Goal: Complete application form: Complete application form

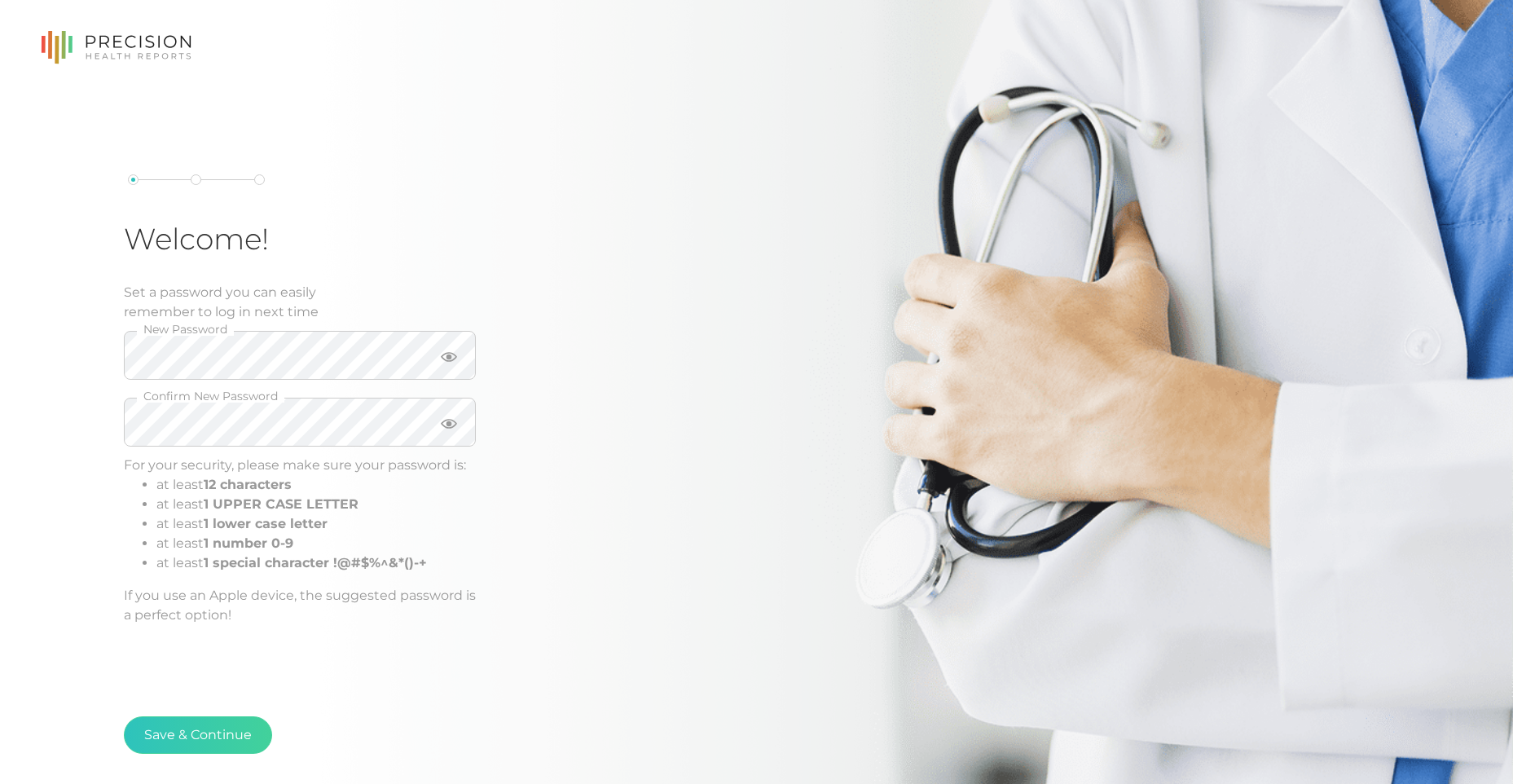
click at [451, 359] on keeper-lock "Open Keeper Popup" at bounding box center [447, 356] width 20 height 20
click at [506, 336] on div "Welcome! Set a password you can easily remember to log in next time New Passwor…" at bounding box center [384, 399] width 521 height 450
click at [443, 423] on keeper-lock "Open Keeper Popup" at bounding box center [447, 422] width 20 height 20
click at [233, 730] on button "Save & Continue" at bounding box center [197, 734] width 148 height 37
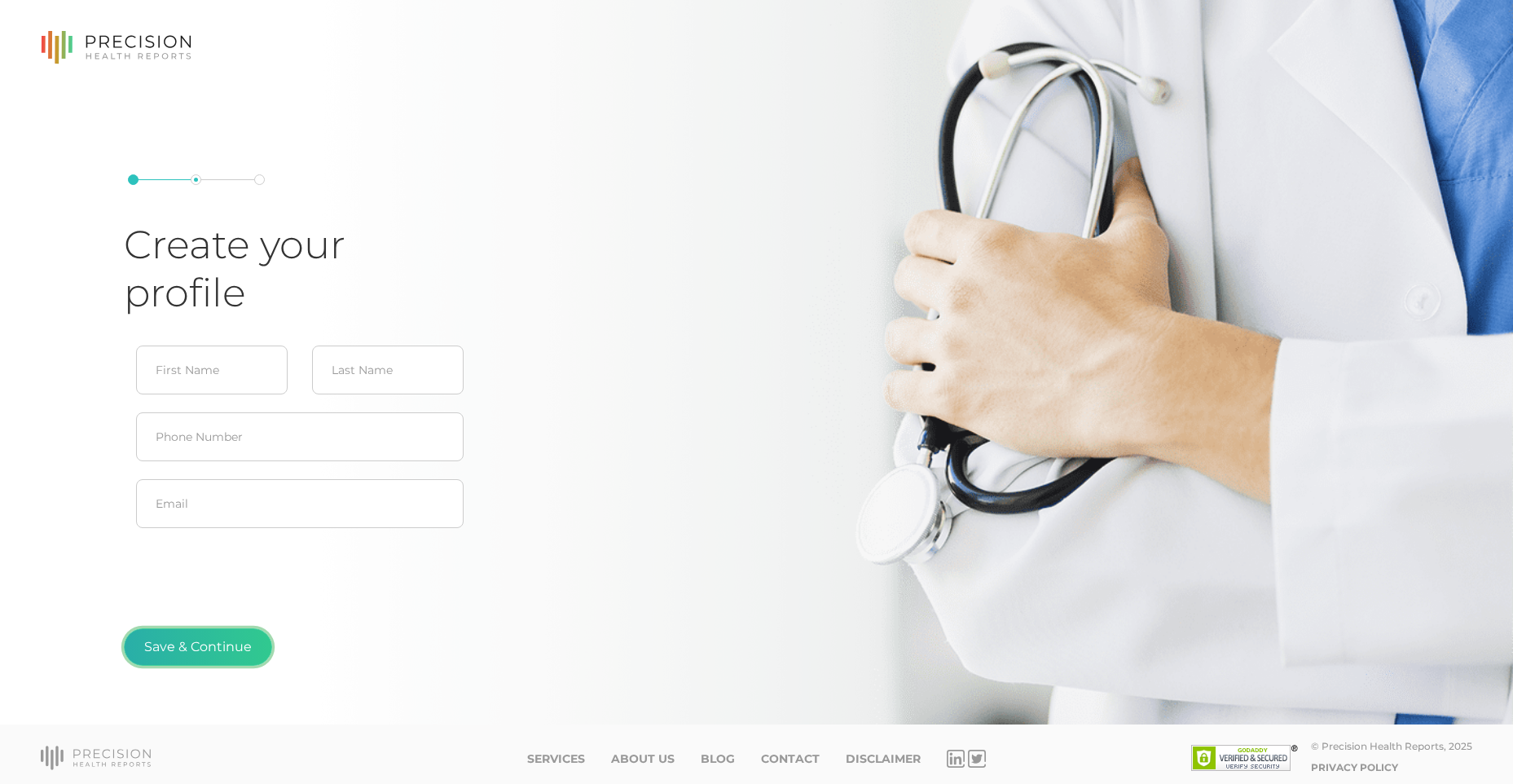
scroll to position [8, 0]
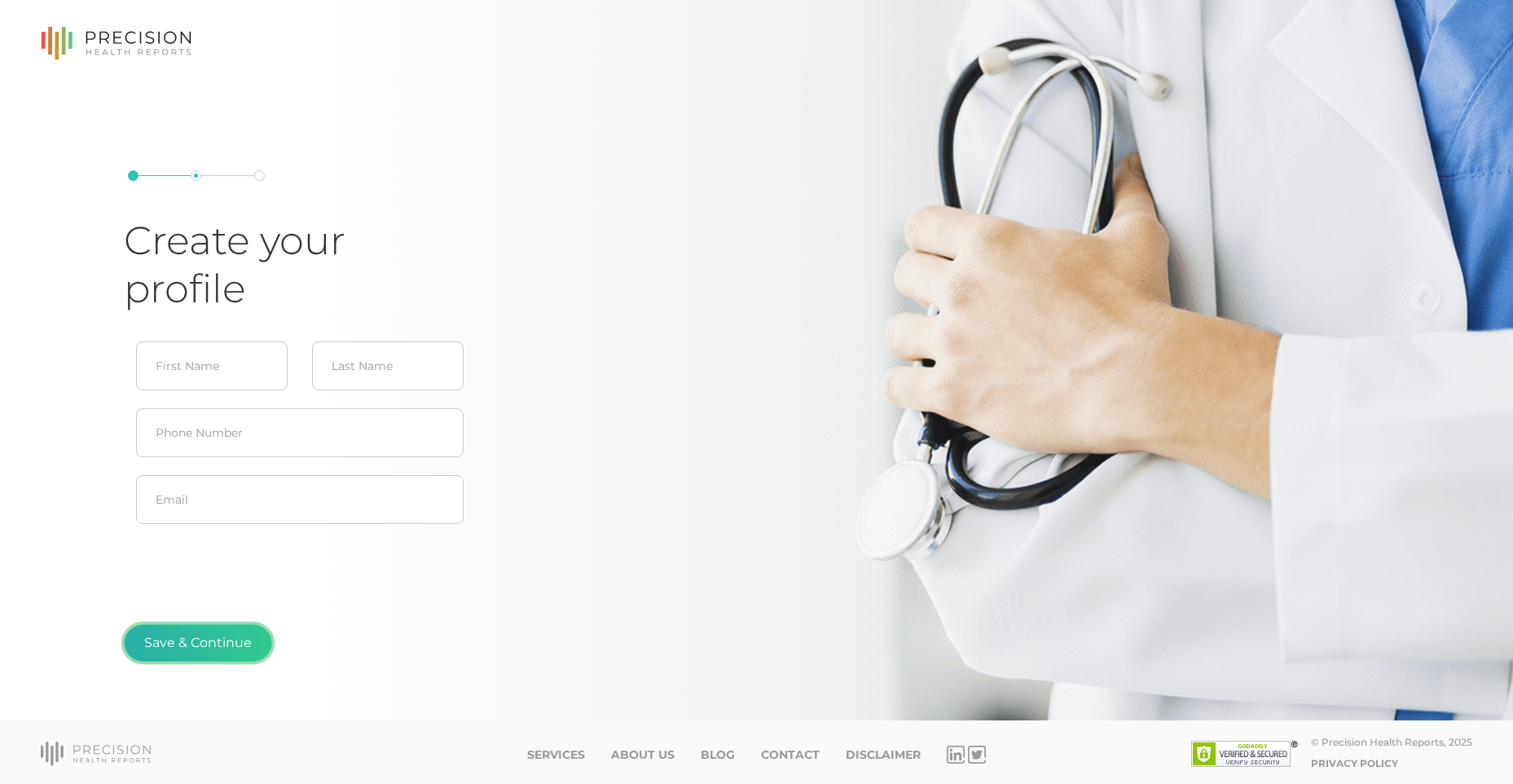
type input "[PERSON_NAME]"
type input "[EMAIL_ADDRESS][DOMAIN_NAME]"
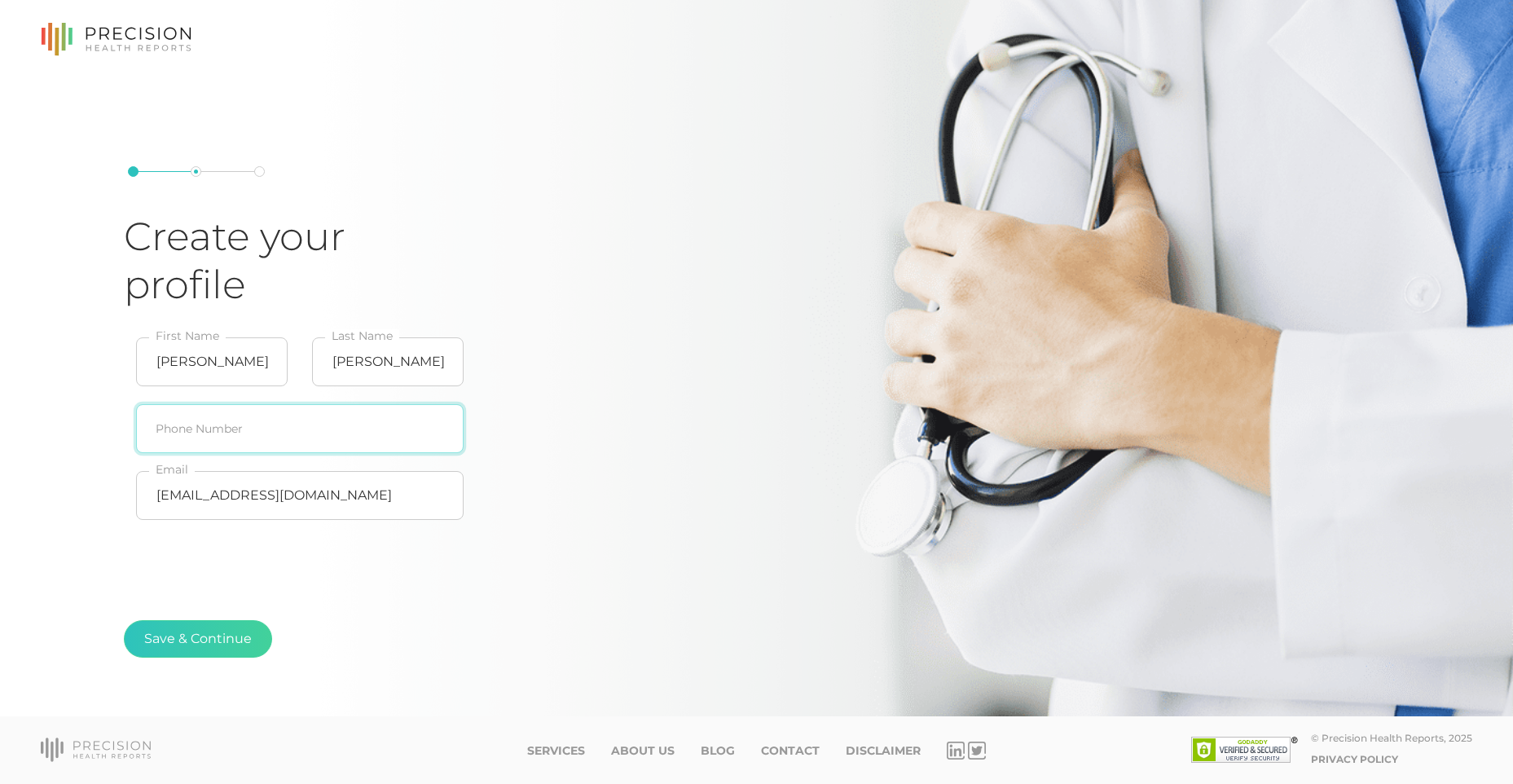
click at [295, 446] on input "text" at bounding box center [300, 428] width 328 height 49
type input "[PHONE_NUMBER]"
click at [219, 644] on button "Save & Continue" at bounding box center [197, 638] width 148 height 37
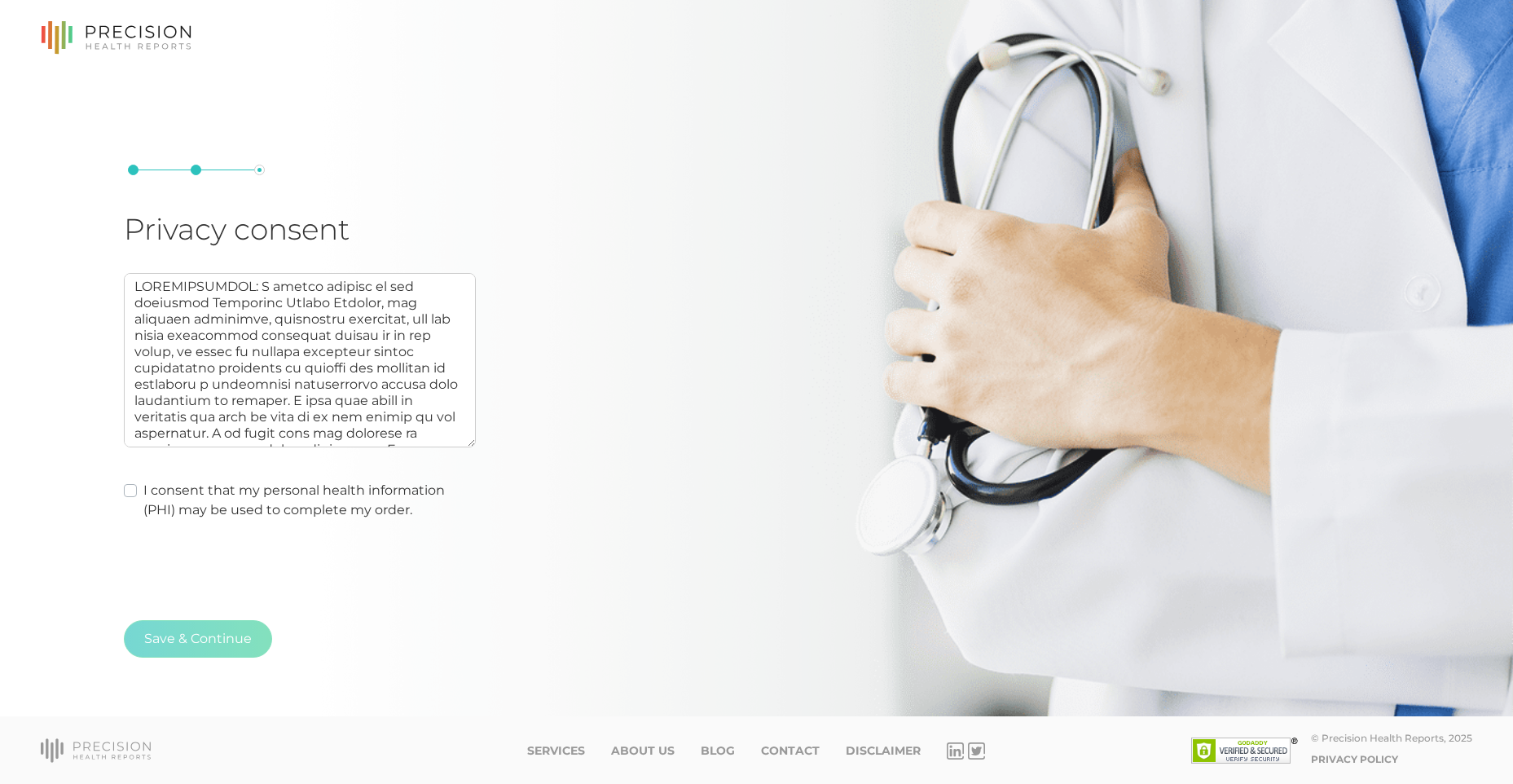
click at [132, 497] on div "I consent that my personal health information (PHI) may be used to complete my …" at bounding box center [300, 500] width 352 height 39
click at [143, 489] on label "I consent that my personal health information (PHI) may be used to complete my …" at bounding box center [309, 500] width 332 height 39
click at [129, 489] on input "I consent that my personal health information (PHI) may be used to complete my …" at bounding box center [130, 489] width 13 height 16
checkbox input "true"
type textarea "AUTHORIZATION: I hereby consent to and authorize Precision Health Reports, the …"
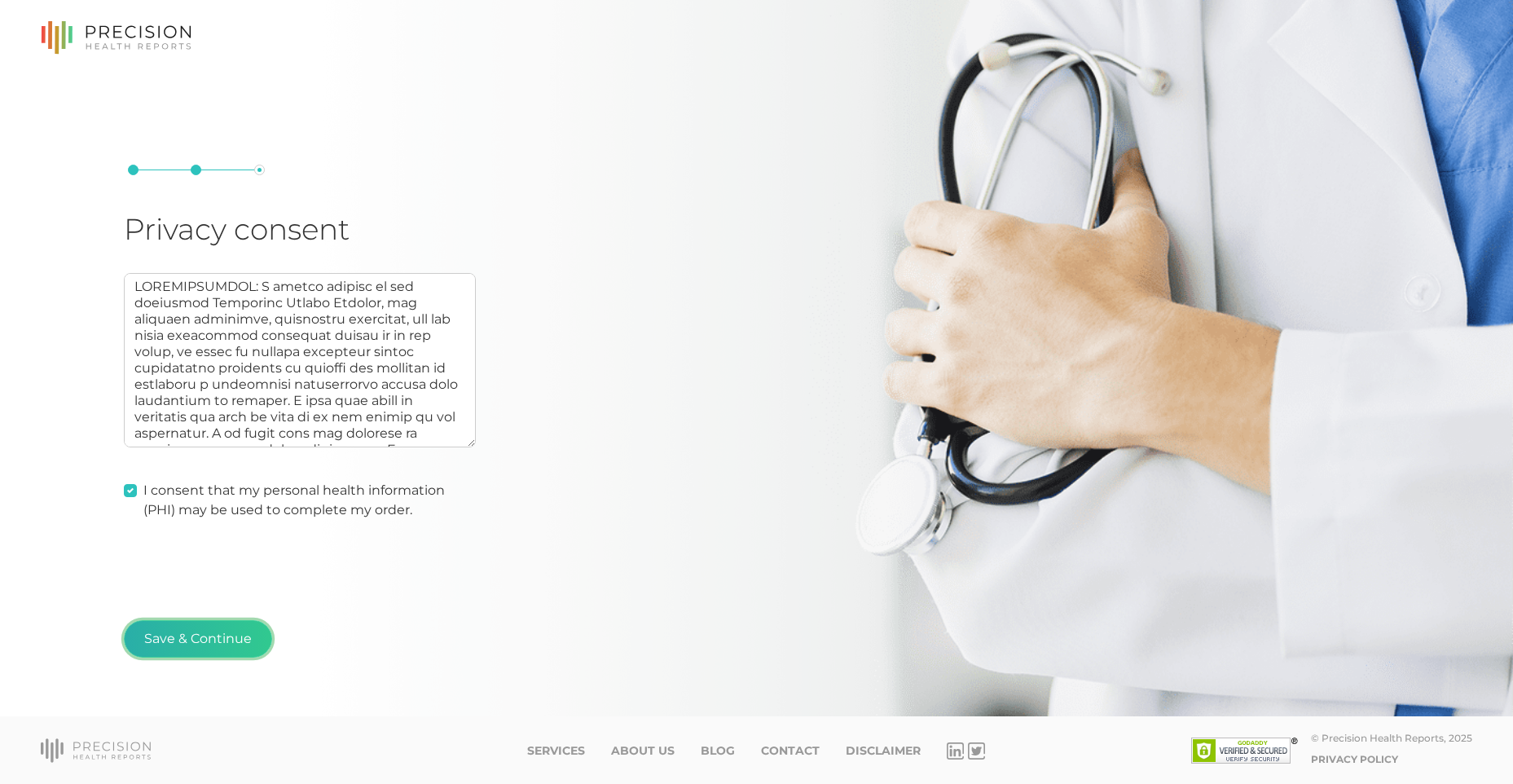
click at [215, 636] on button "Save & Continue" at bounding box center [197, 638] width 148 height 37
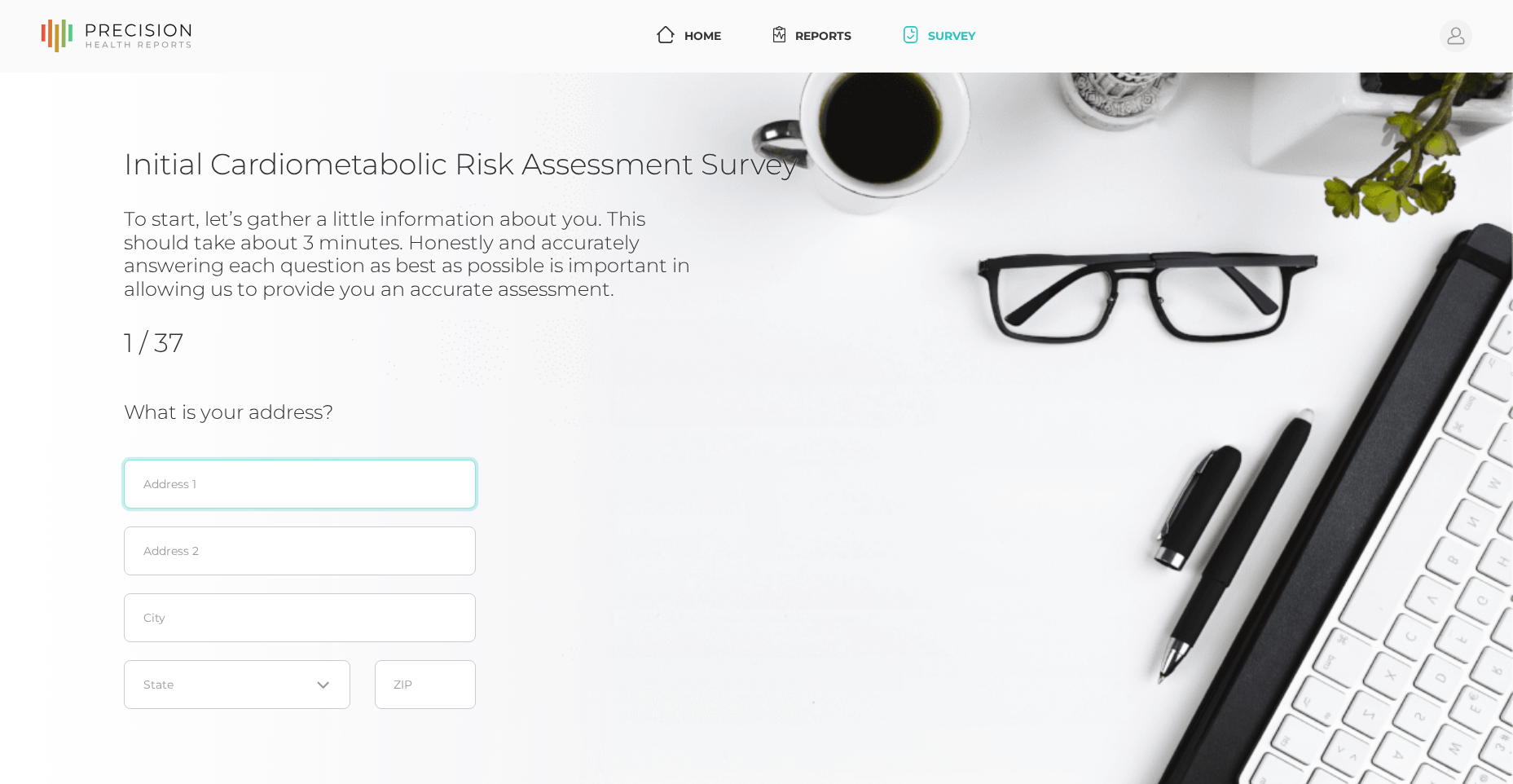
click at [226, 499] on input "text" at bounding box center [300, 484] width 352 height 49
type input "16244 Equestrian Trail"
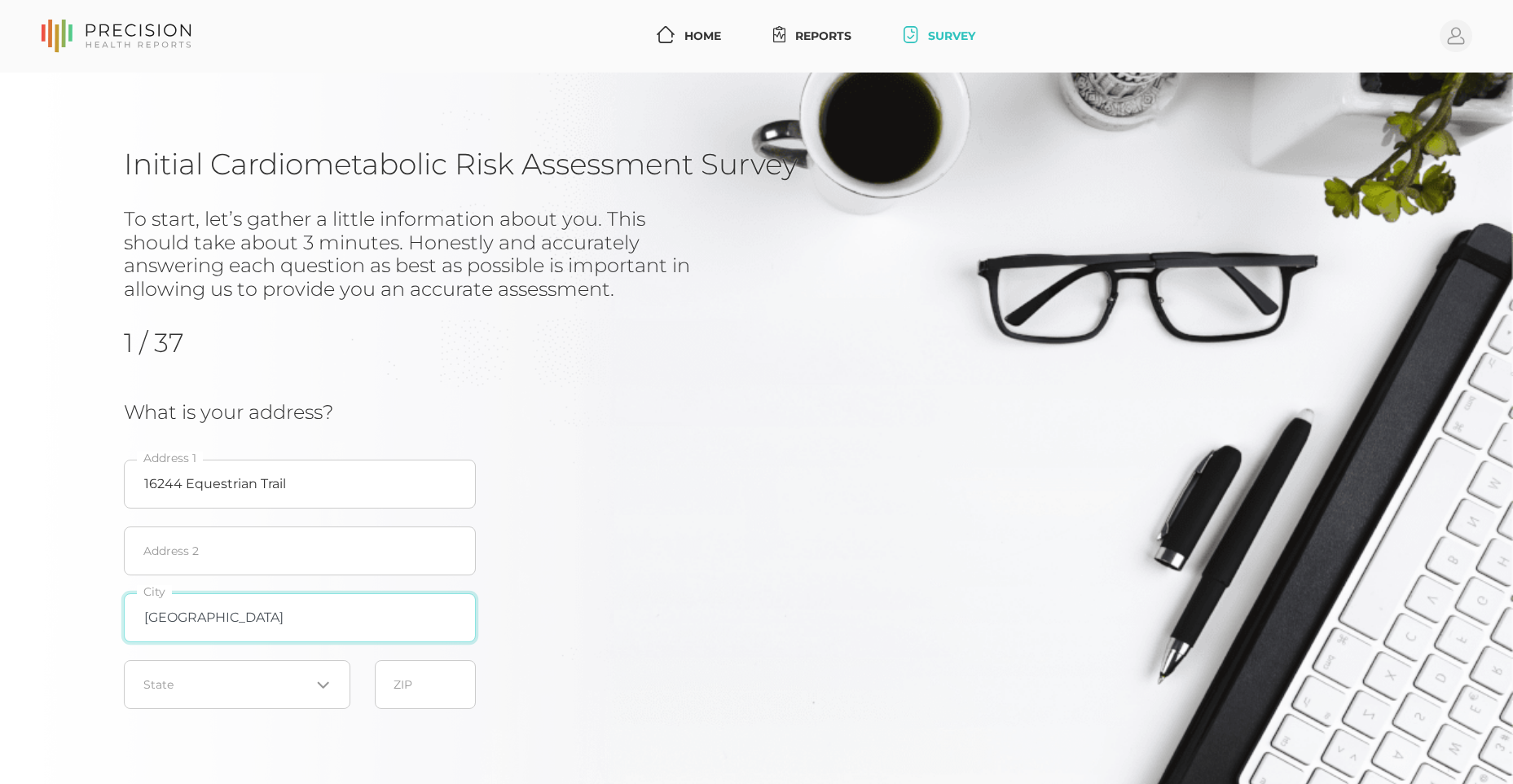
type input "[GEOGRAPHIC_DATA]"
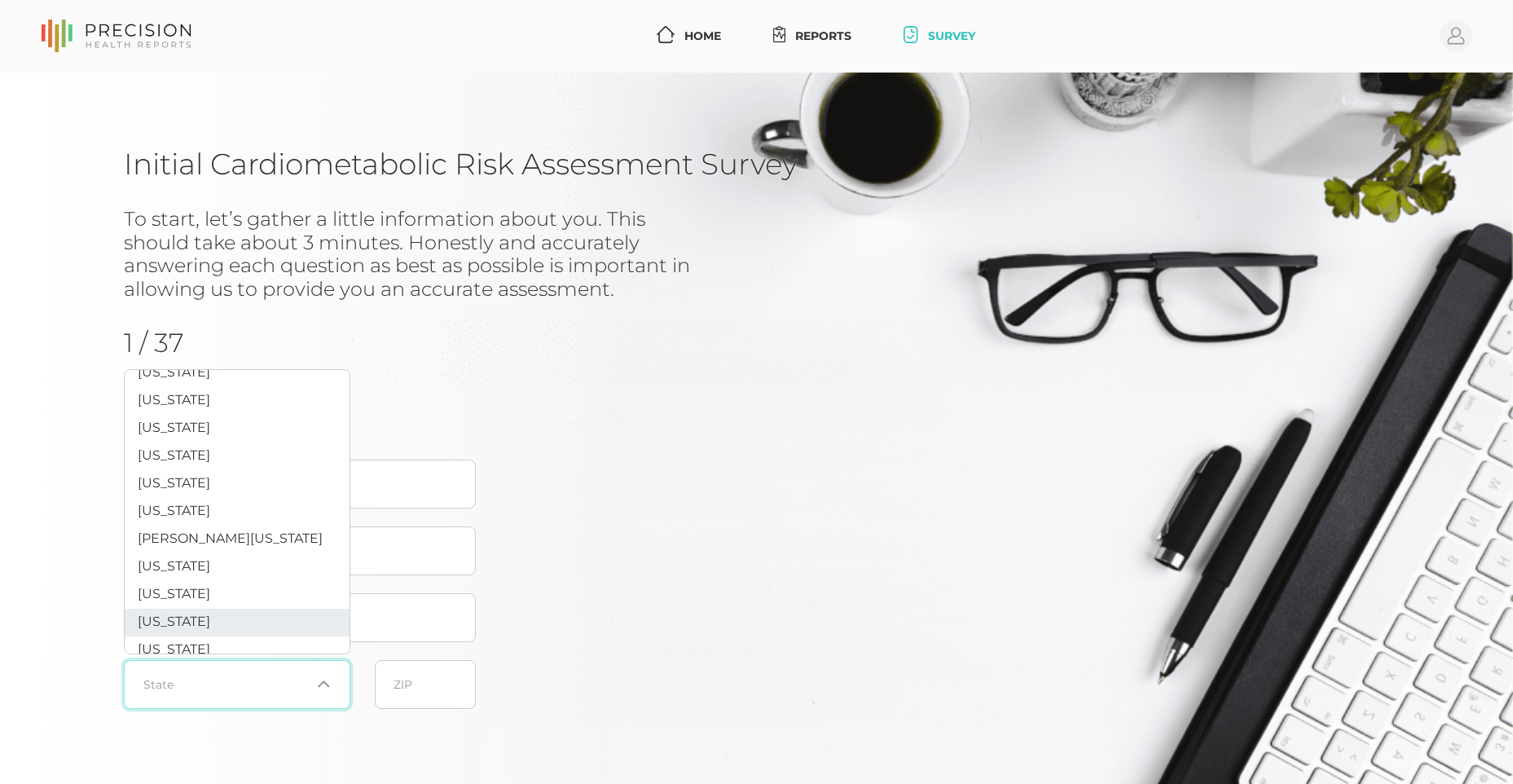
scroll to position [516, 0]
click at [204, 629] on span "[US_STATE]" at bounding box center [174, 621] width 73 height 15
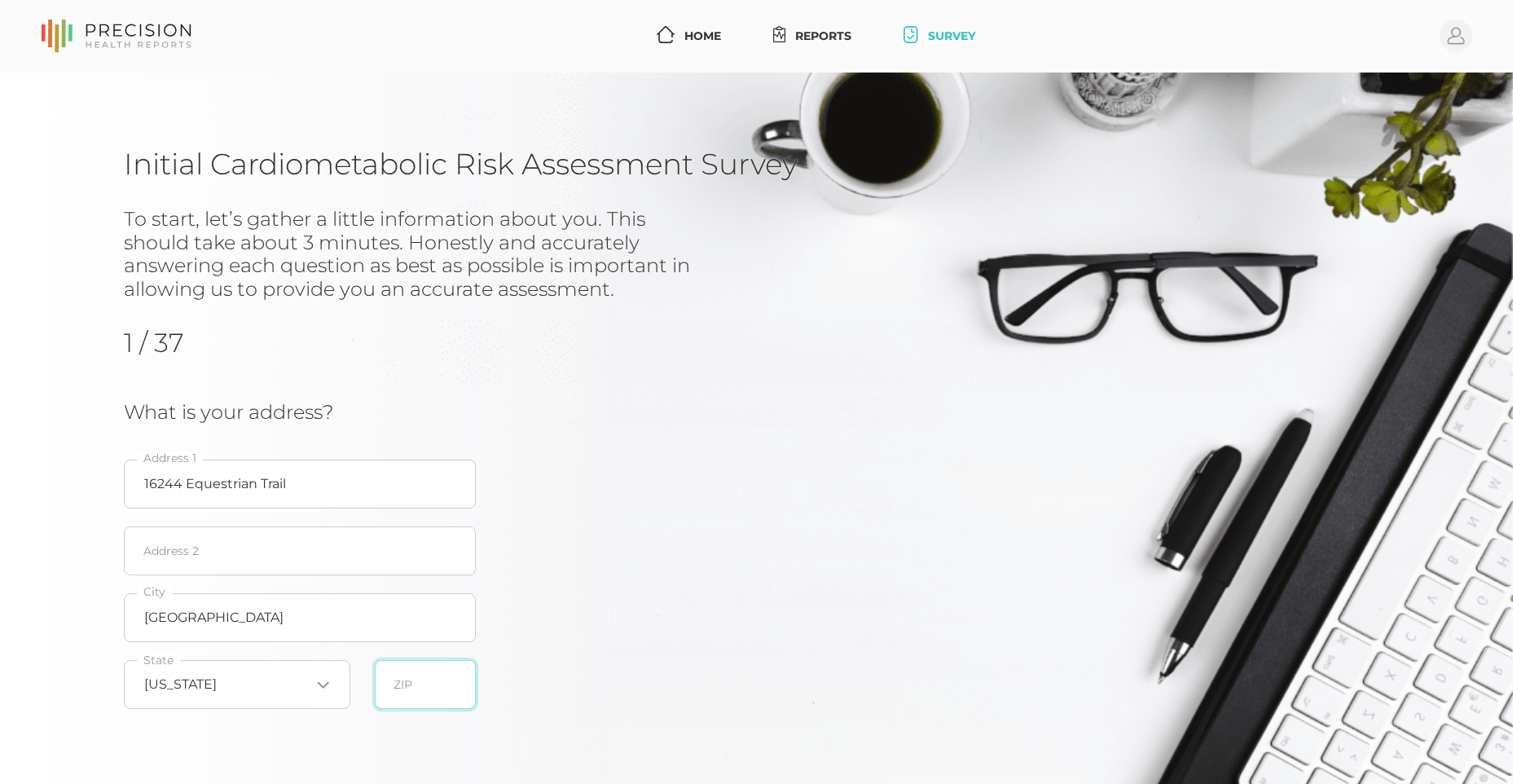
click at [430, 677] on input "text" at bounding box center [425, 684] width 101 height 49
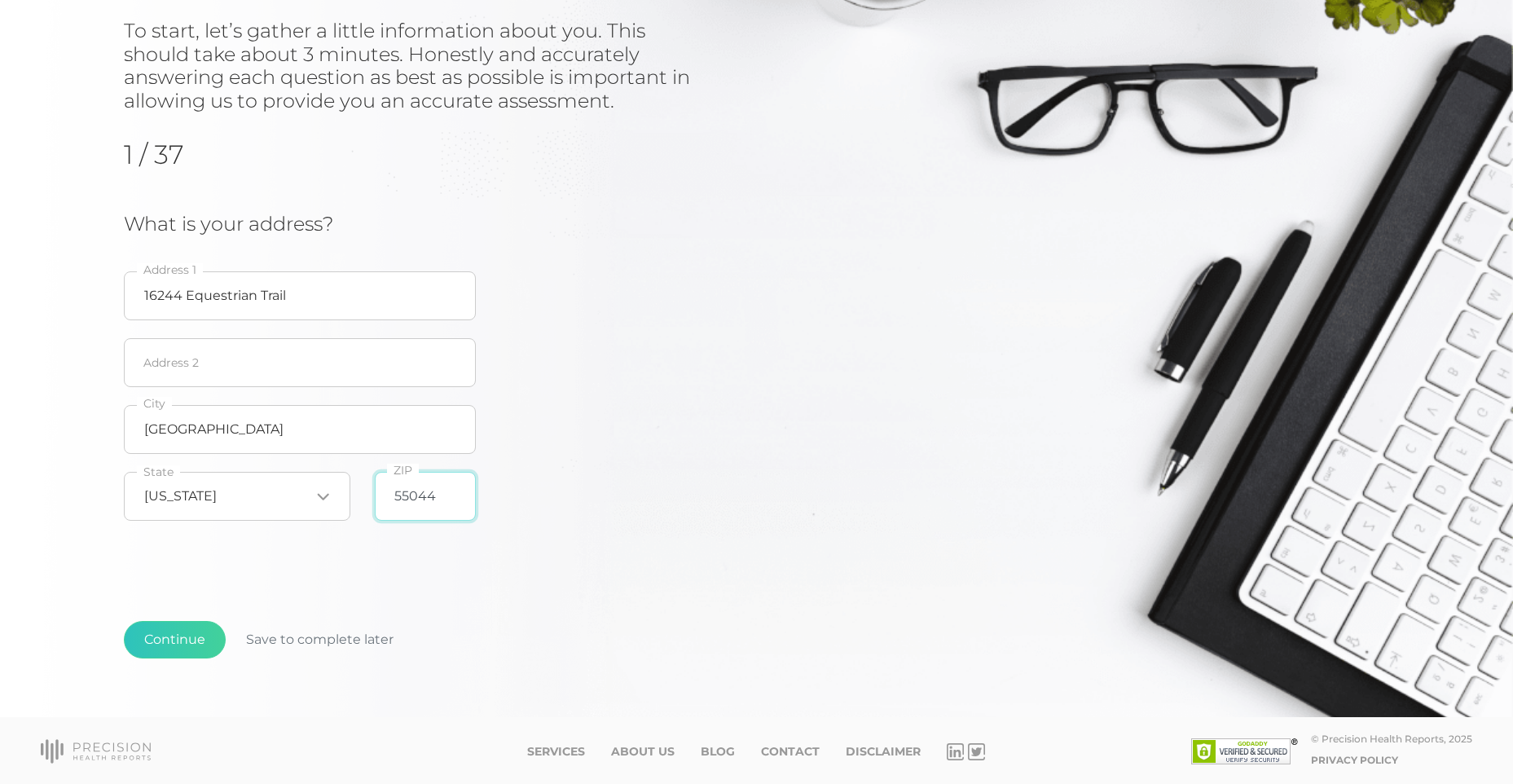
scroll to position [189, 0]
type input "55044"
click at [186, 632] on button "Continue" at bounding box center [174, 638] width 102 height 37
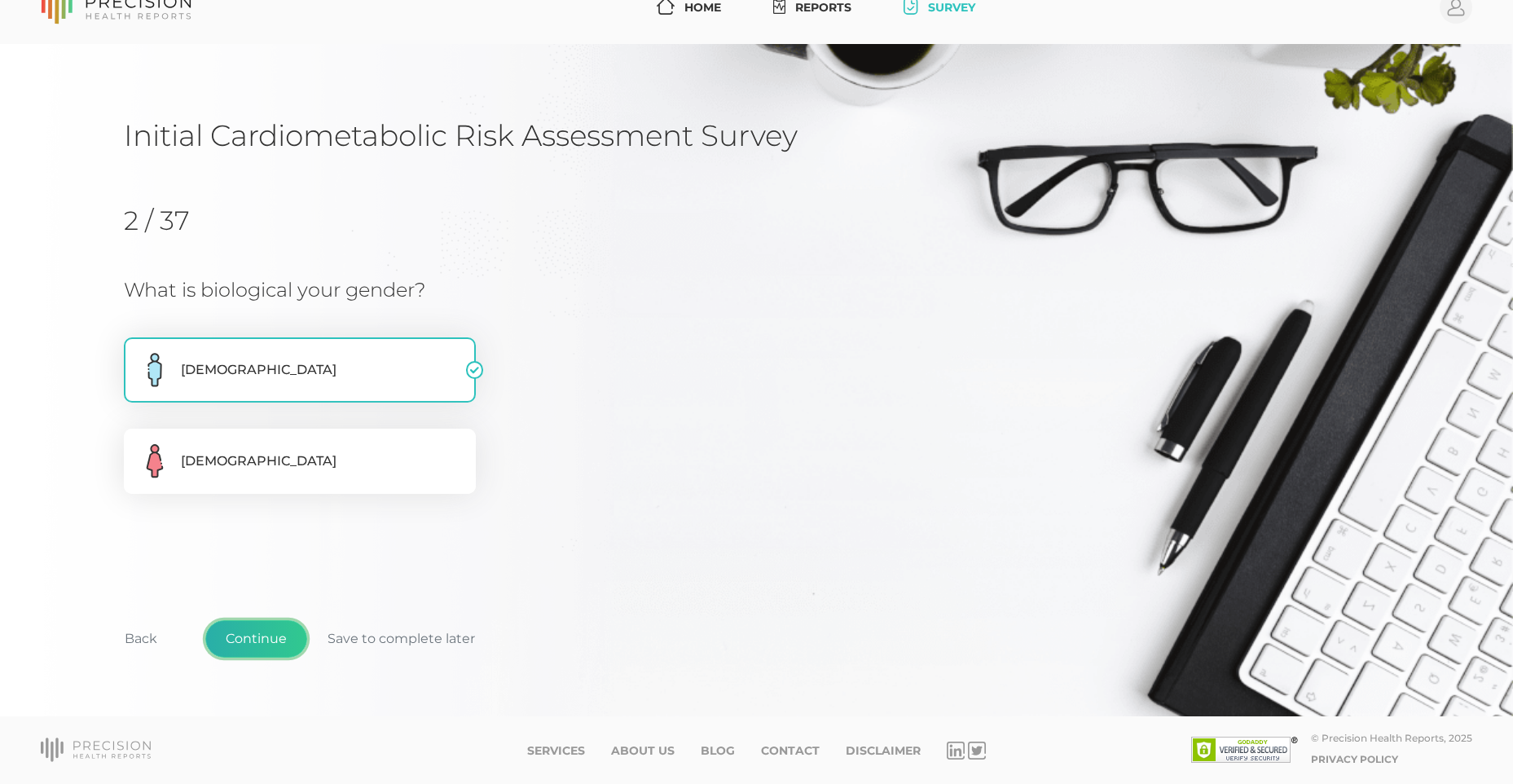
click at [270, 640] on button "Continue" at bounding box center [256, 638] width 102 height 37
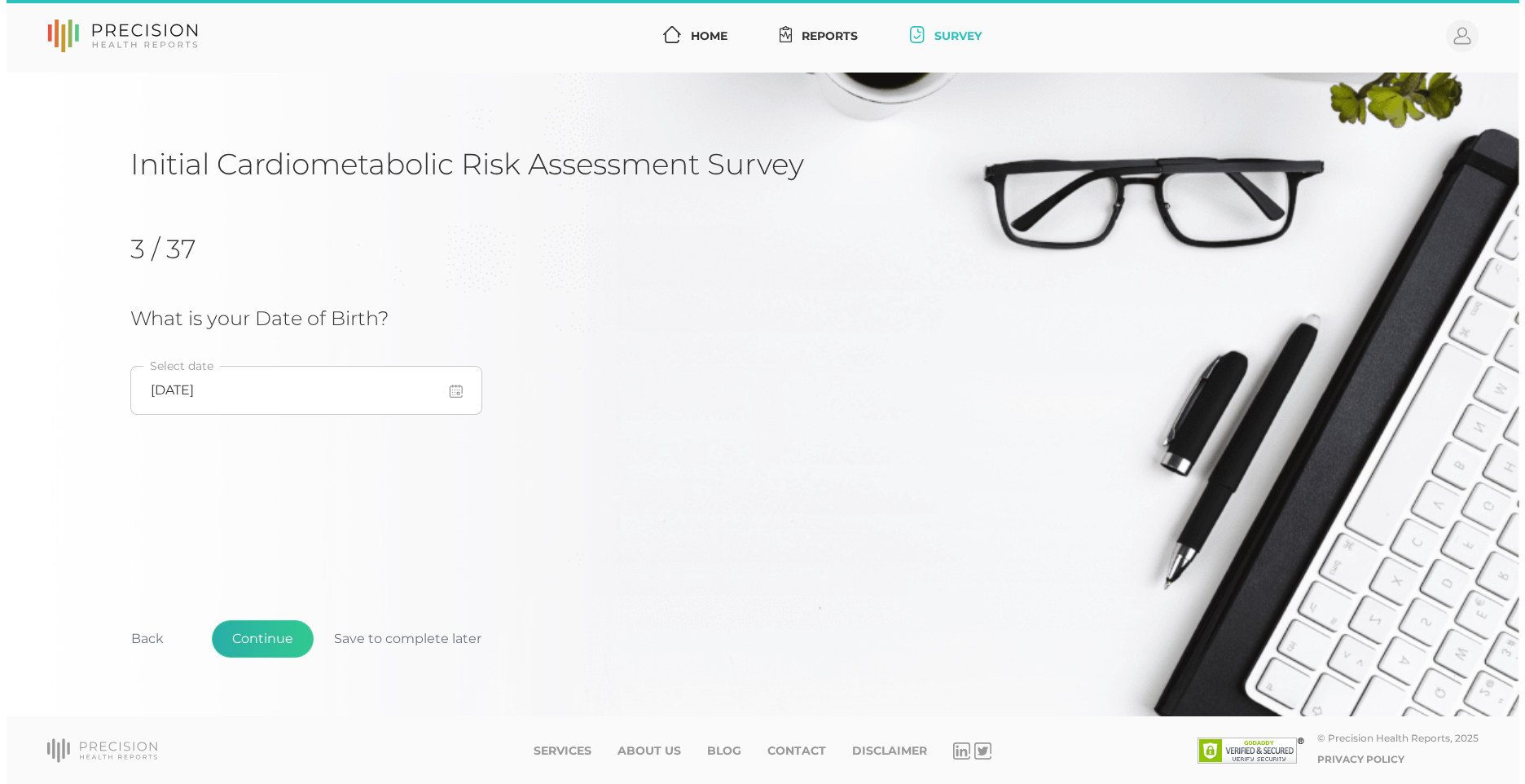
scroll to position [0, 0]
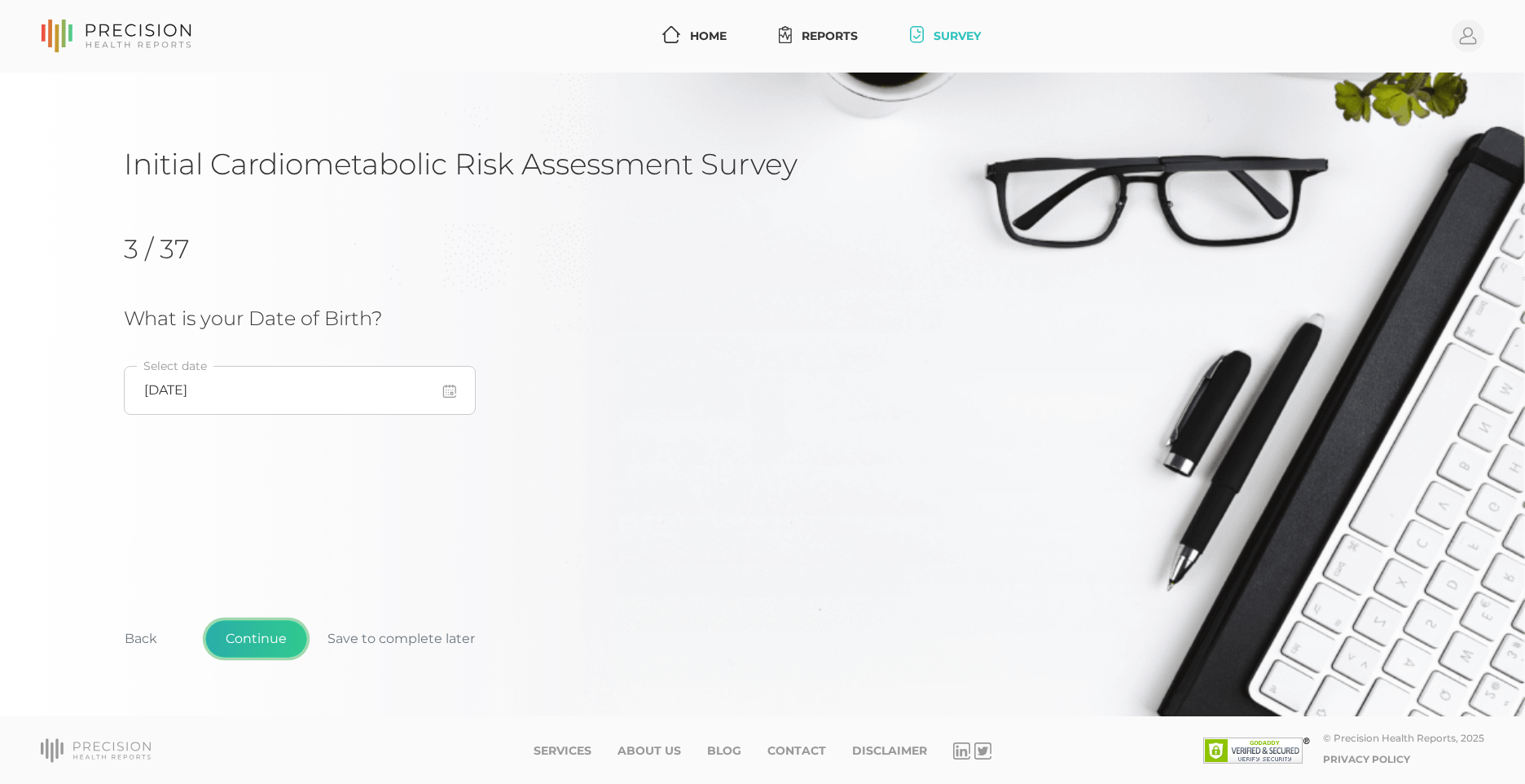
click at [239, 627] on button "Continue" at bounding box center [256, 638] width 102 height 37
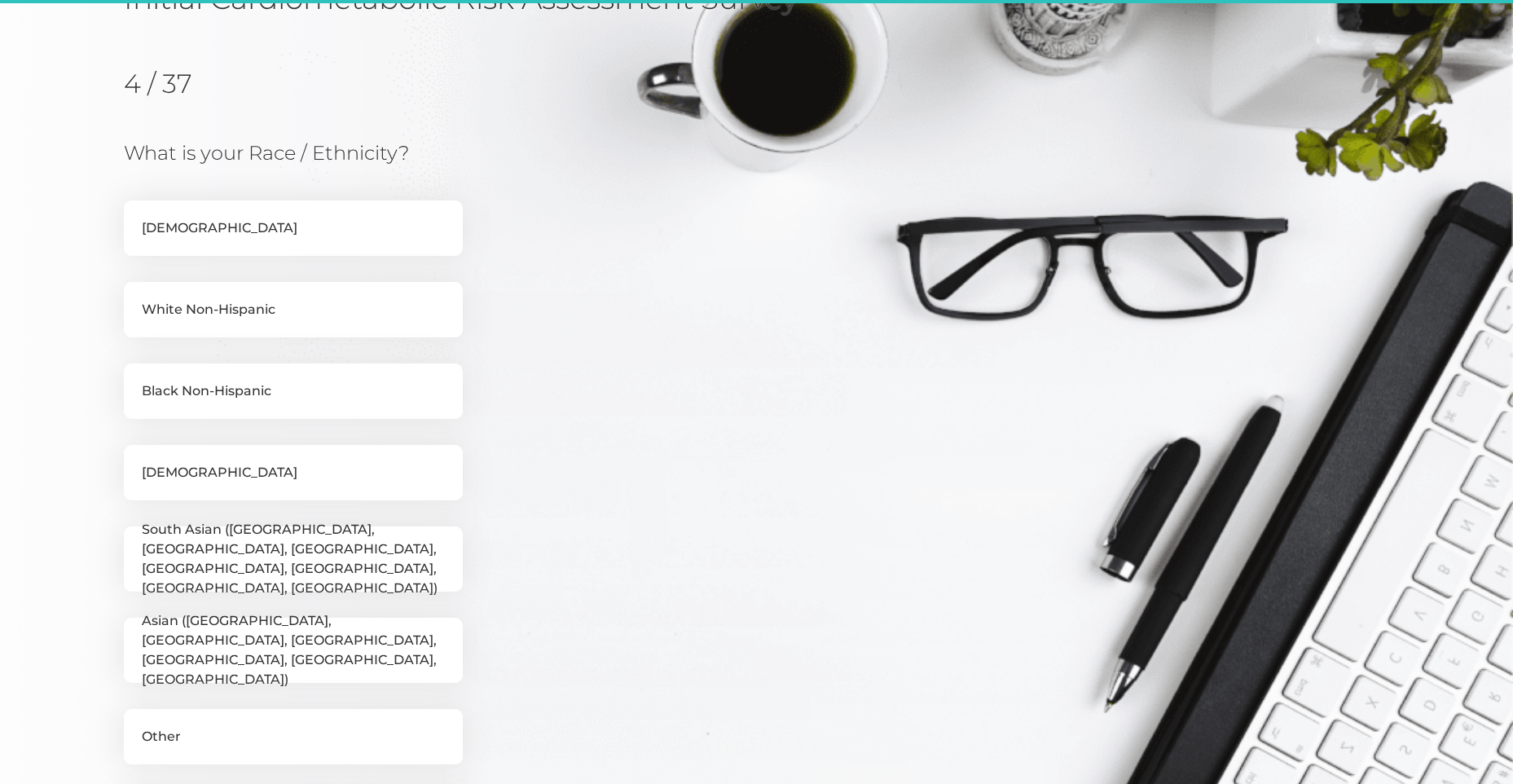
scroll to position [208, 0]
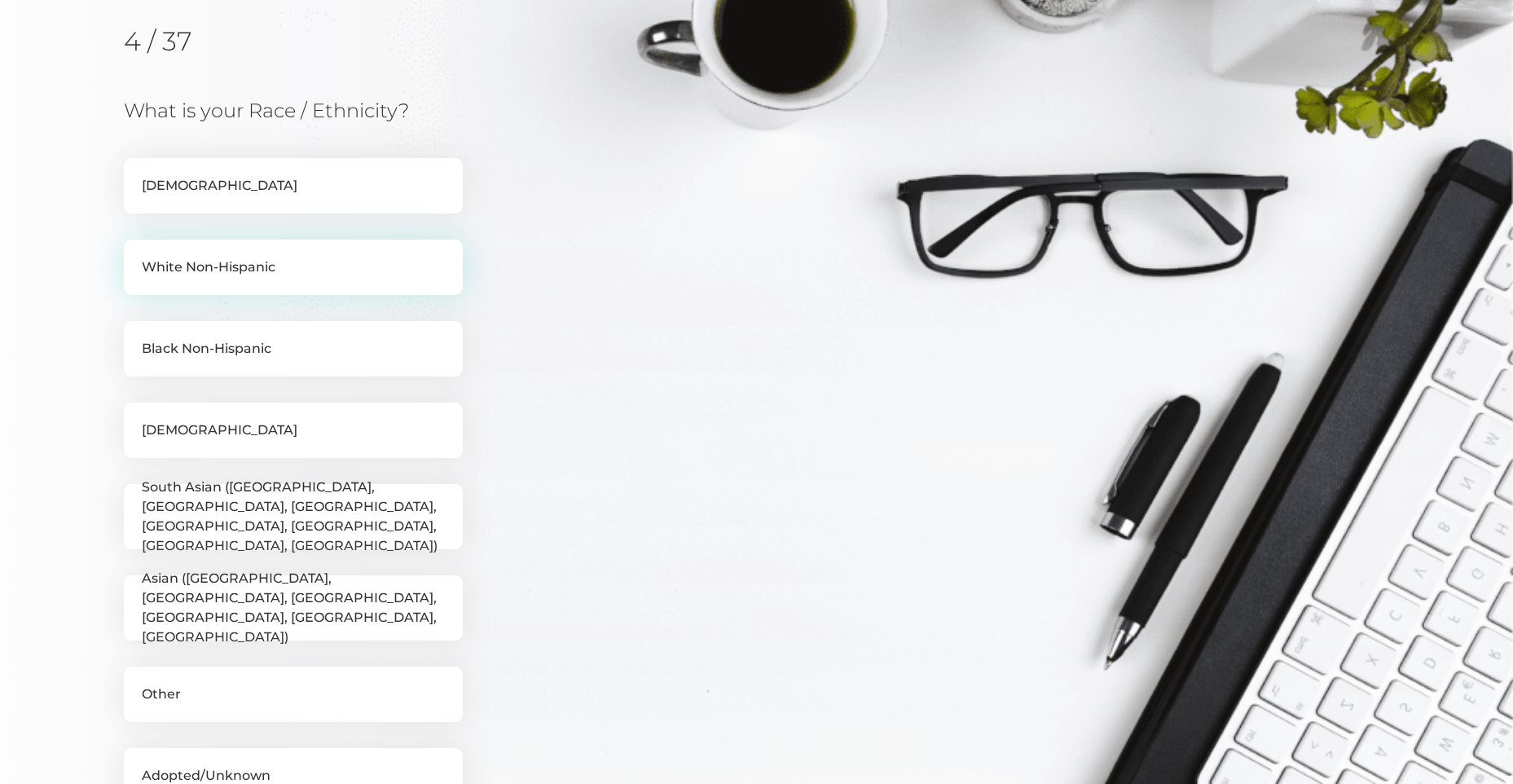
click at [287, 267] on label "White Non-Hispanic" at bounding box center [292, 267] width 339 height 55
click at [137, 256] on input "White Non-Hispanic" at bounding box center [130, 248] width 13 height 16
checkbox input "true"
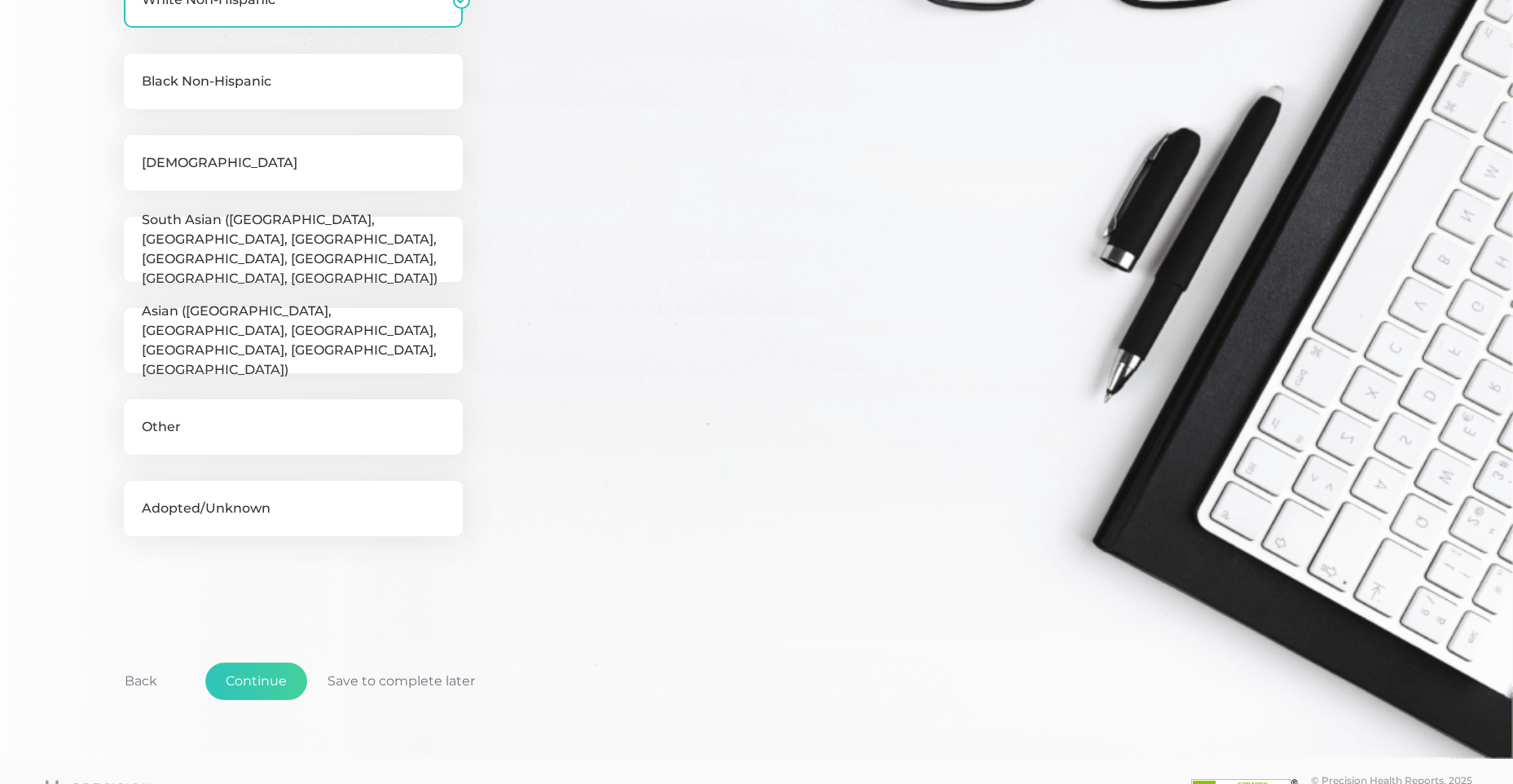
scroll to position [517, 0]
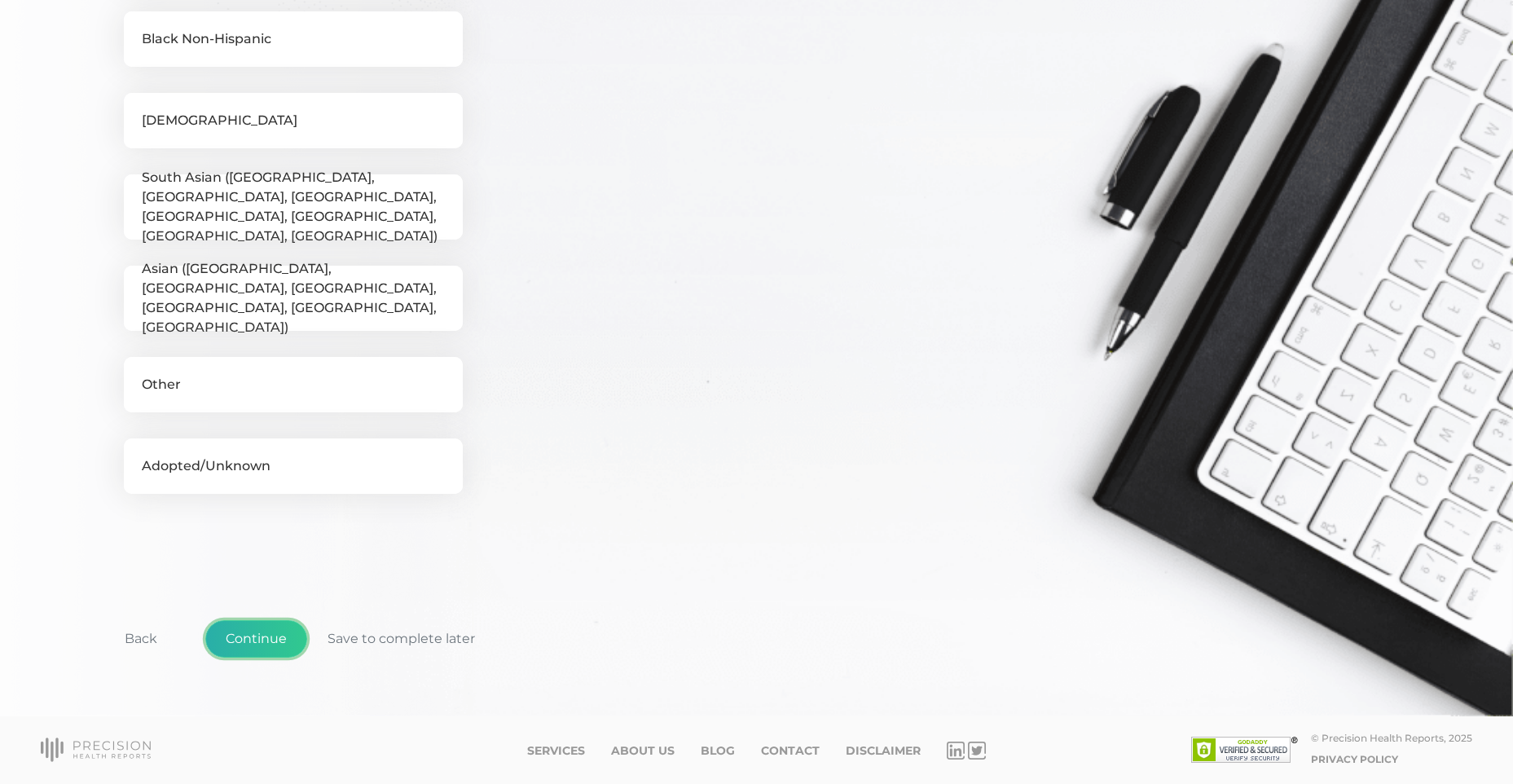
click at [282, 624] on button "Continue" at bounding box center [256, 638] width 102 height 37
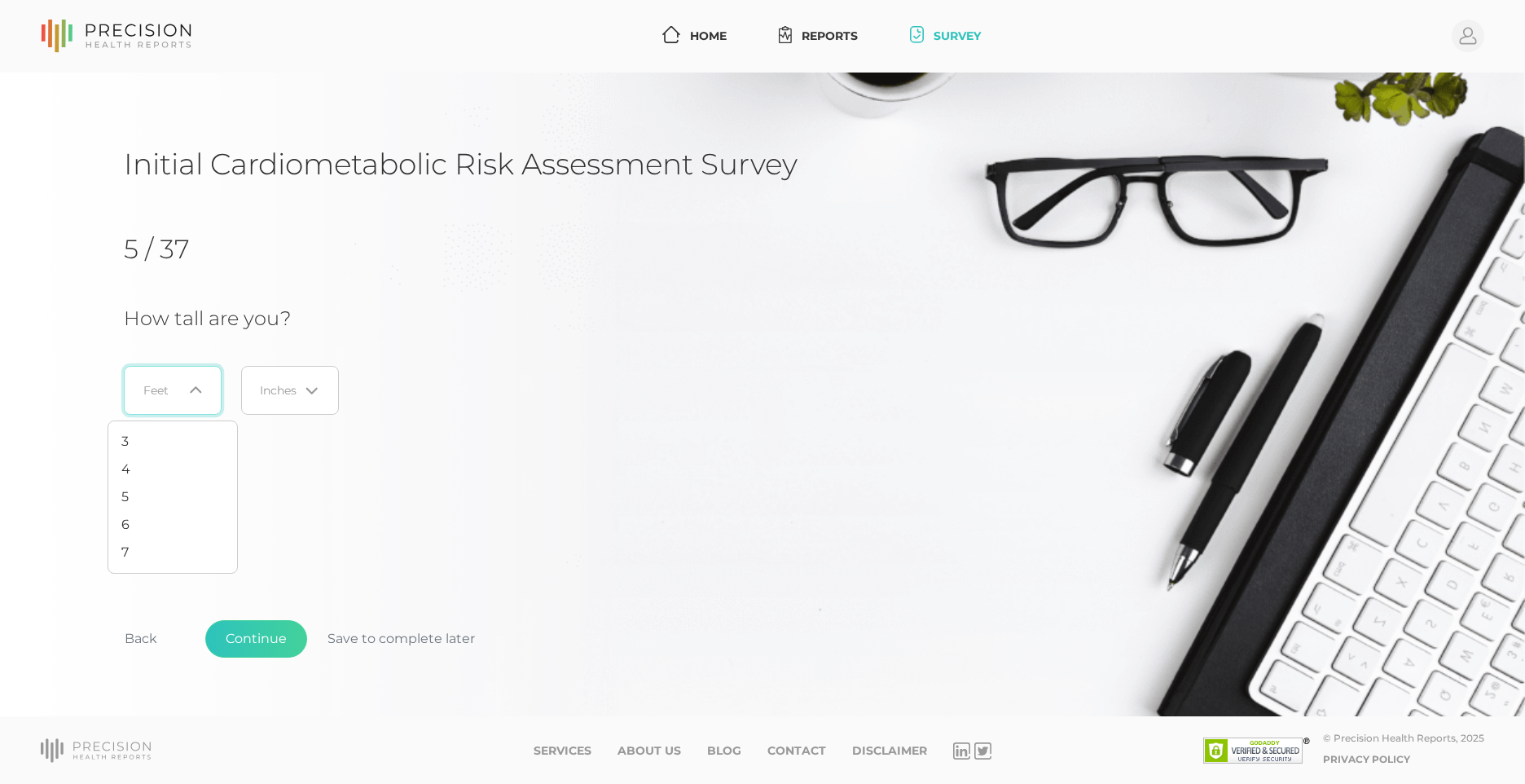
click at [211, 392] on div "Loading..." at bounding box center [172, 390] width 98 height 49
click at [148, 524] on li "6" at bounding box center [172, 524] width 129 height 28
click at [299, 383] on input "Search for option" at bounding box center [280, 390] width 38 height 16
click at [286, 467] on li "1" at bounding box center [290, 469] width 129 height 28
click at [271, 629] on button "Continue" at bounding box center [256, 638] width 102 height 37
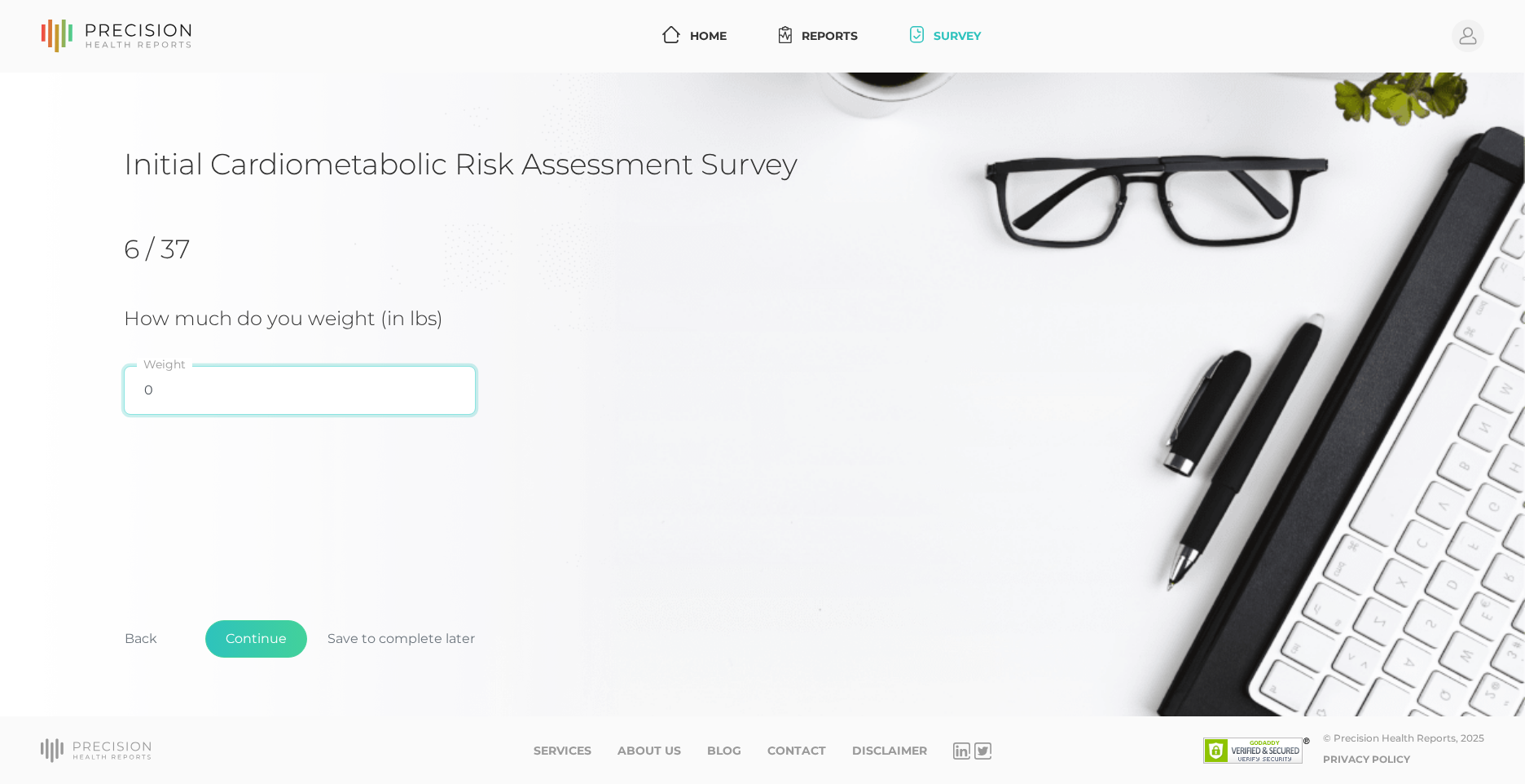
click at [315, 394] on input "0" at bounding box center [300, 390] width 352 height 49
type input "195"
click at [275, 633] on button "Continue" at bounding box center [256, 638] width 102 height 37
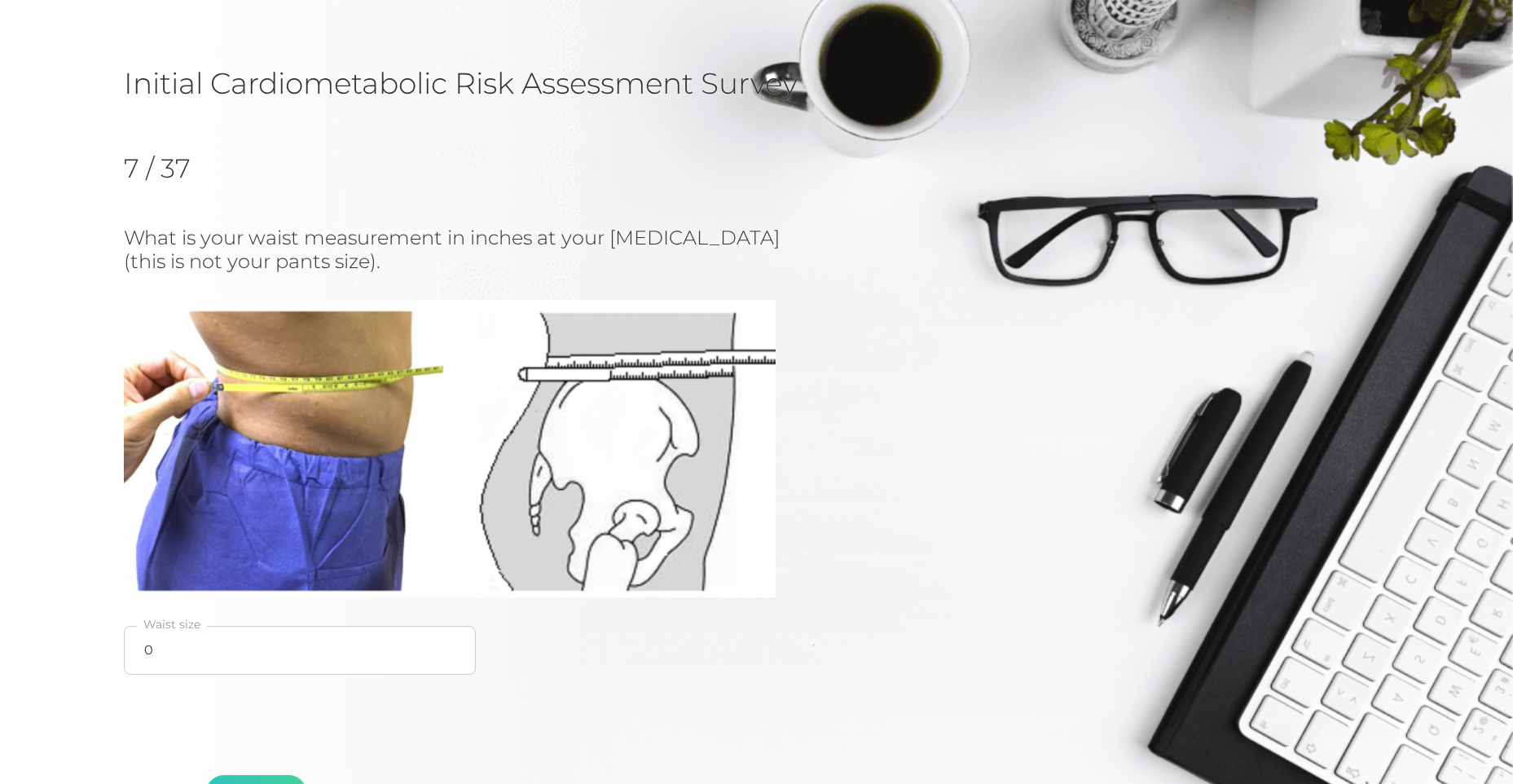
scroll to position [82, 0]
click at [291, 649] on input "0" at bounding box center [300, 649] width 352 height 49
type input "3"
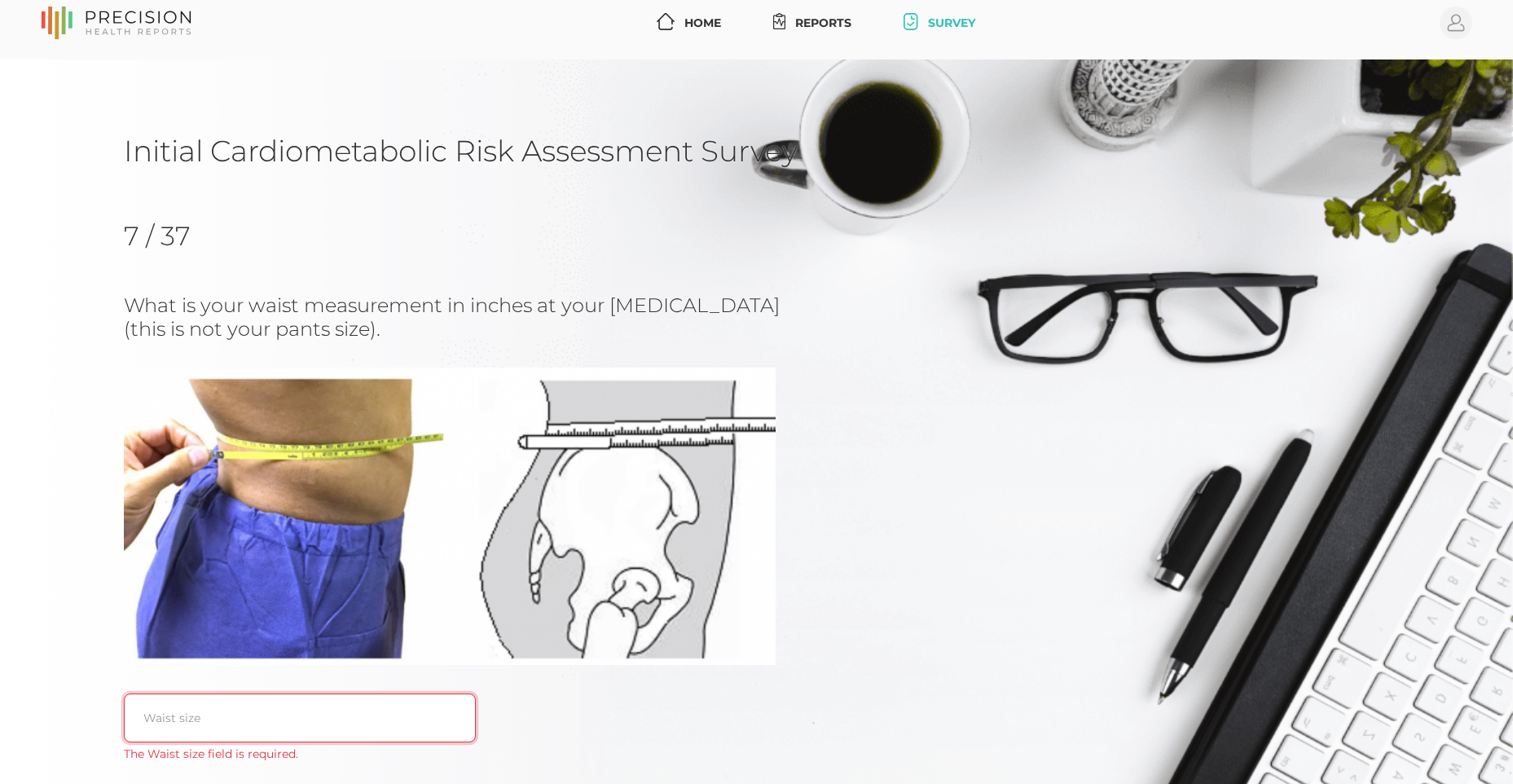
scroll to position [0, 0]
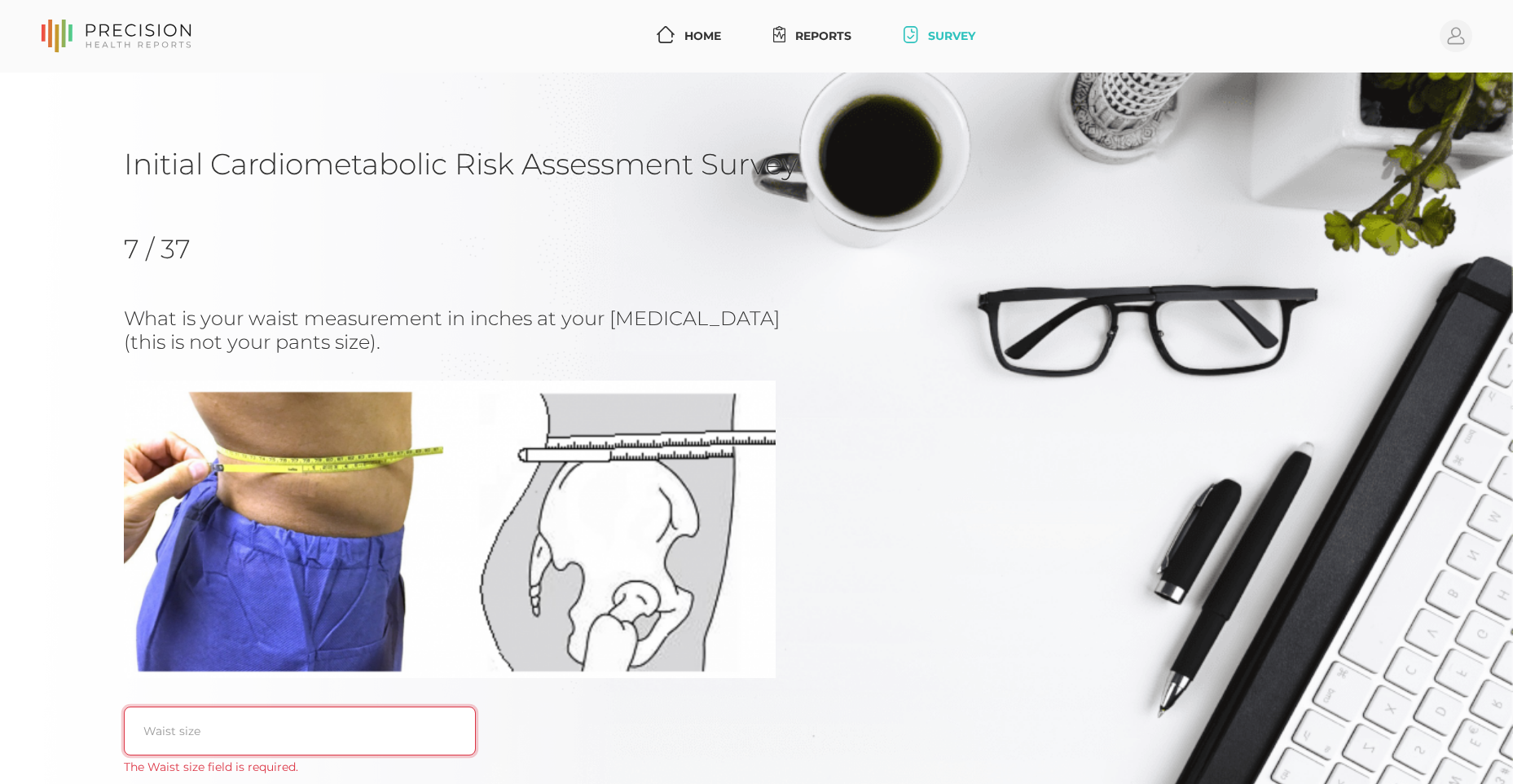
click at [283, 733] on input "text" at bounding box center [300, 730] width 352 height 49
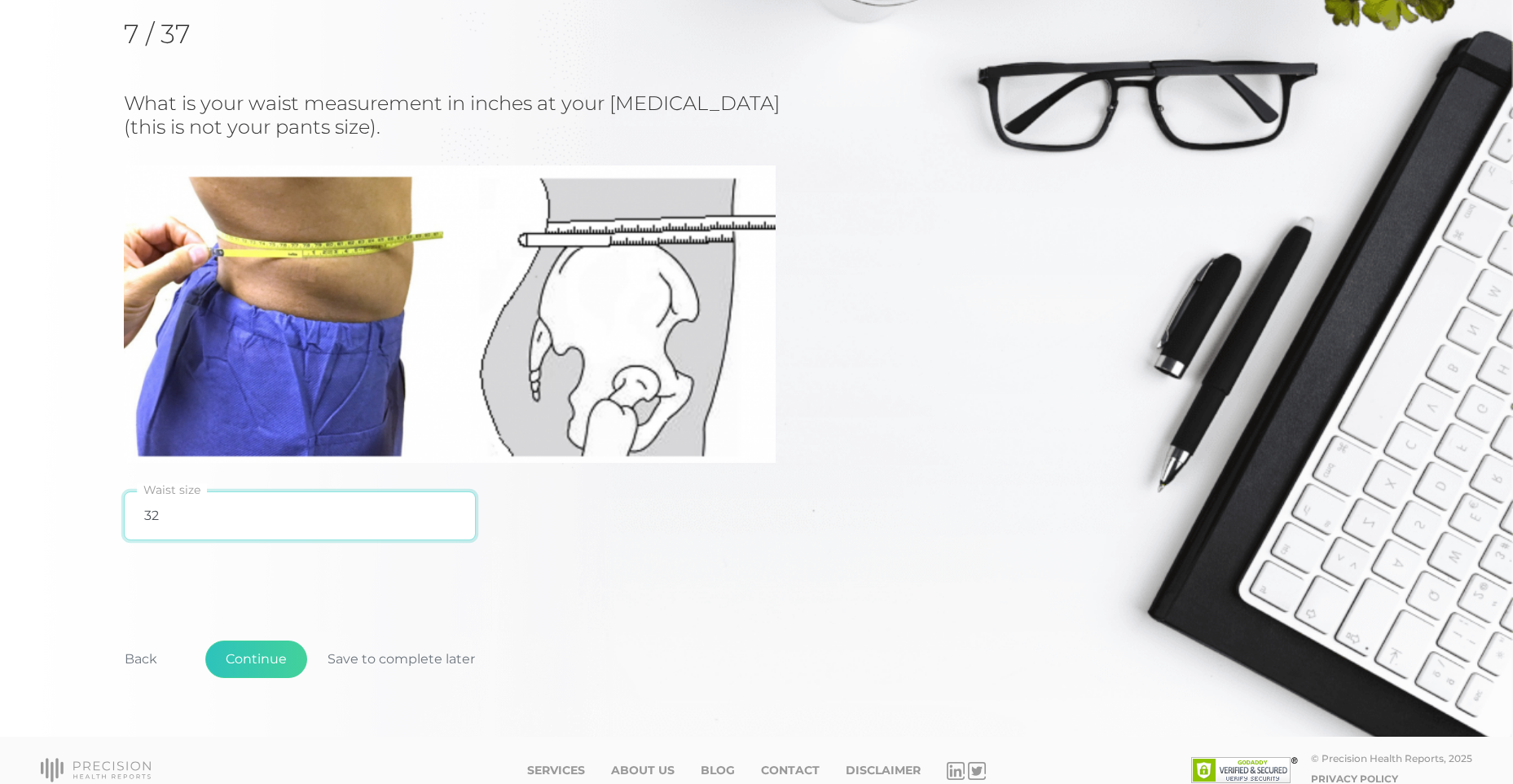
scroll to position [235, 0]
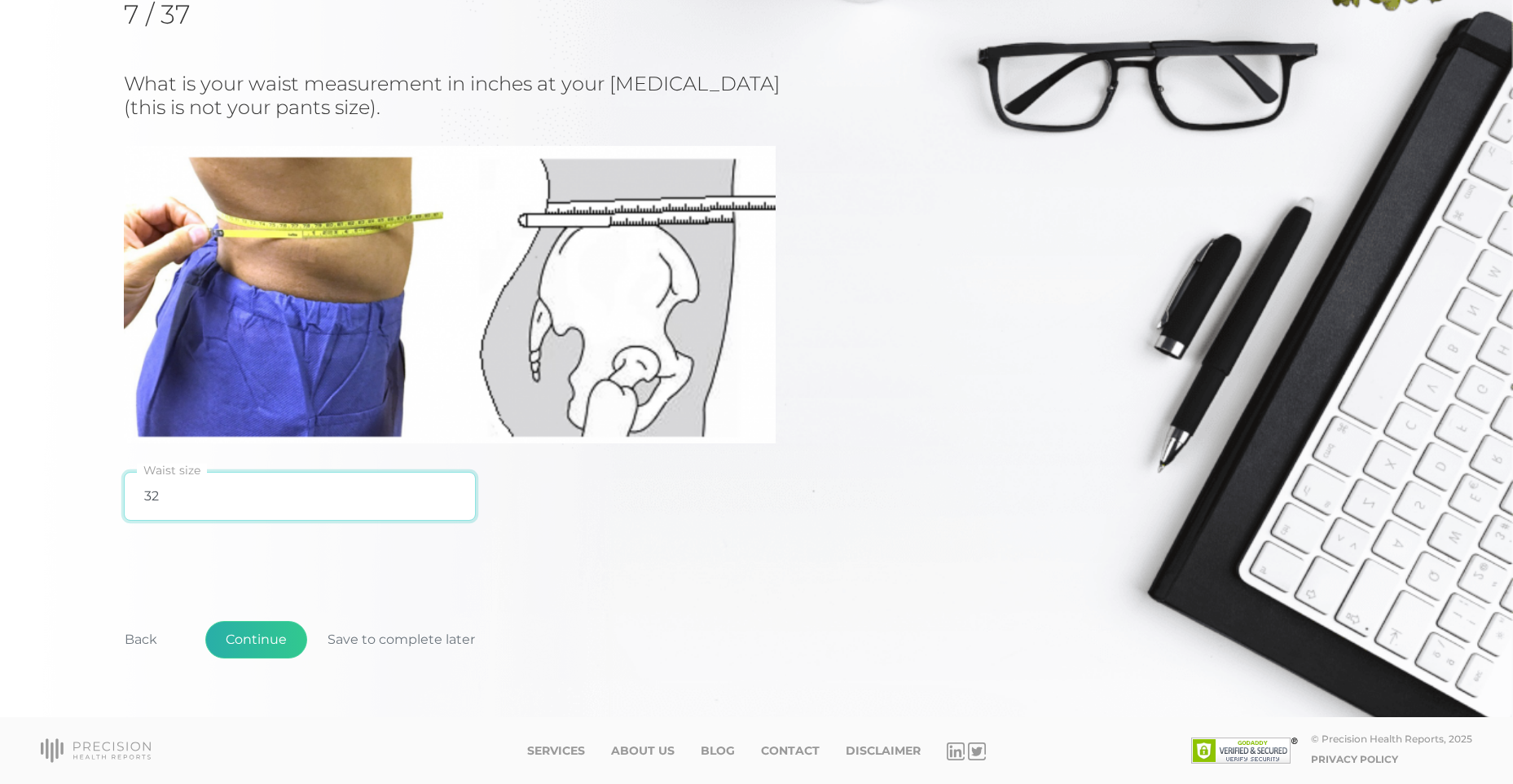
type input "32"
click at [248, 642] on button "Continue" at bounding box center [256, 639] width 102 height 37
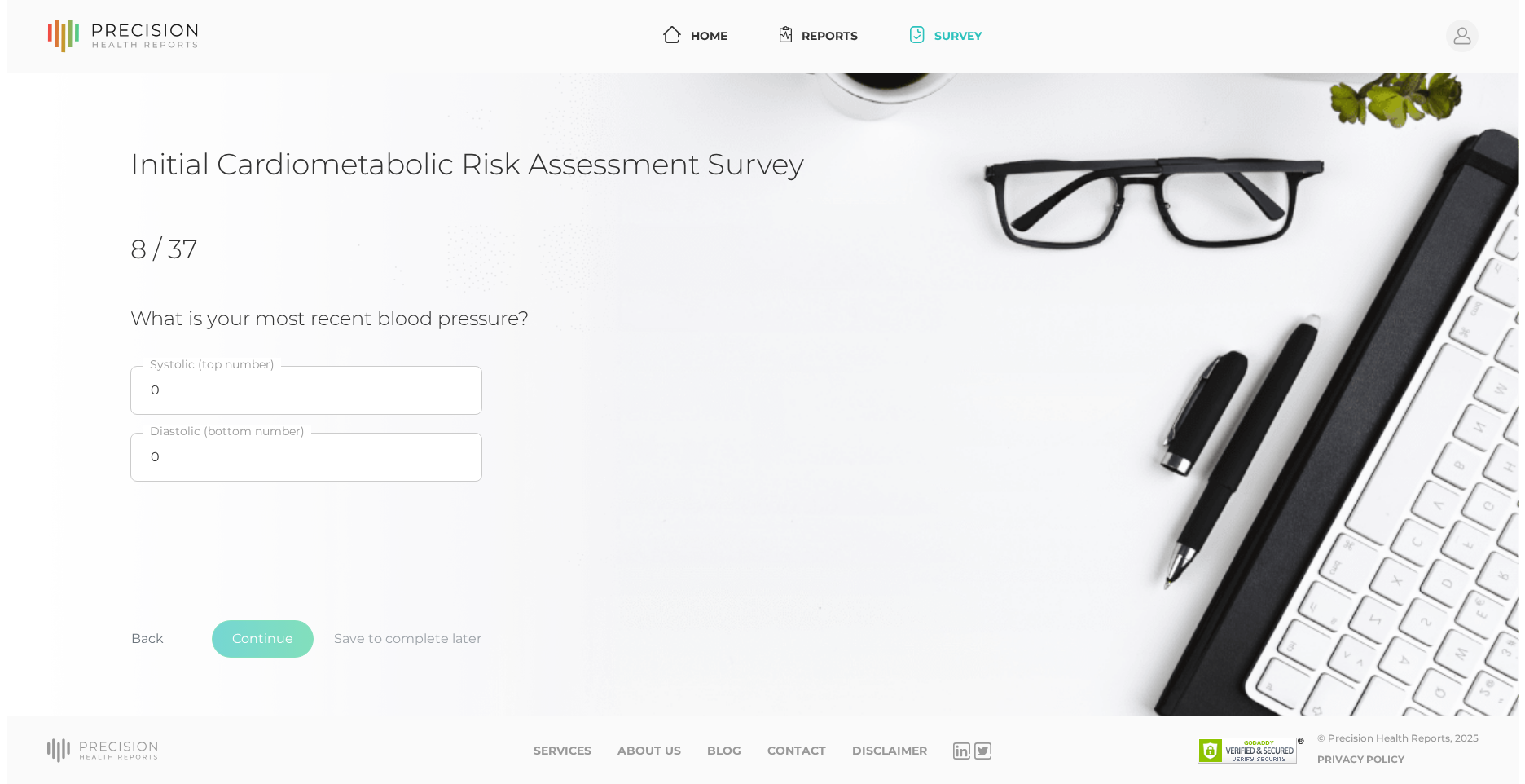
scroll to position [0, 0]
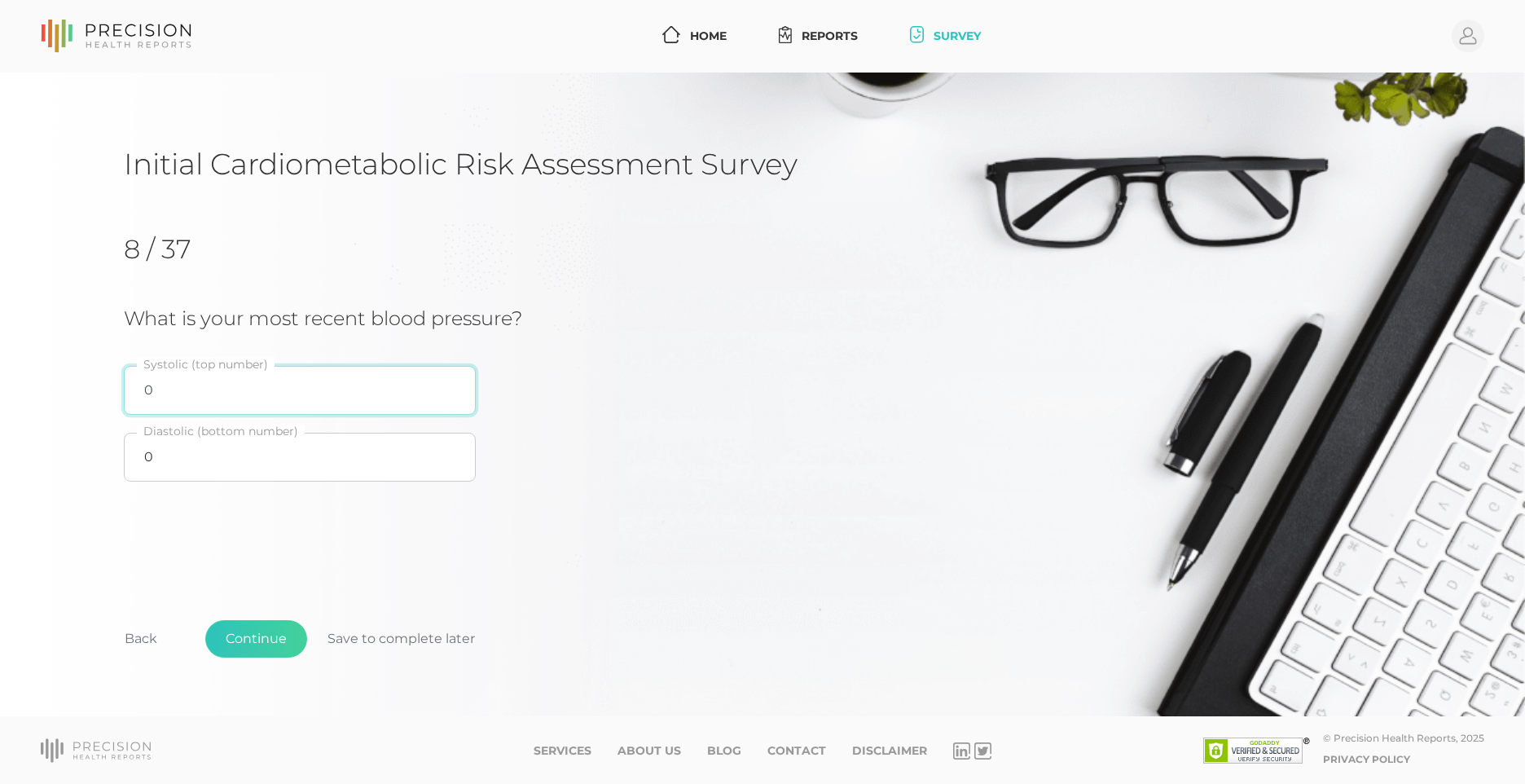
click at [277, 400] on input "0" at bounding box center [300, 390] width 352 height 49
type input "139"
click at [317, 467] on input "0" at bounding box center [300, 457] width 352 height 49
type input "81"
click at [271, 632] on button "Continue" at bounding box center [256, 638] width 102 height 37
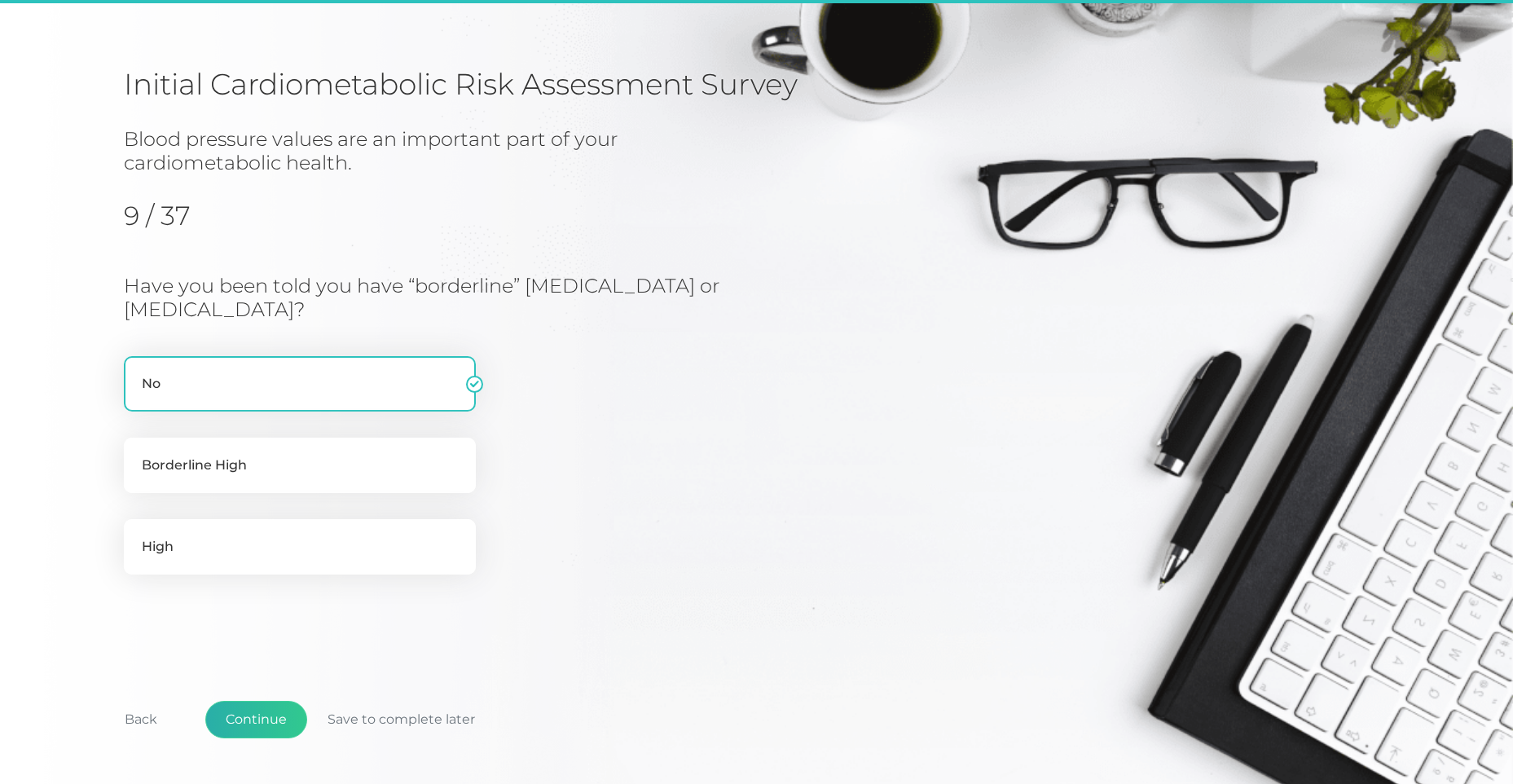
scroll to position [161, 0]
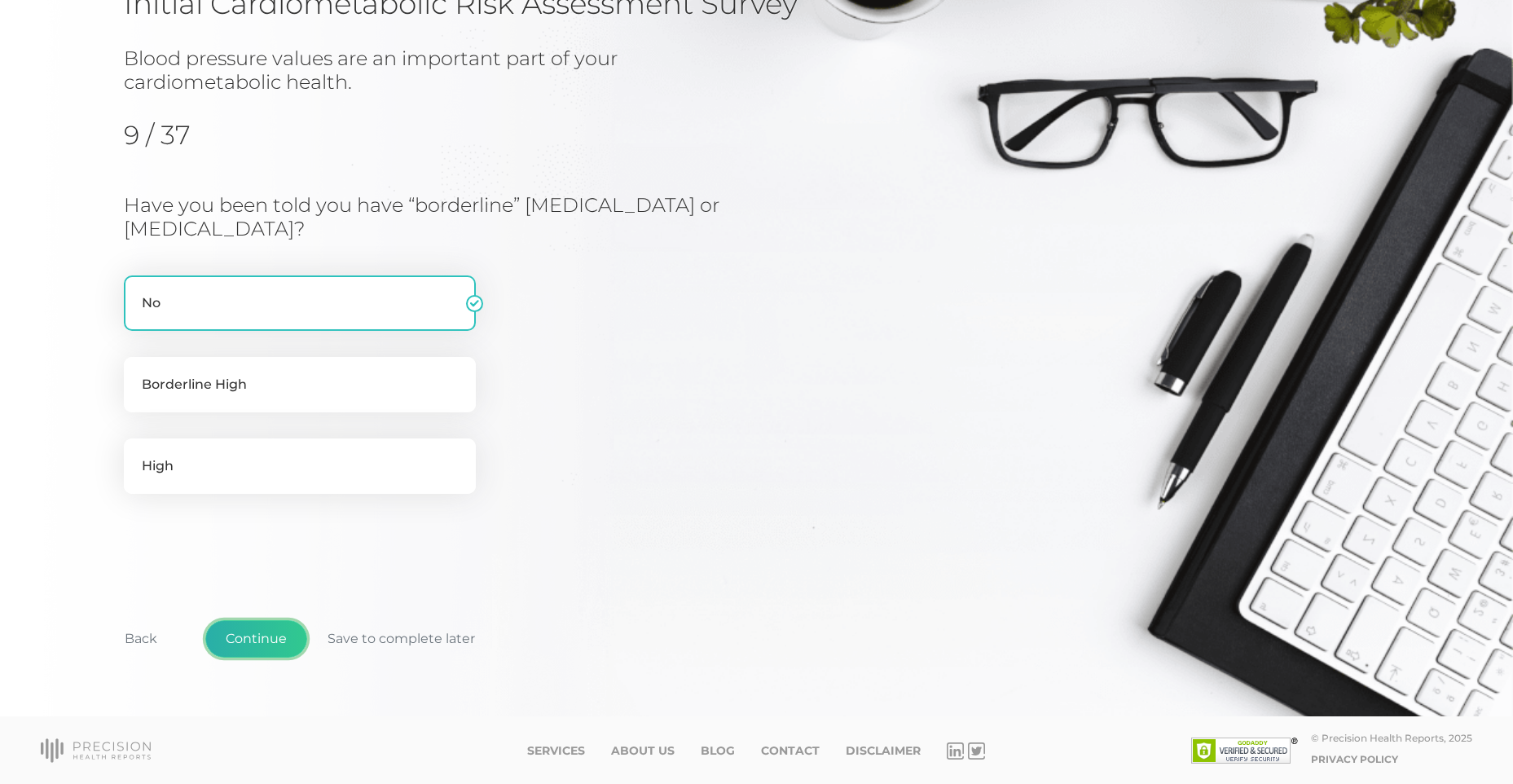
click at [274, 641] on button "Continue" at bounding box center [256, 638] width 102 height 37
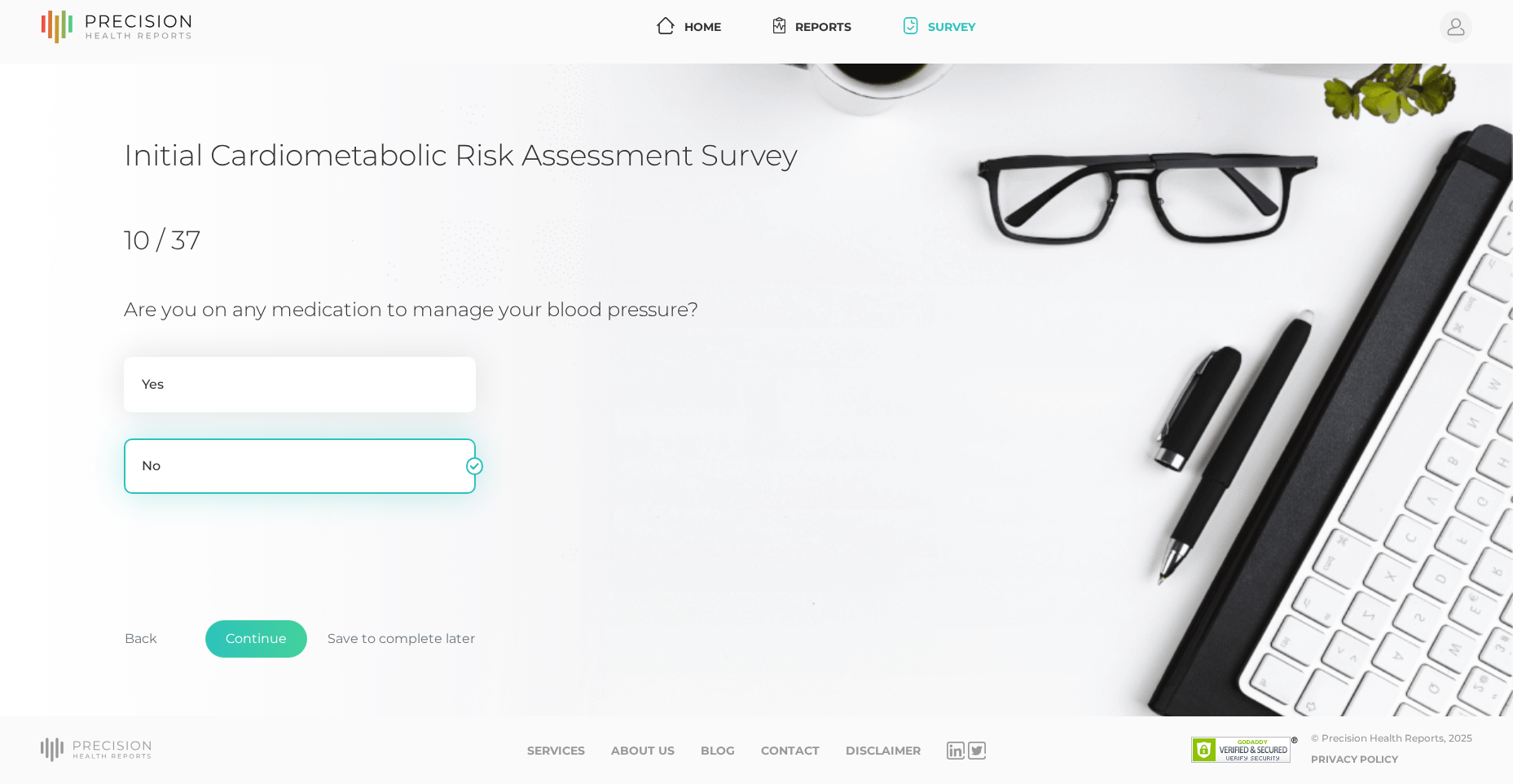
click at [346, 477] on label "No" at bounding box center [300, 466] width 352 height 55
click at [137, 455] on input "No" at bounding box center [130, 446] width 13 height 16
click at [286, 629] on button "Continue" at bounding box center [256, 638] width 102 height 37
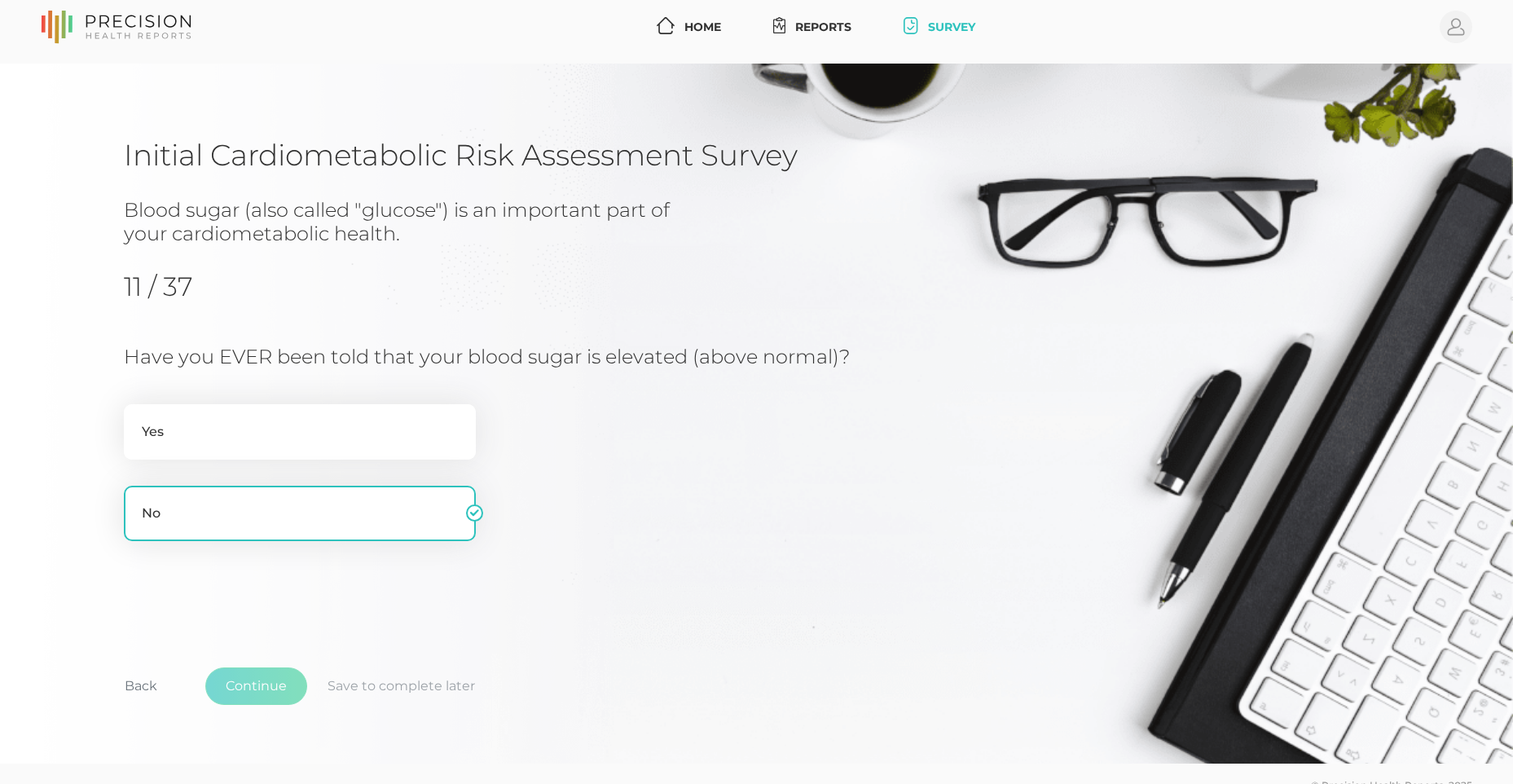
scroll to position [55, 0]
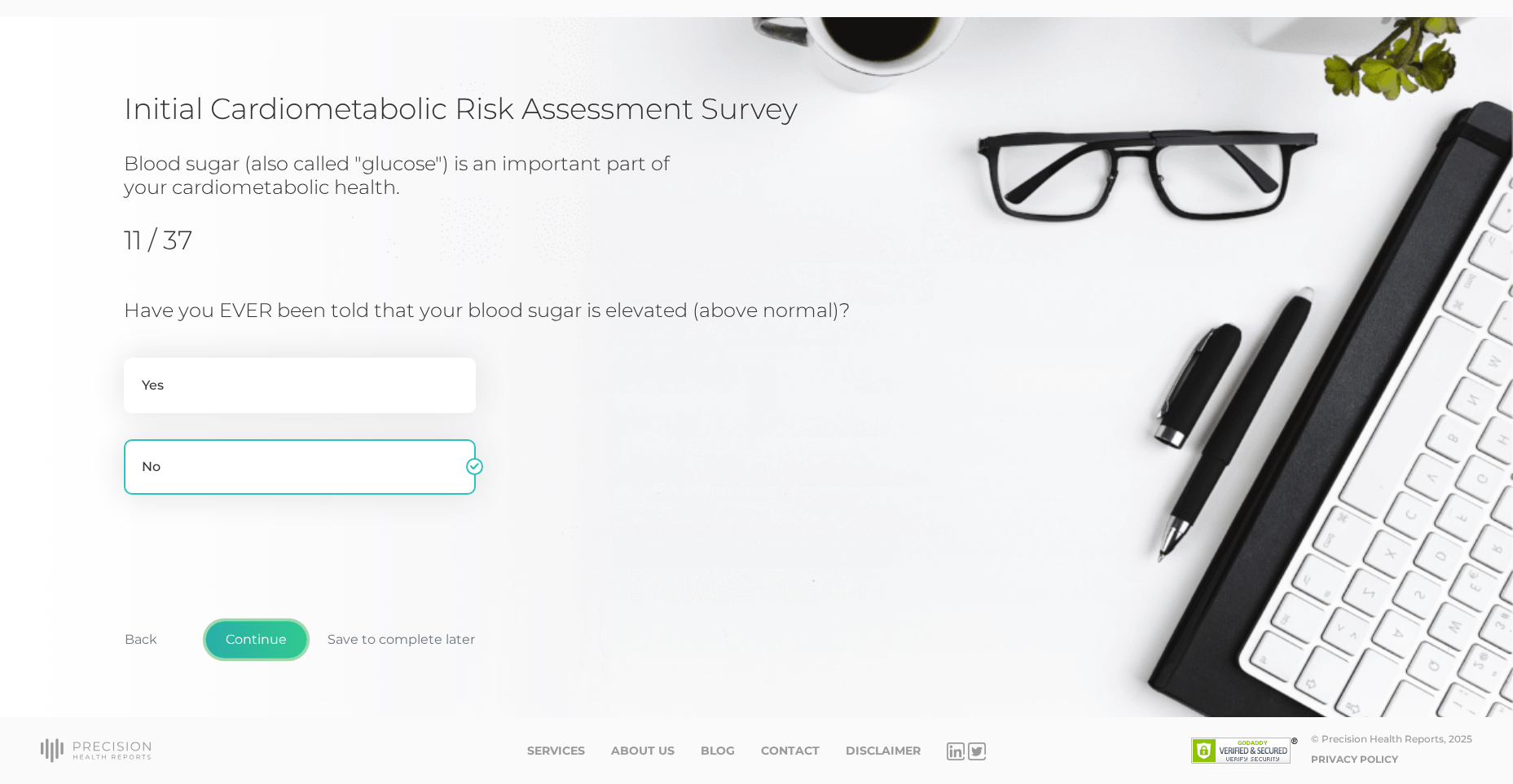
click at [280, 641] on button "Continue" at bounding box center [256, 639] width 102 height 37
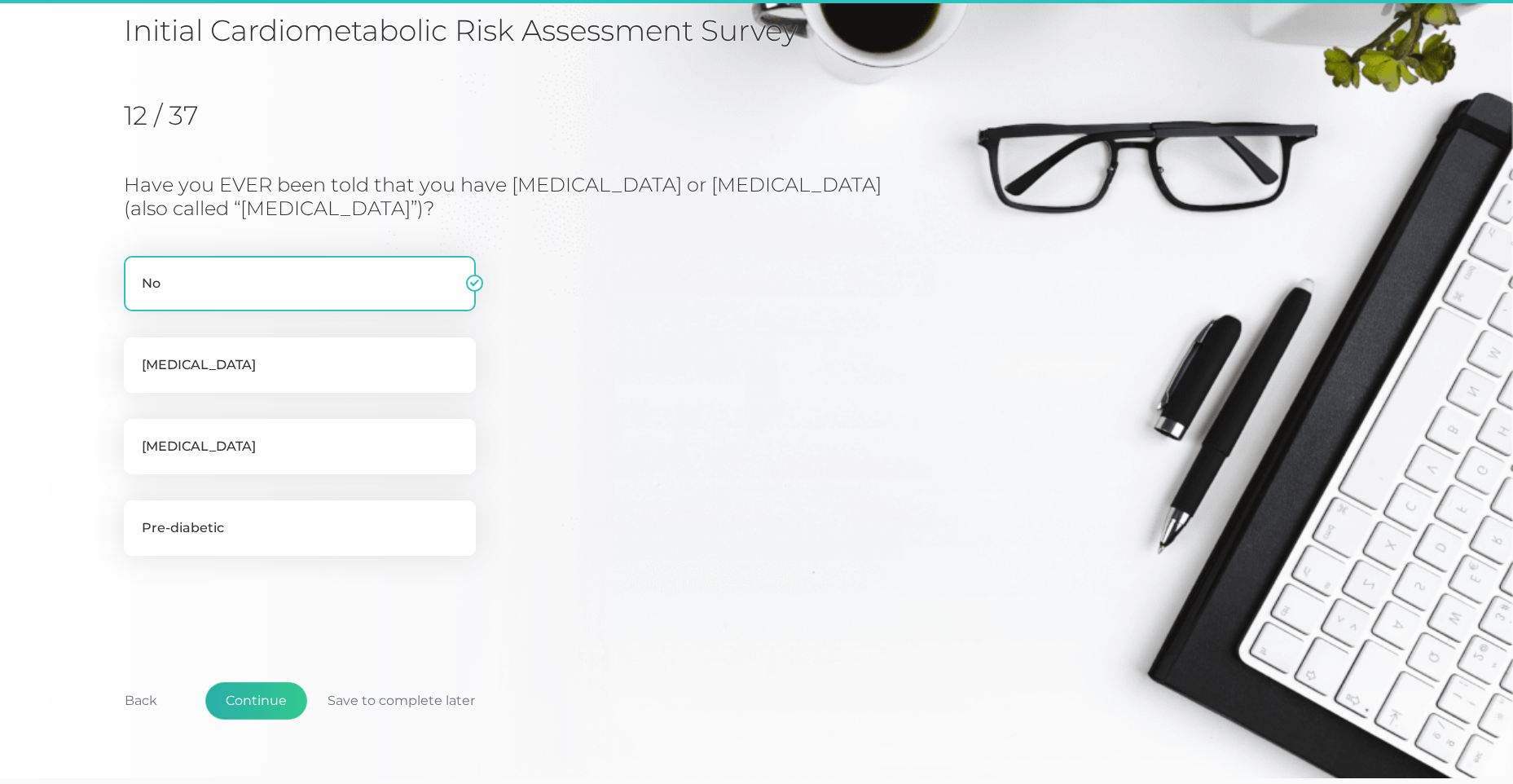
scroll to position [195, 0]
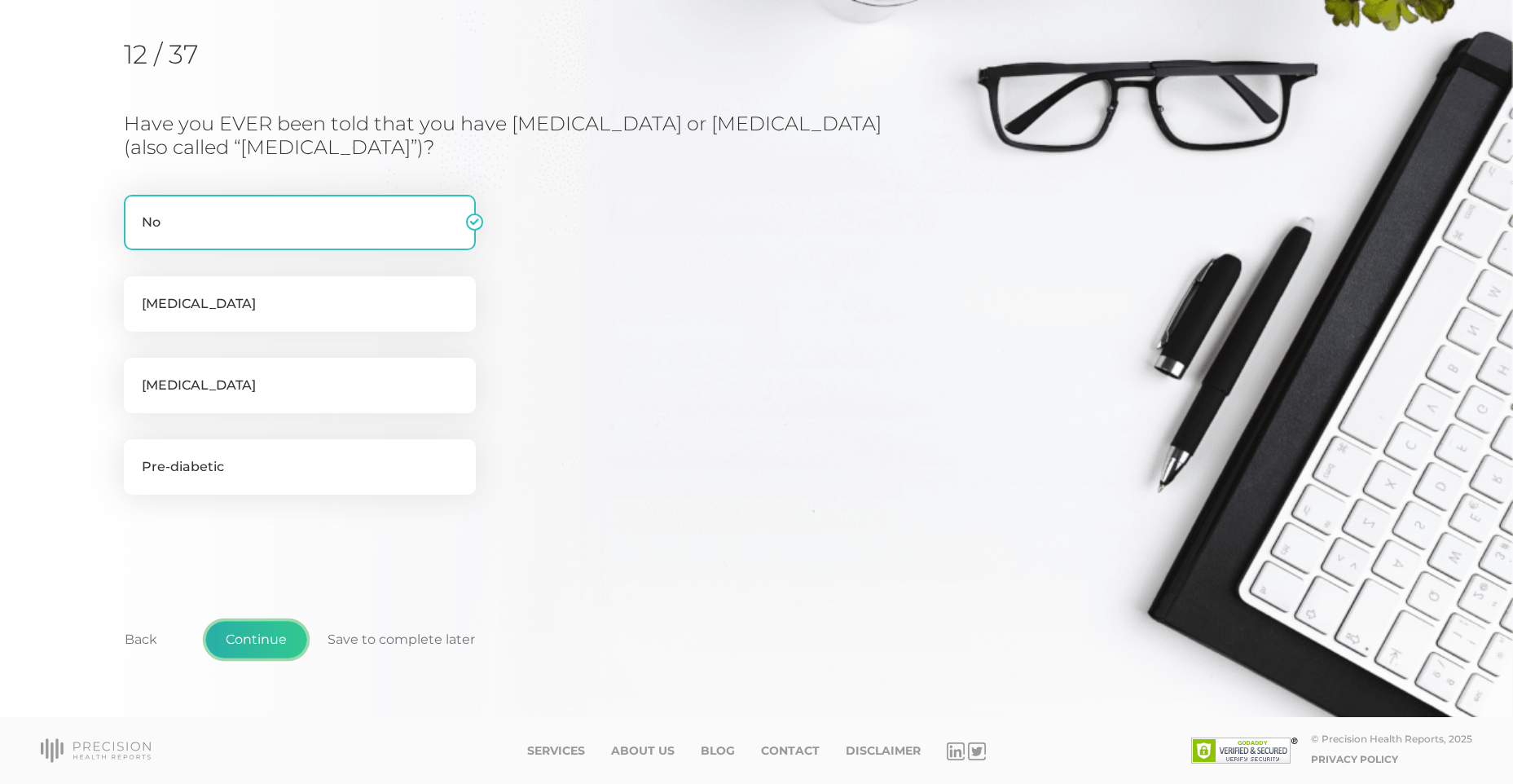
click at [274, 629] on button "Continue" at bounding box center [256, 639] width 102 height 37
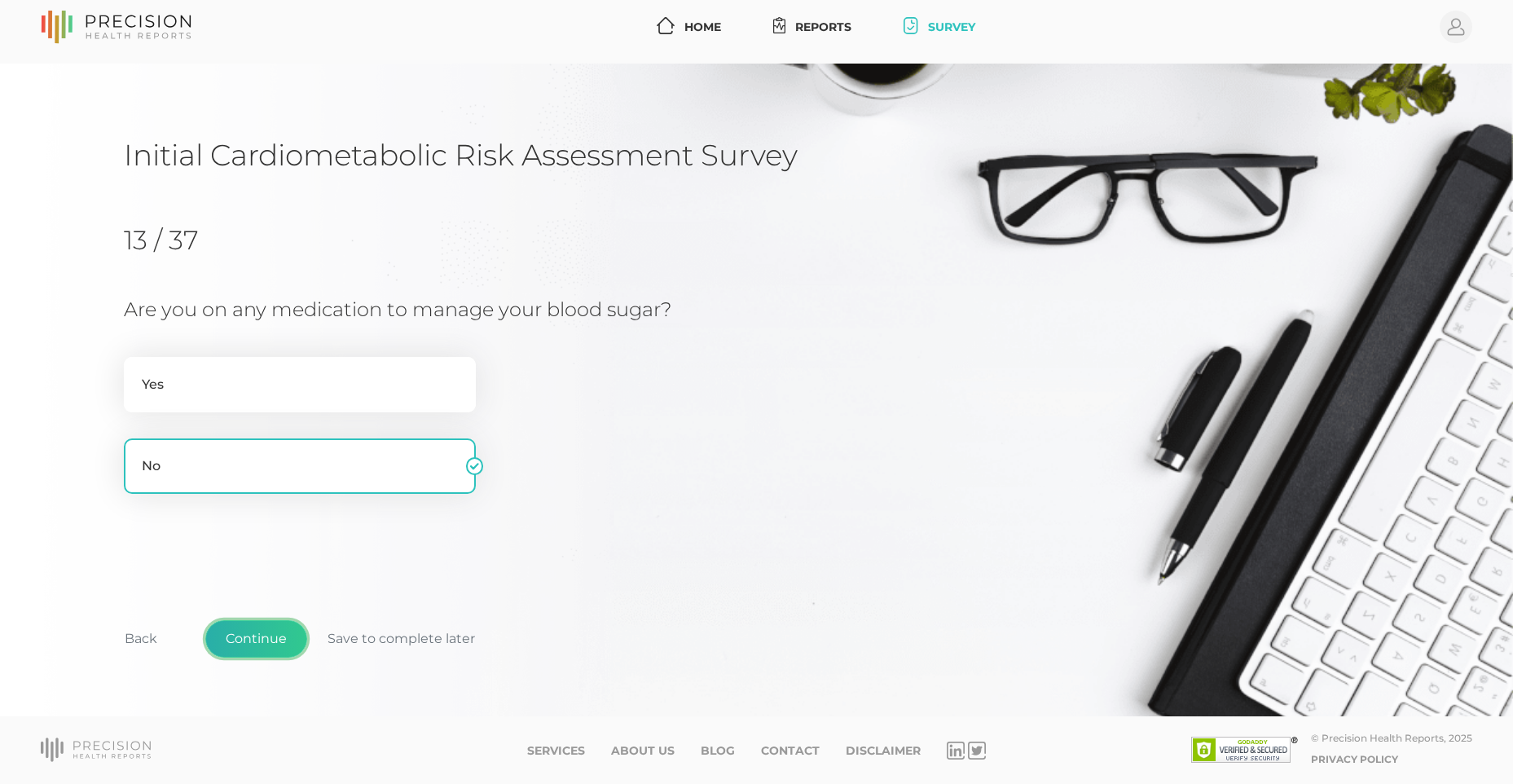
click at [274, 629] on button "Continue" at bounding box center [256, 638] width 102 height 37
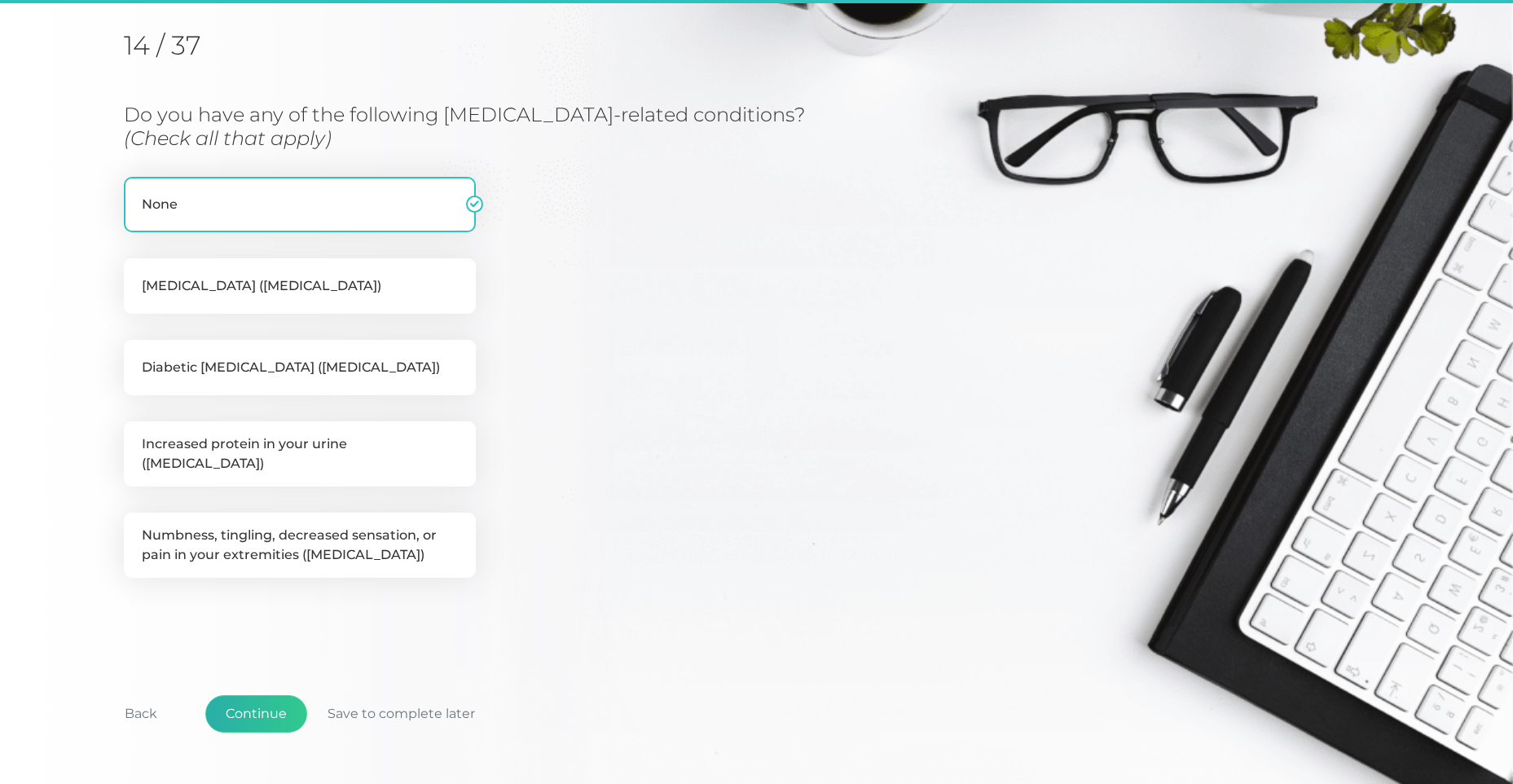
scroll to position [208, 0]
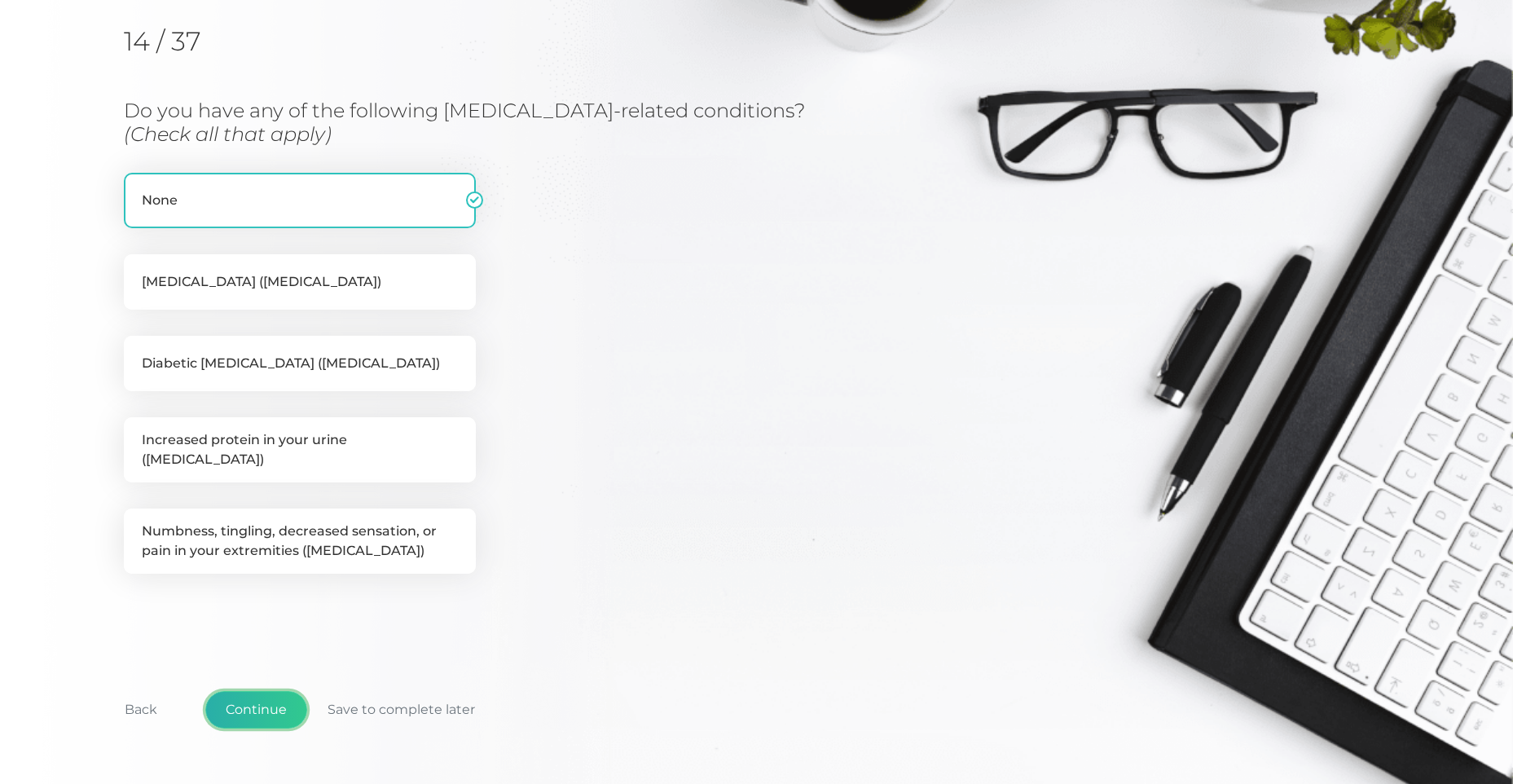
click at [262, 691] on button "Continue" at bounding box center [256, 709] width 102 height 37
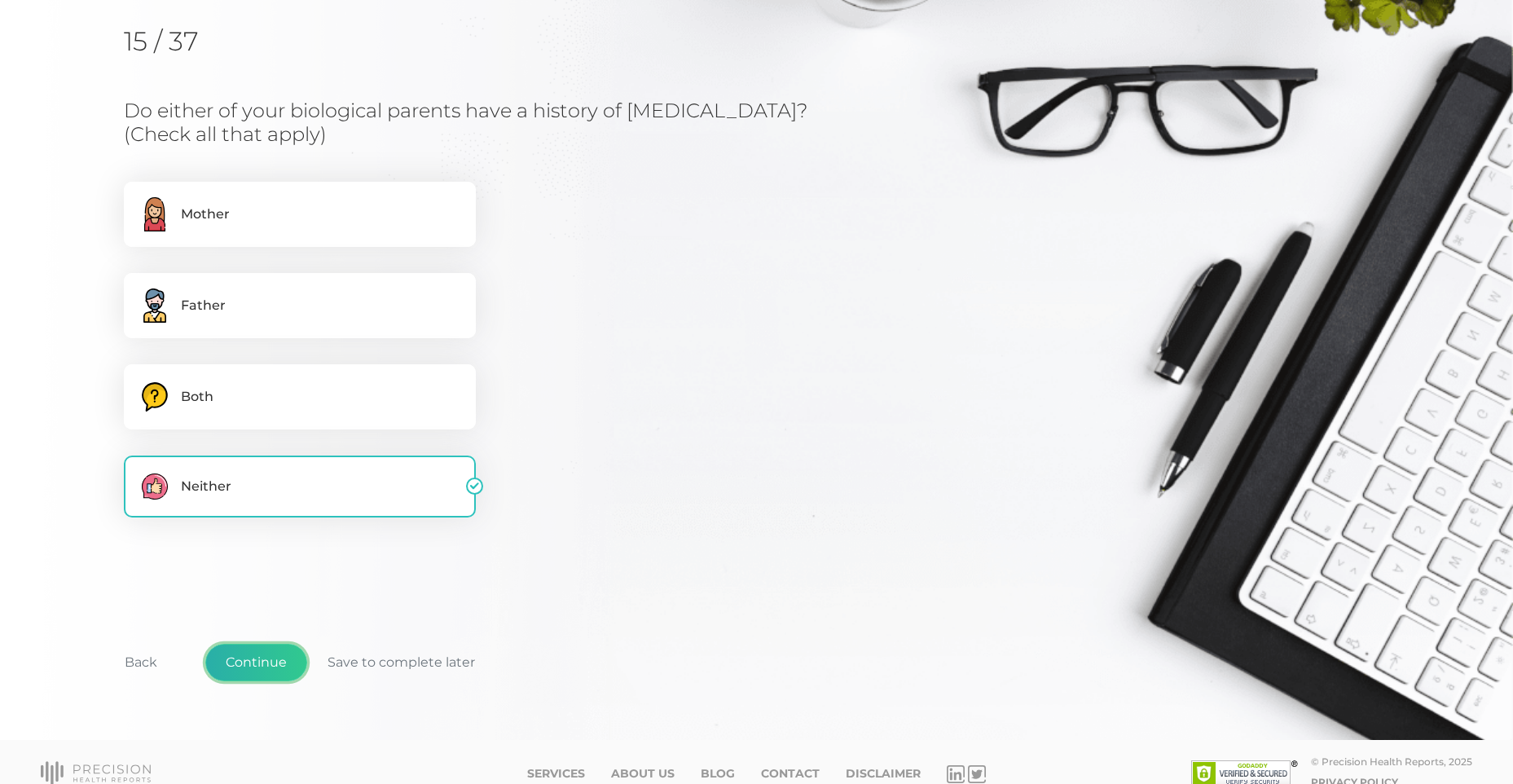
click at [257, 665] on button "Continue" at bounding box center [256, 662] width 102 height 37
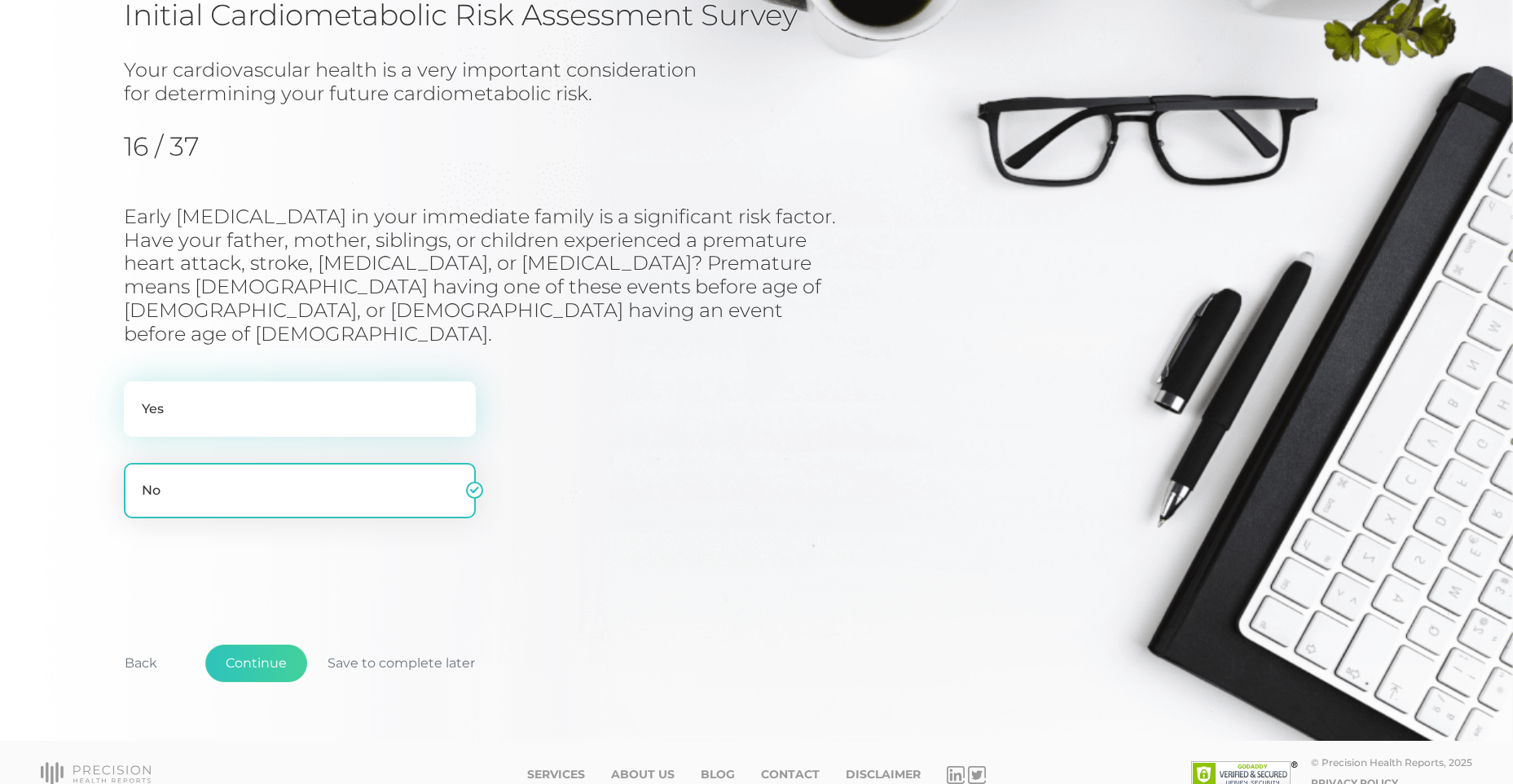
click at [261, 409] on label "Yes" at bounding box center [300, 408] width 352 height 55
click at [137, 397] on input "Yes" at bounding box center [130, 389] width 13 height 16
radio input "true"
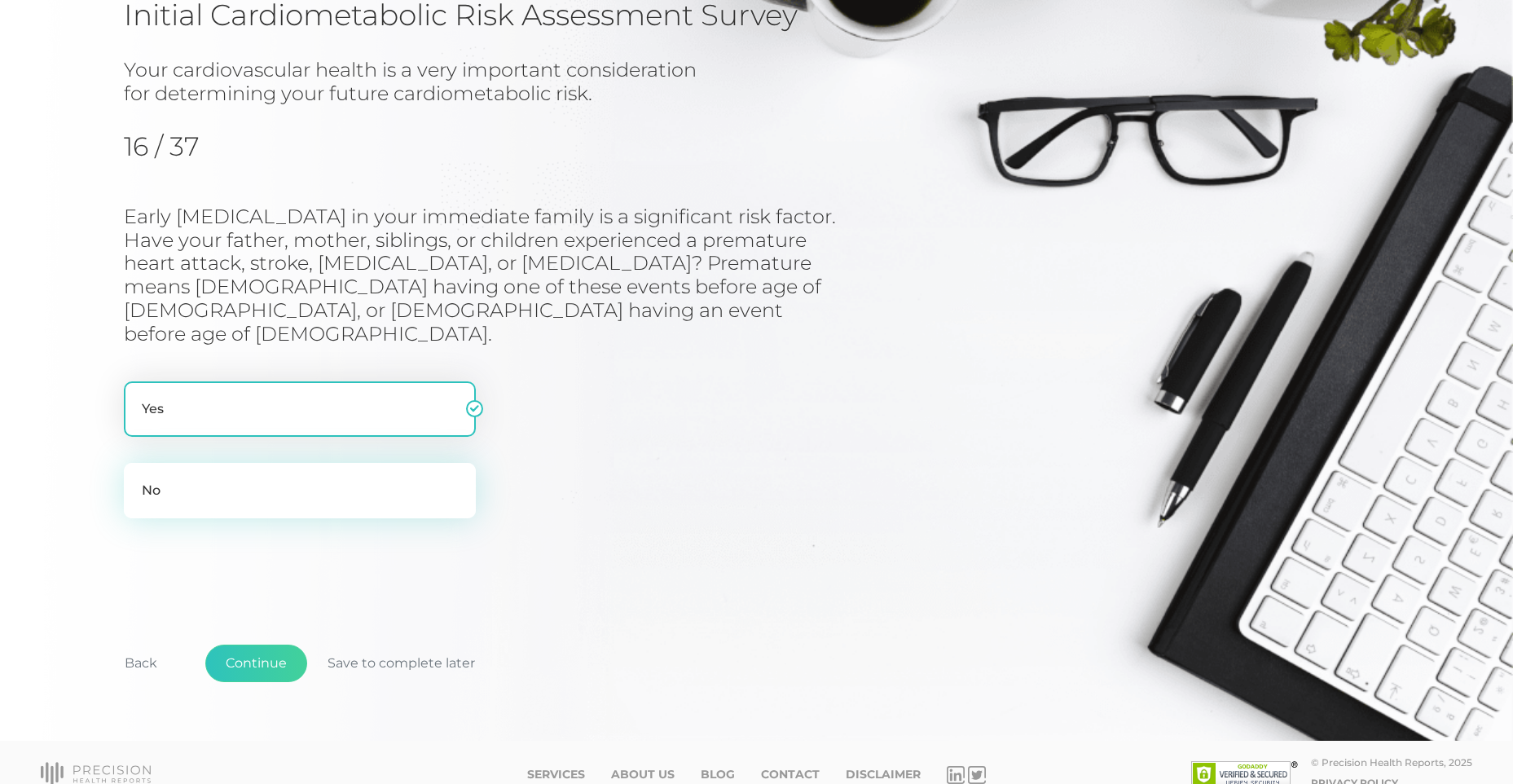
click at [261, 463] on label "No" at bounding box center [300, 490] width 352 height 55
click at [137, 463] on input "No" at bounding box center [130, 471] width 13 height 16
radio input "true"
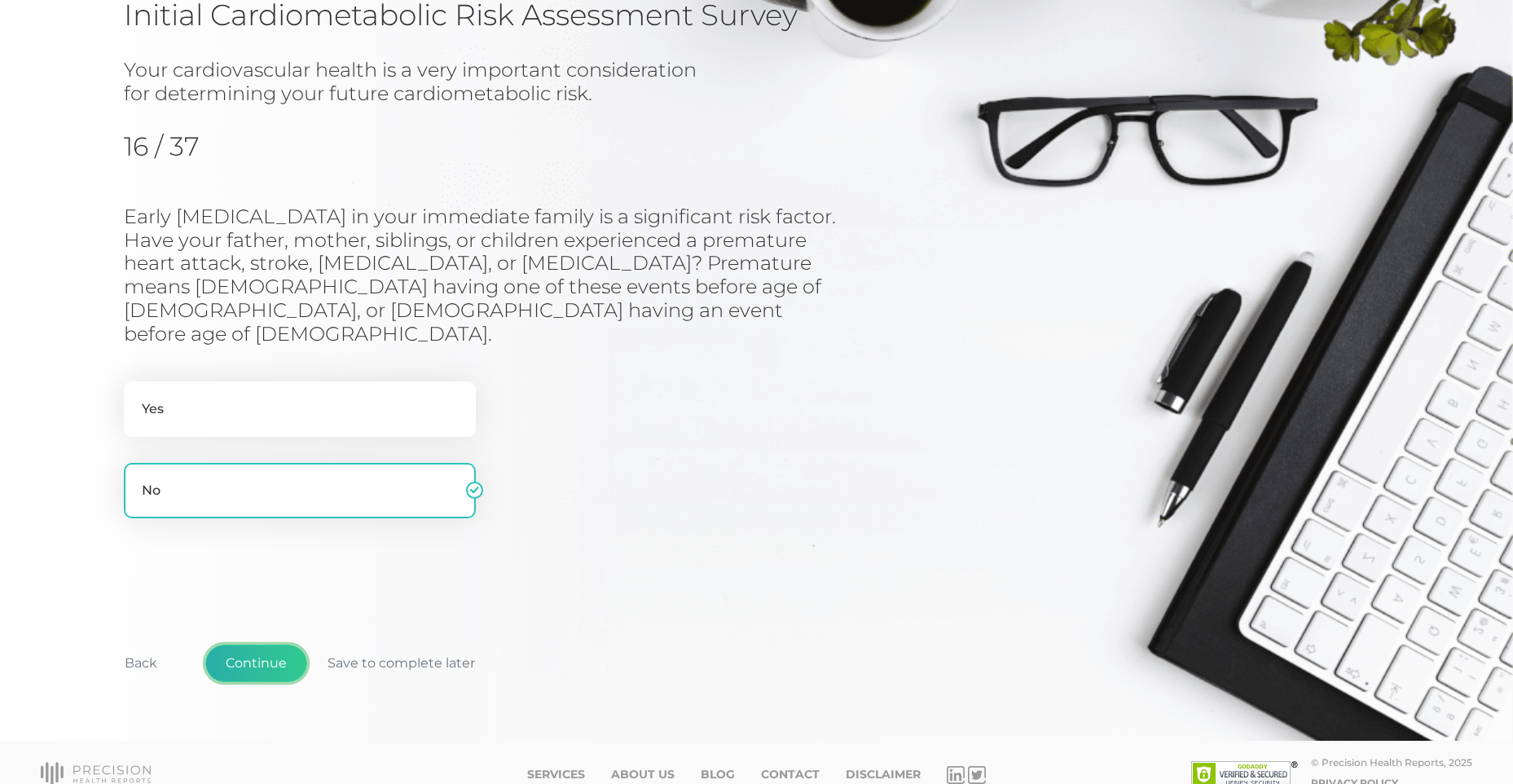
click at [279, 644] on button "Continue" at bounding box center [256, 662] width 102 height 37
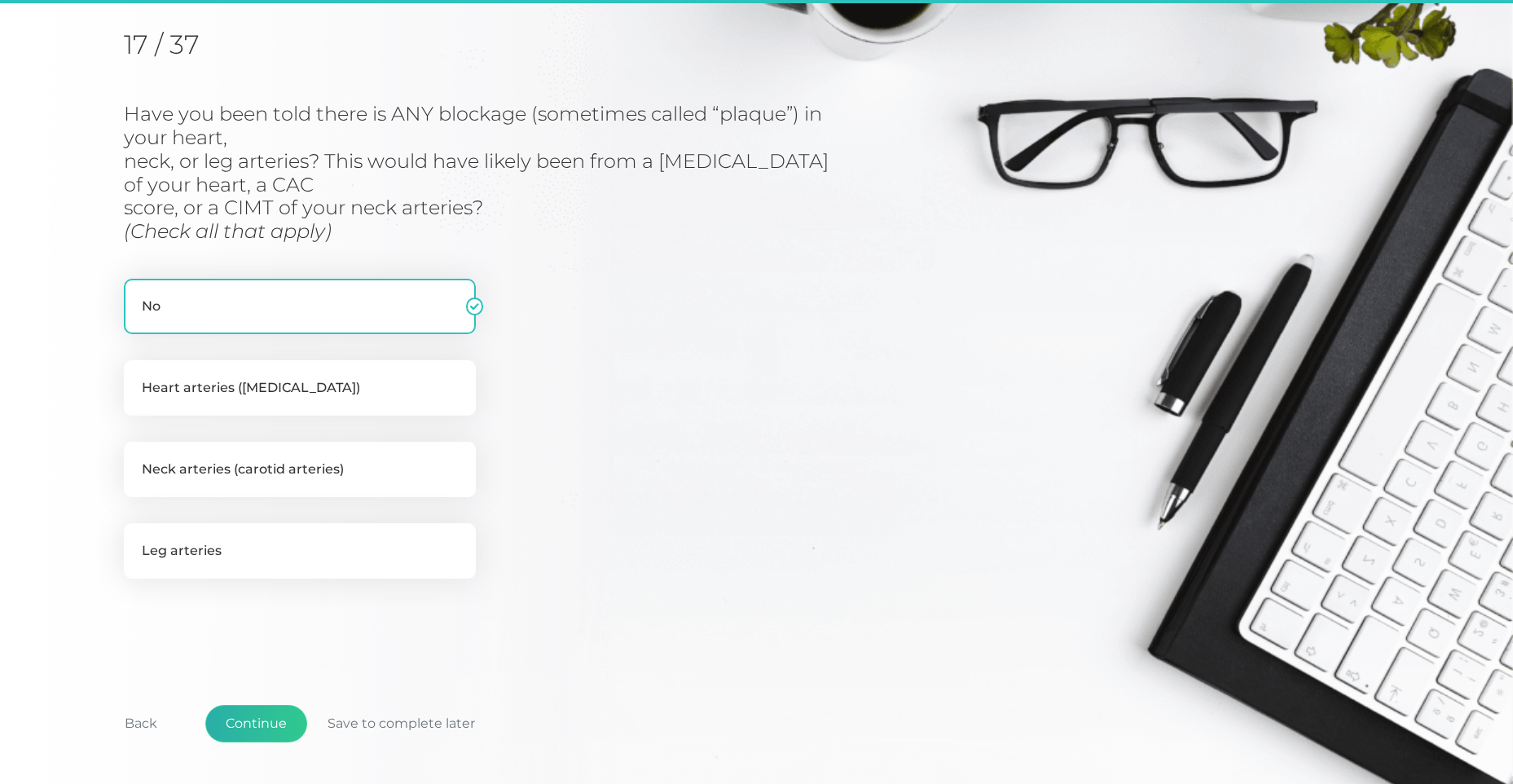
scroll to position [208, 0]
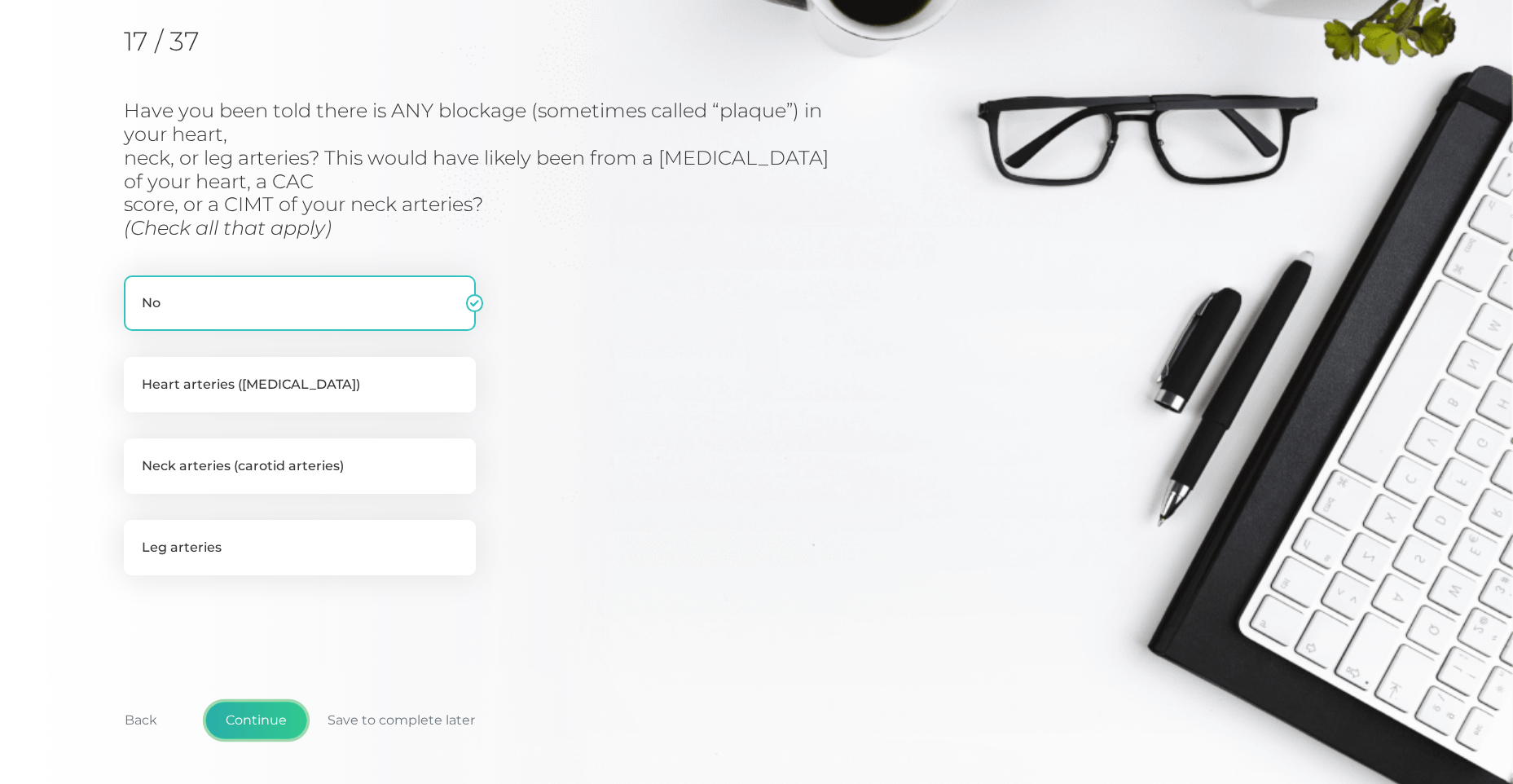
click at [241, 712] on button "Continue" at bounding box center [256, 720] width 102 height 37
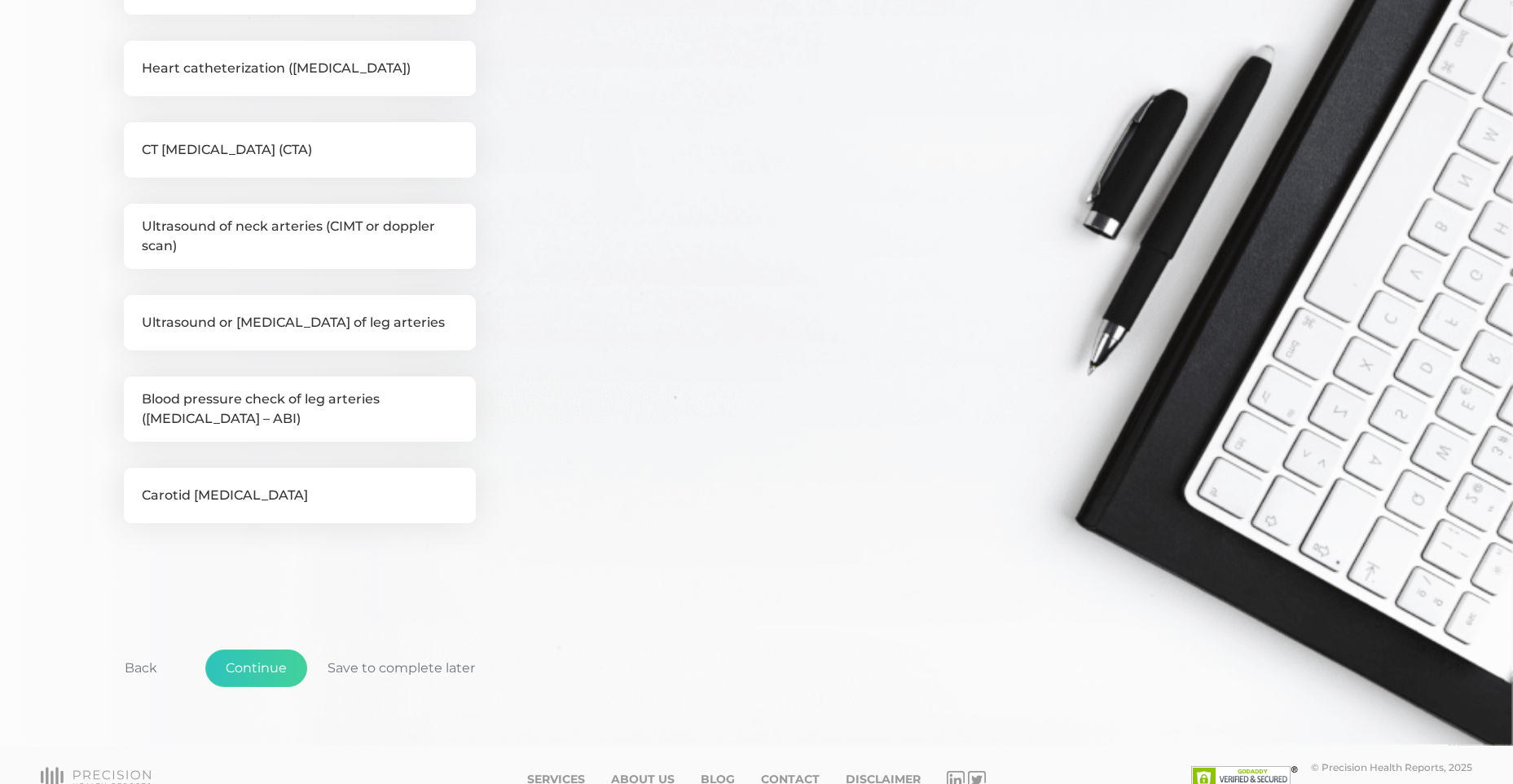
scroll to position [564, 0]
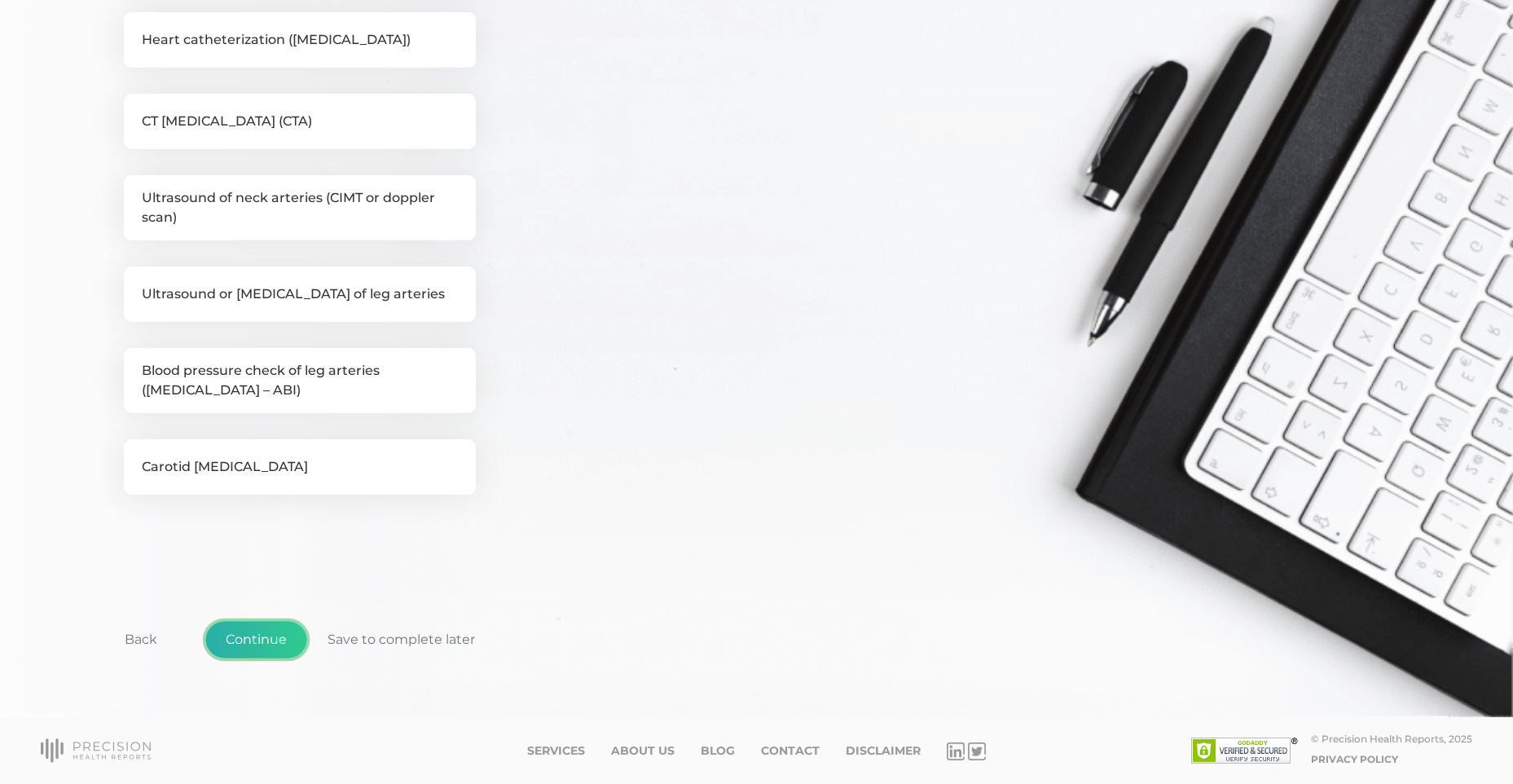
click at [242, 642] on button "Continue" at bounding box center [256, 639] width 102 height 37
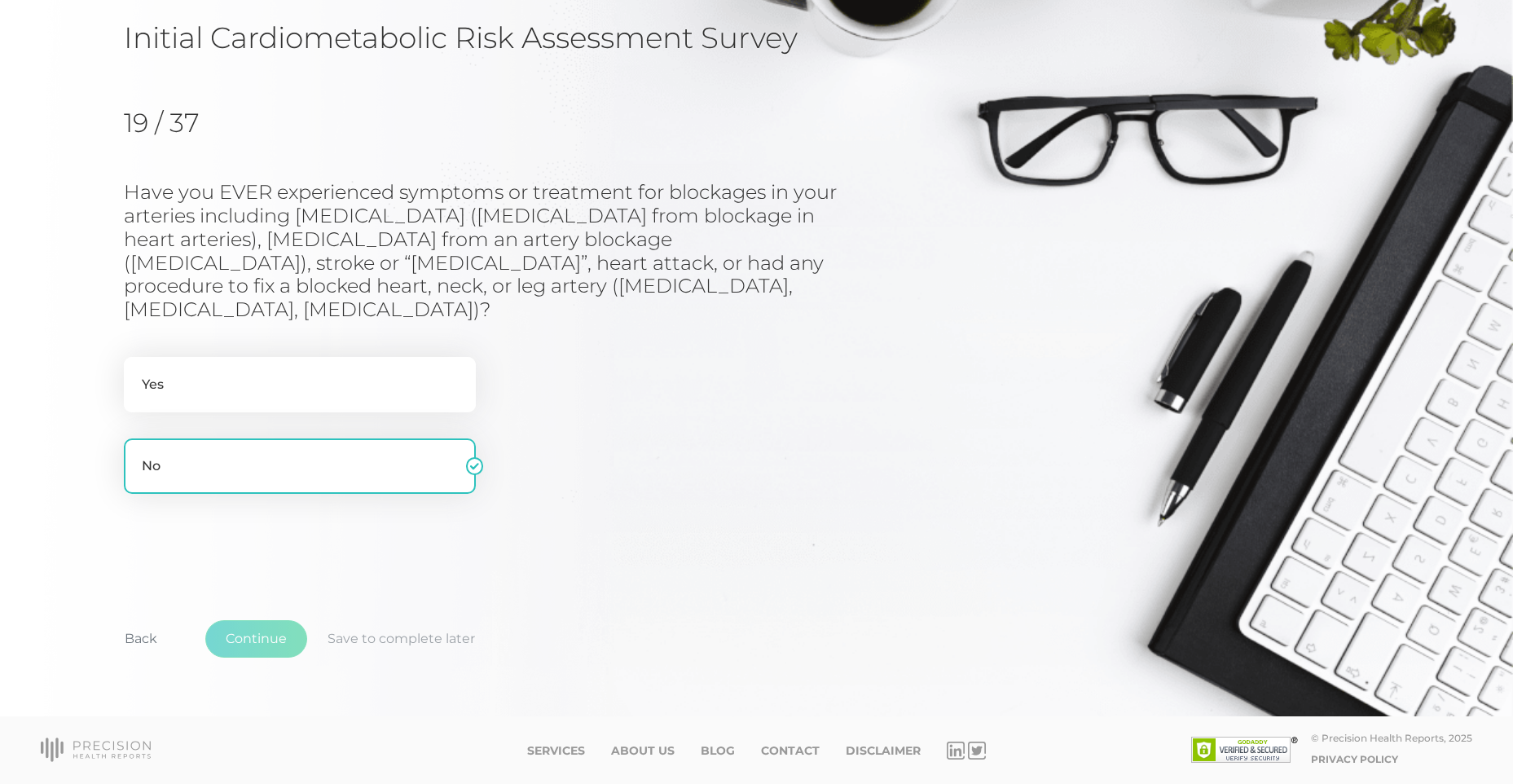
scroll to position [103, 0]
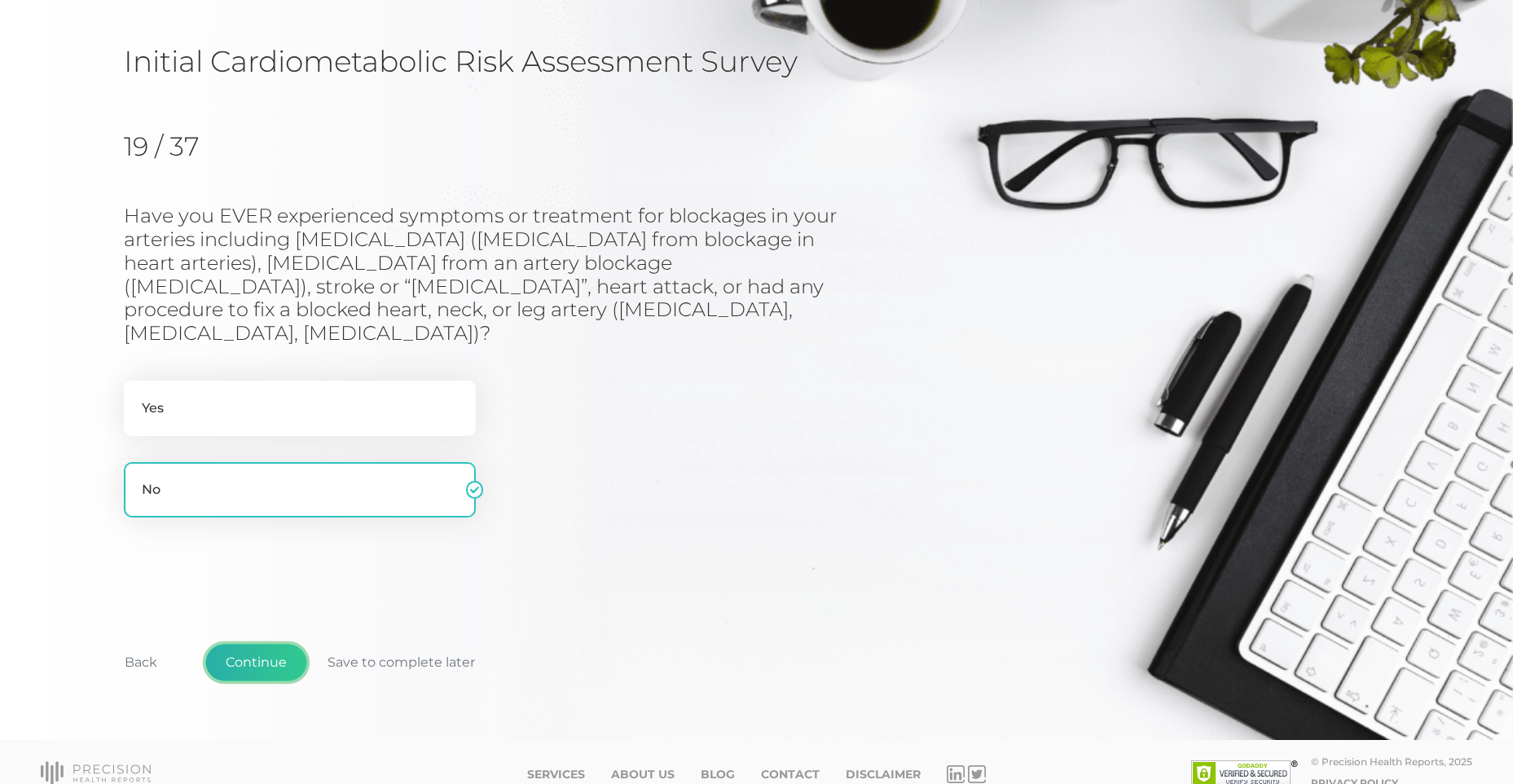
click at [267, 643] on button "Continue" at bounding box center [256, 662] width 102 height 37
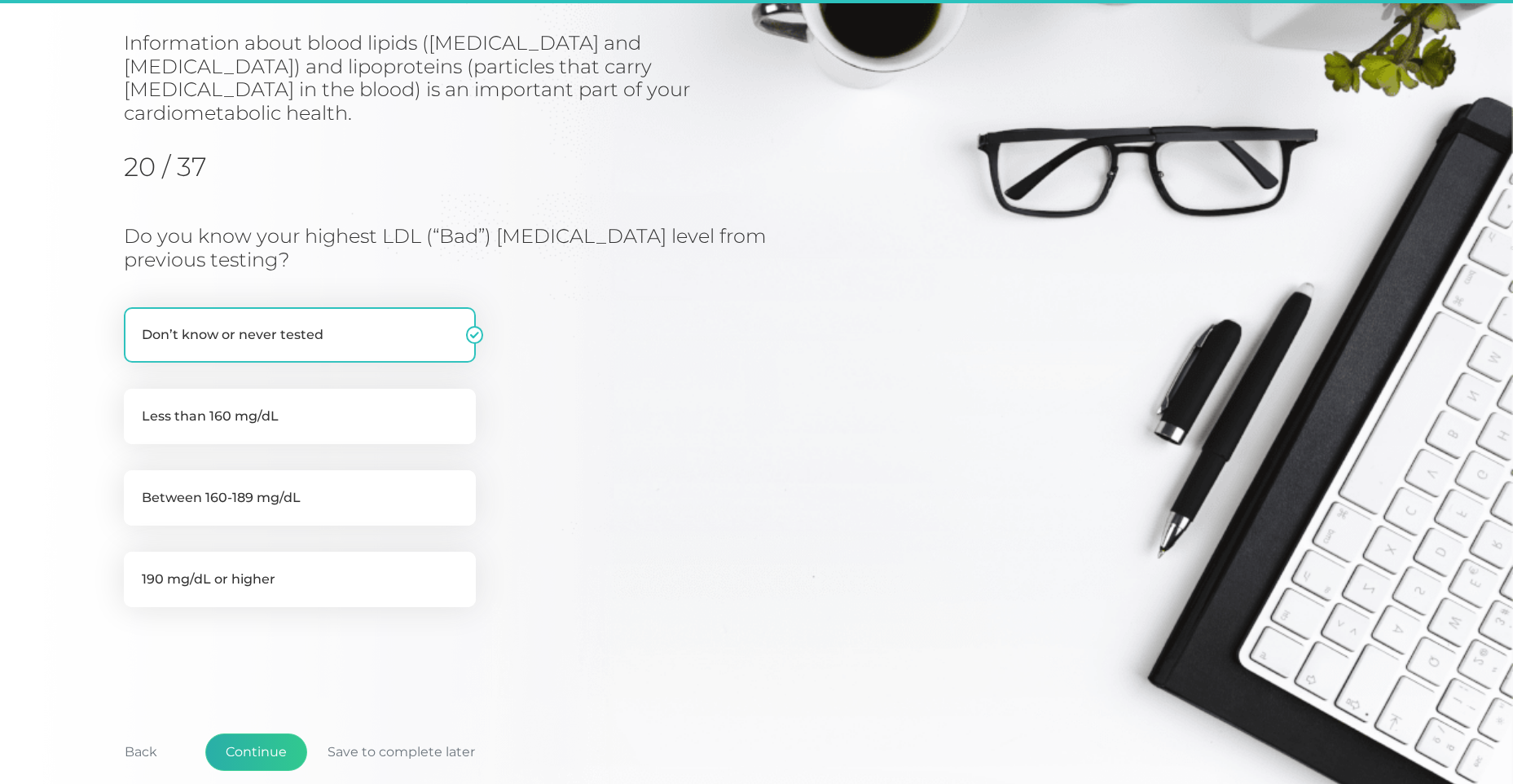
scroll to position [208, 0]
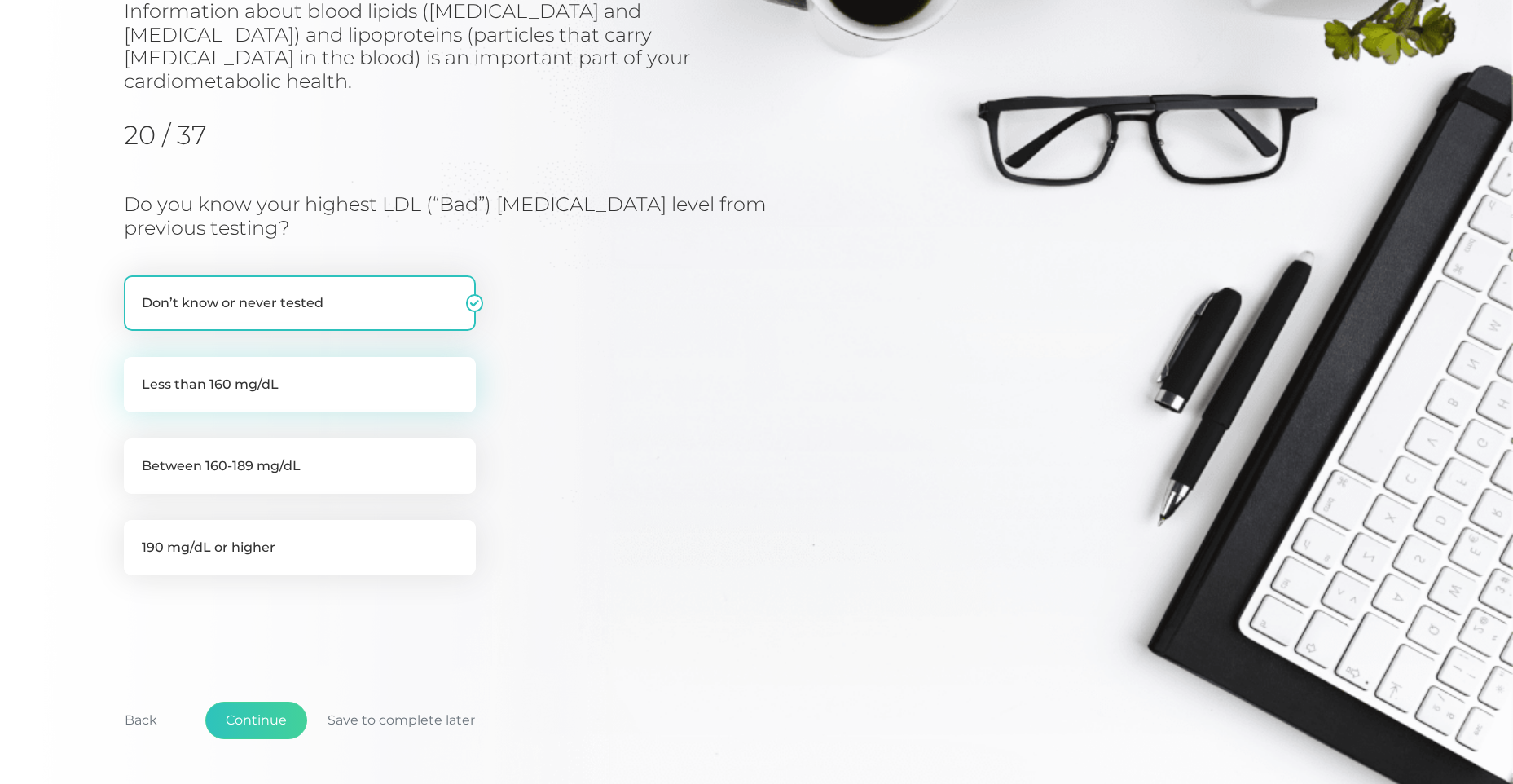
click at [400, 362] on label "Less than 160 mg/dL" at bounding box center [300, 384] width 352 height 55
click at [137, 362] on input "Less than 160 mg/dL" at bounding box center [130, 365] width 13 height 16
radio input "true"
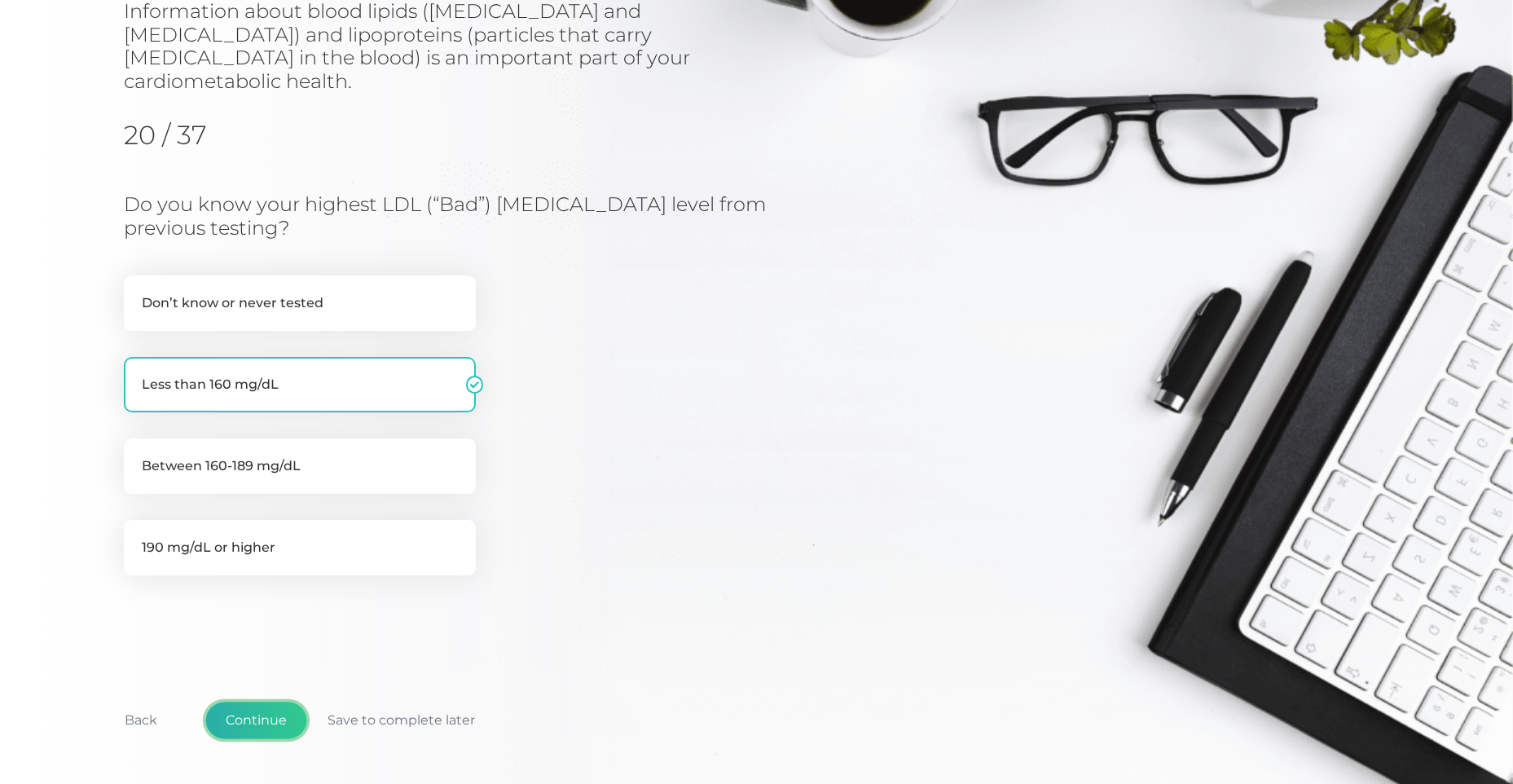
click at [257, 701] on button "Continue" at bounding box center [256, 720] width 102 height 37
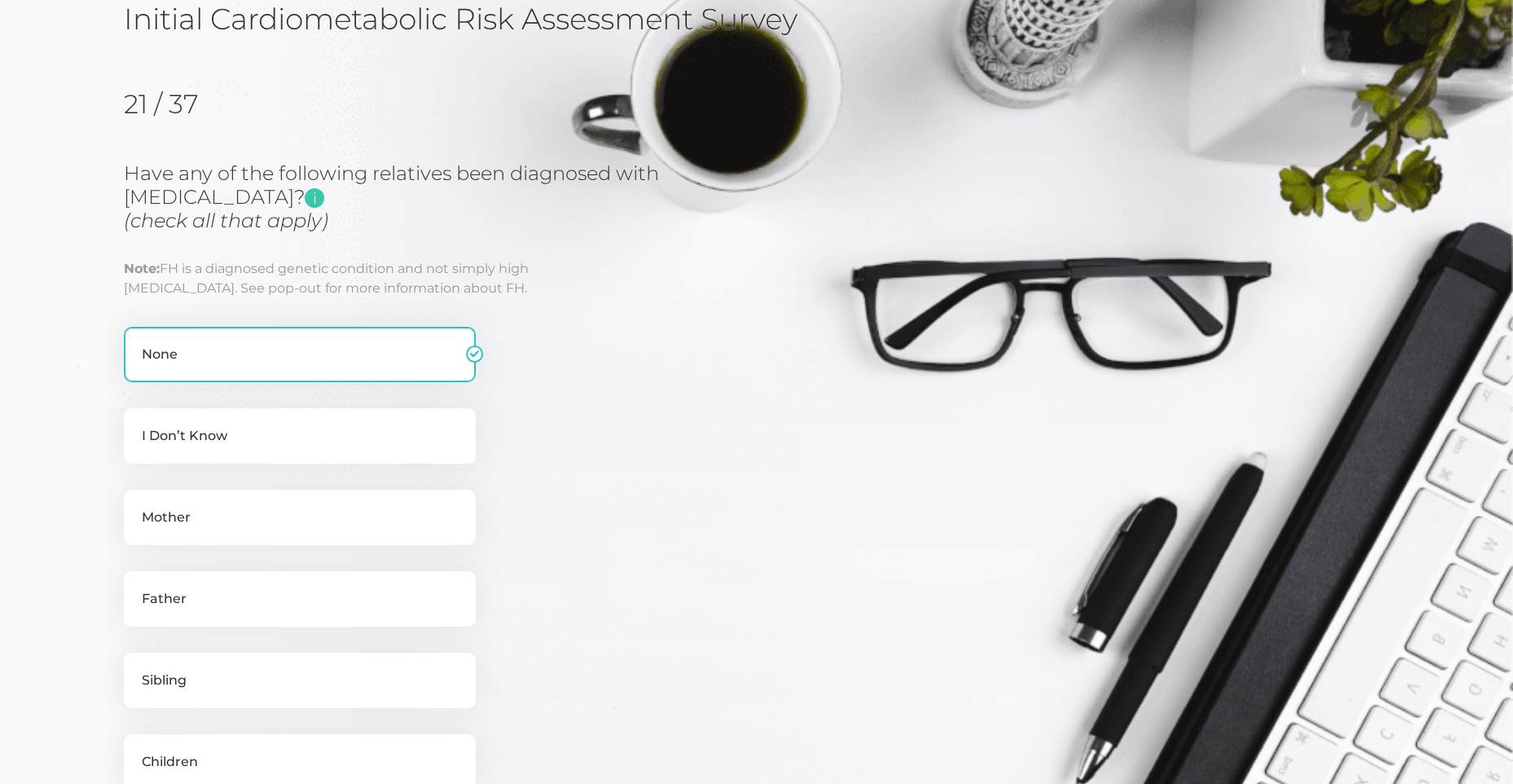
scroll to position [163, 0]
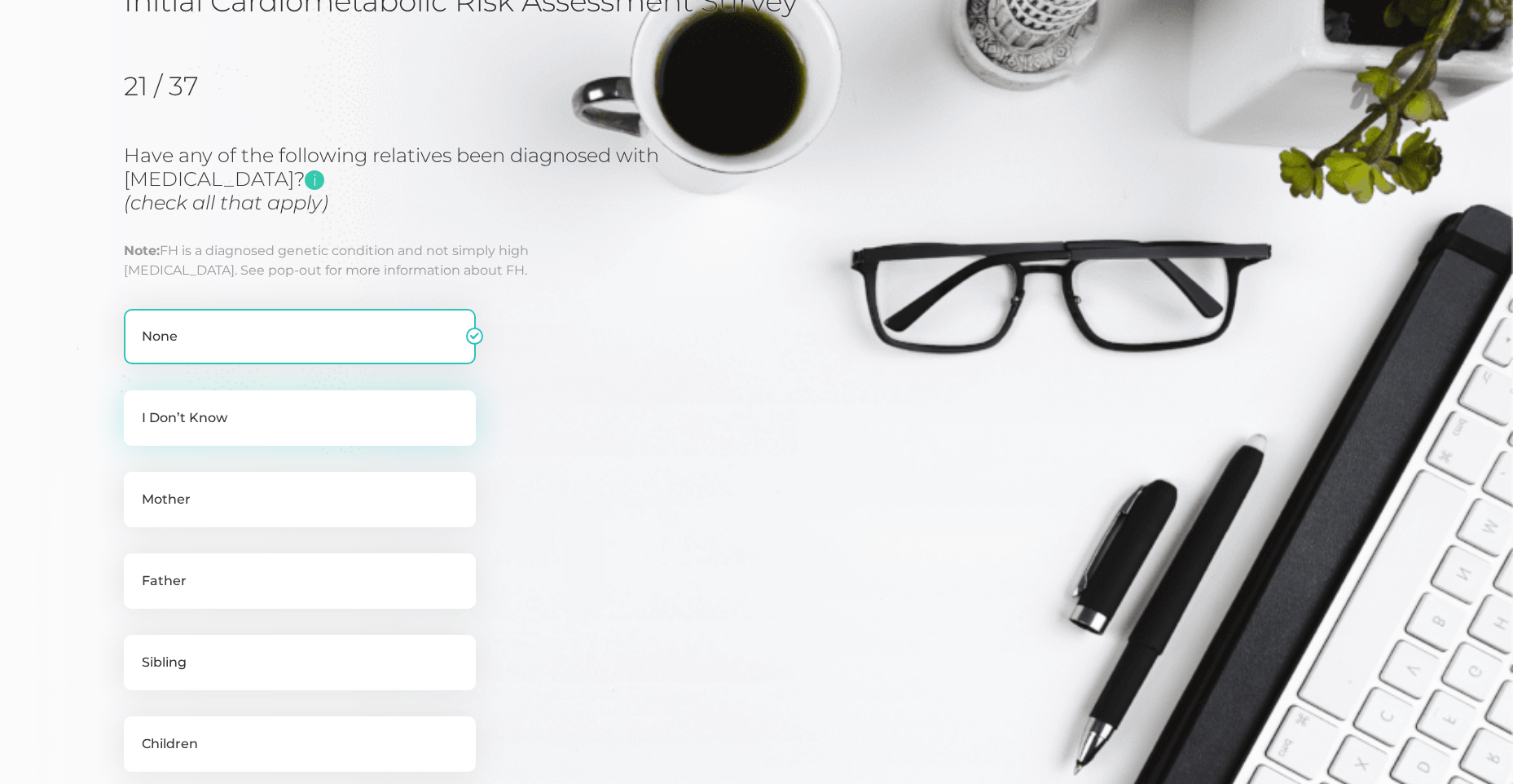
click at [378, 410] on label "I Don’t Know" at bounding box center [300, 417] width 352 height 55
click at [137, 407] on input "I Don’t Know" at bounding box center [130, 398] width 13 height 16
checkbox input "true"
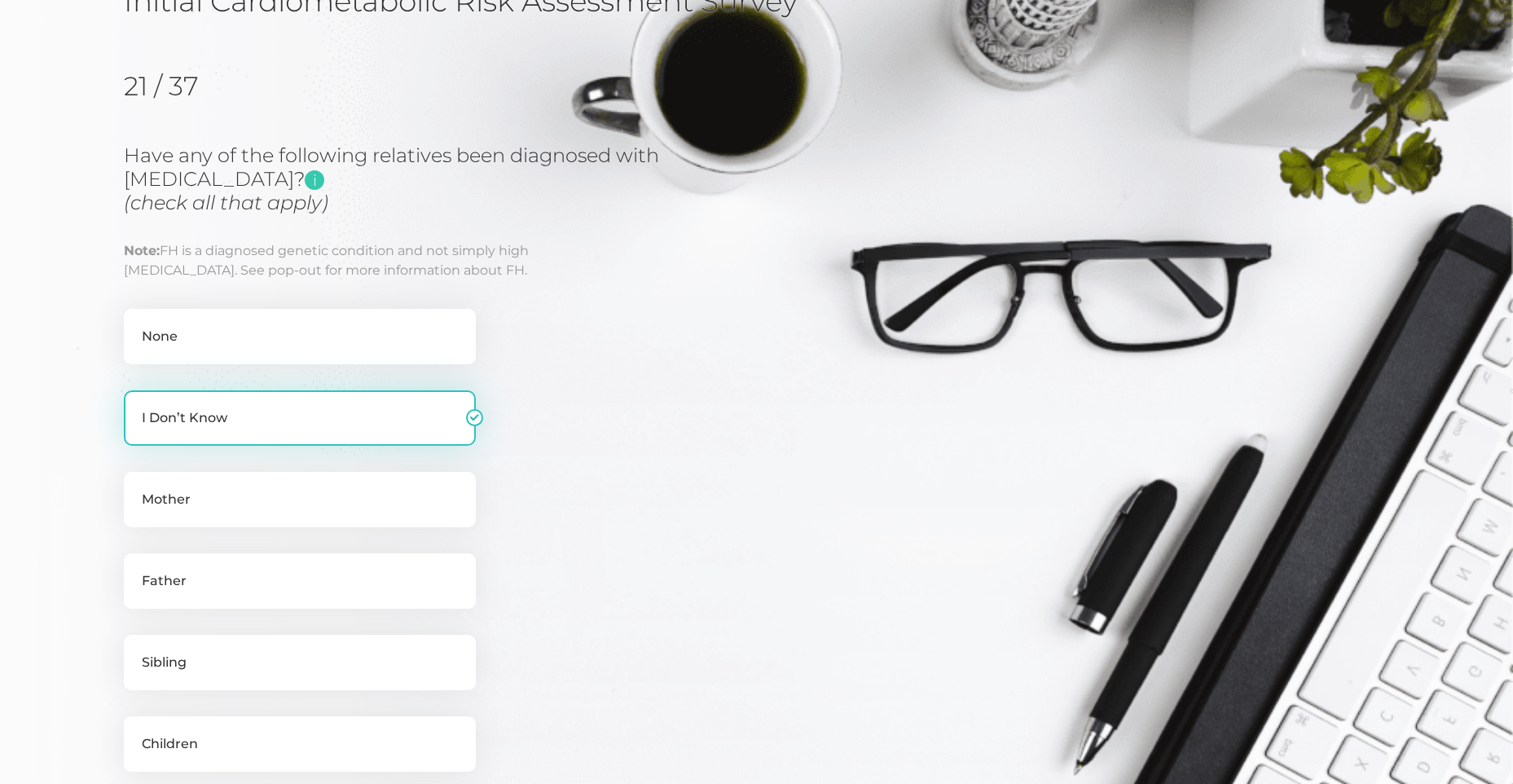
checkbox input "false"
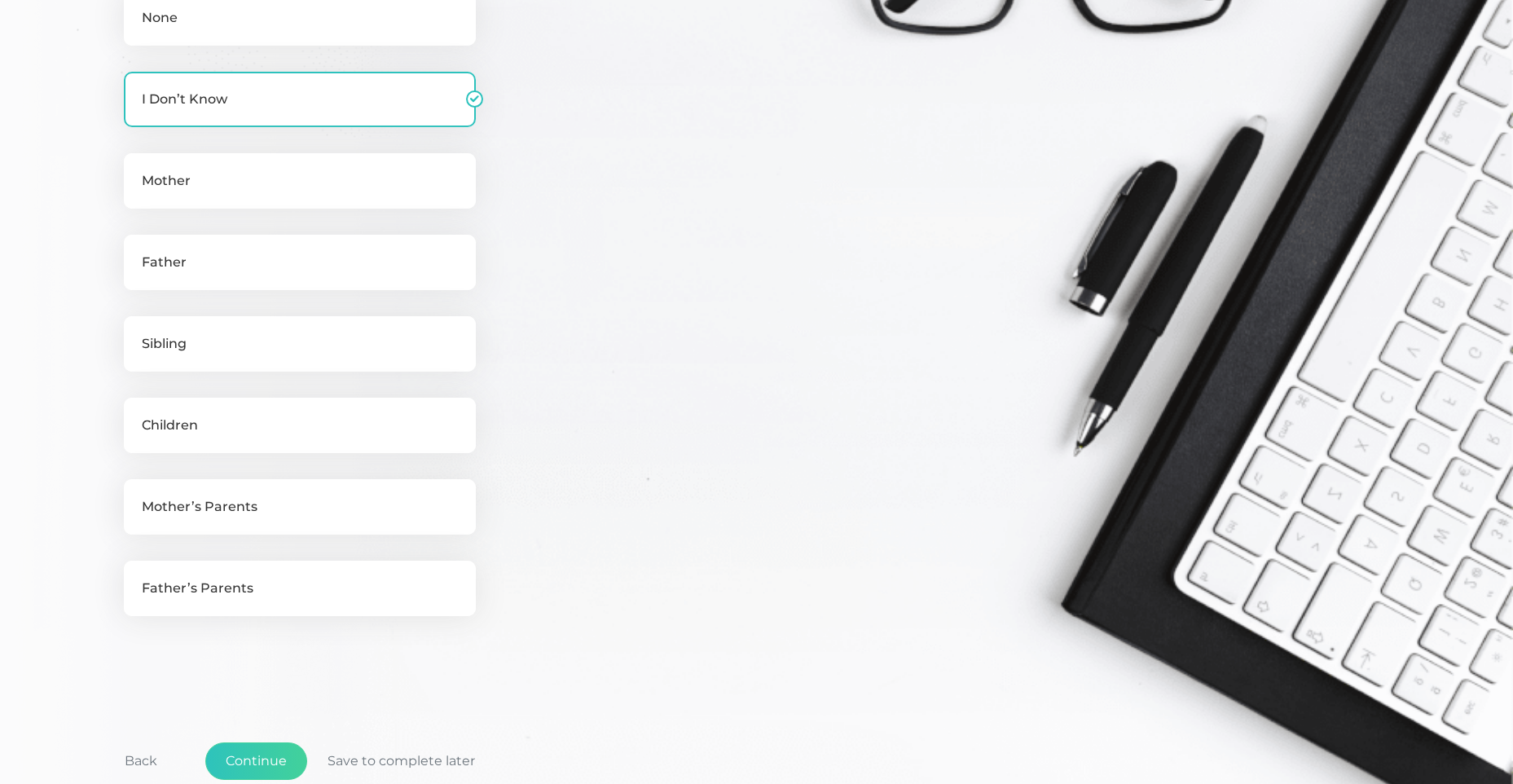
scroll to position [489, 0]
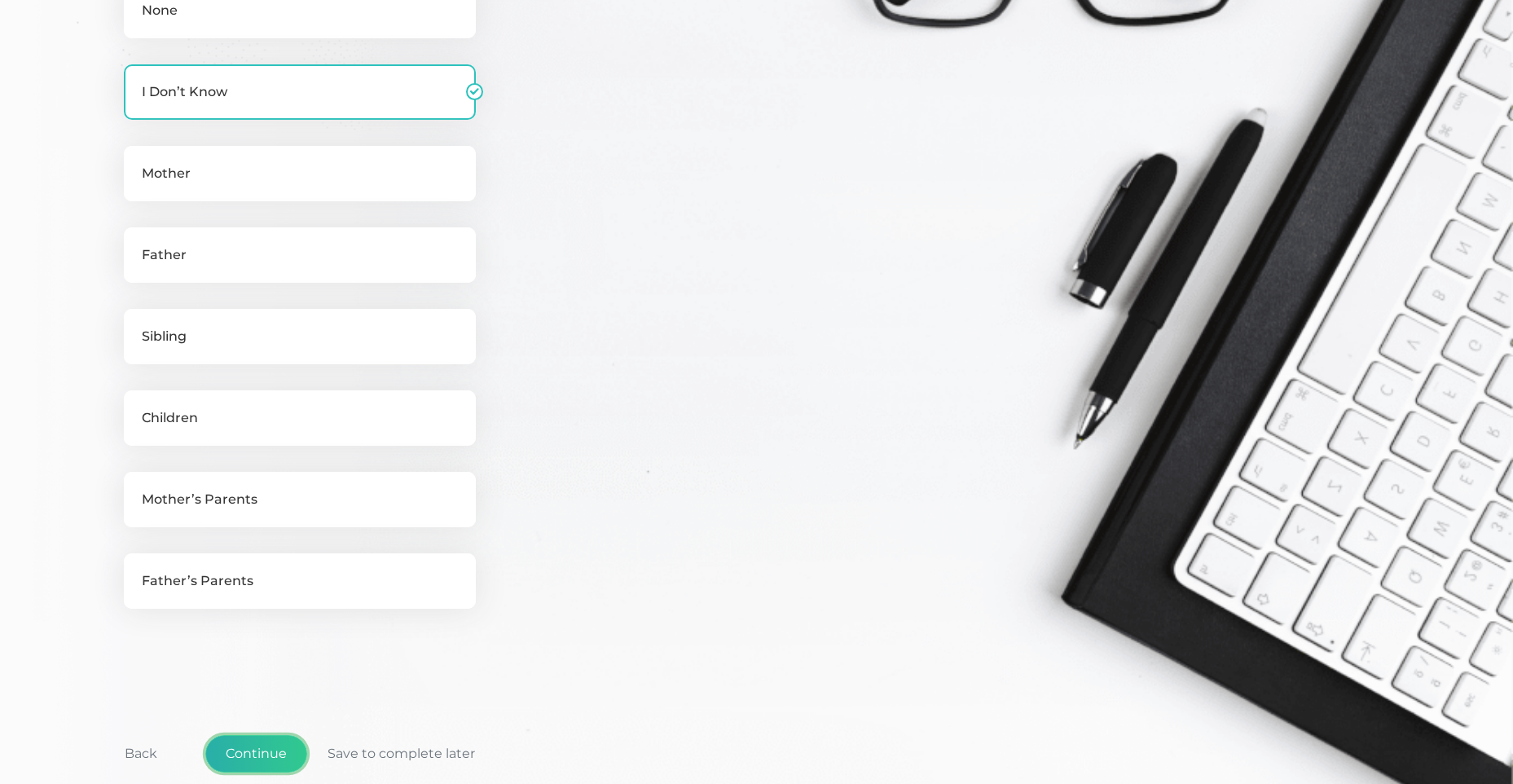
click at [261, 749] on button "Continue" at bounding box center [256, 753] width 102 height 37
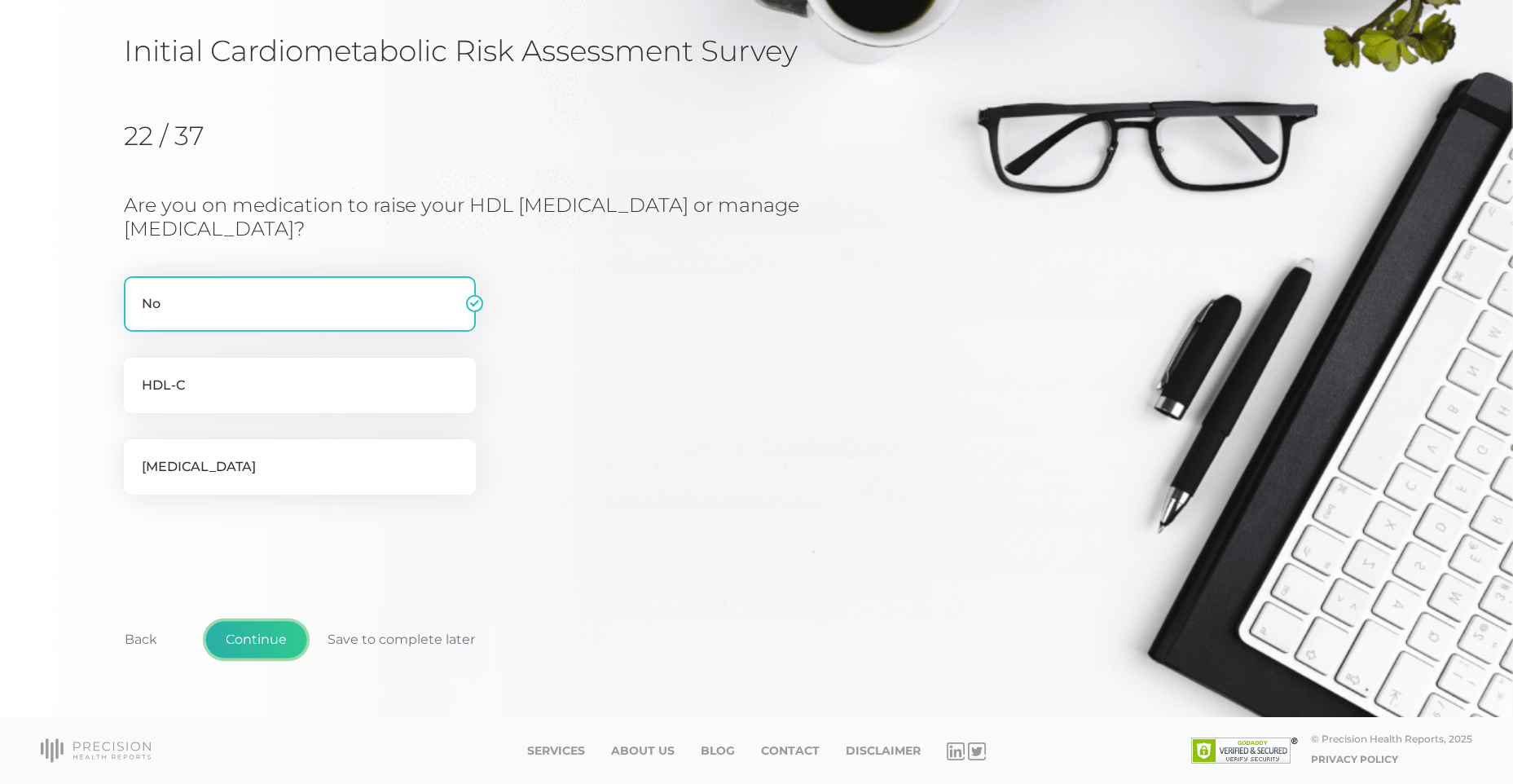
click at [270, 641] on button "Continue" at bounding box center [256, 639] width 102 height 37
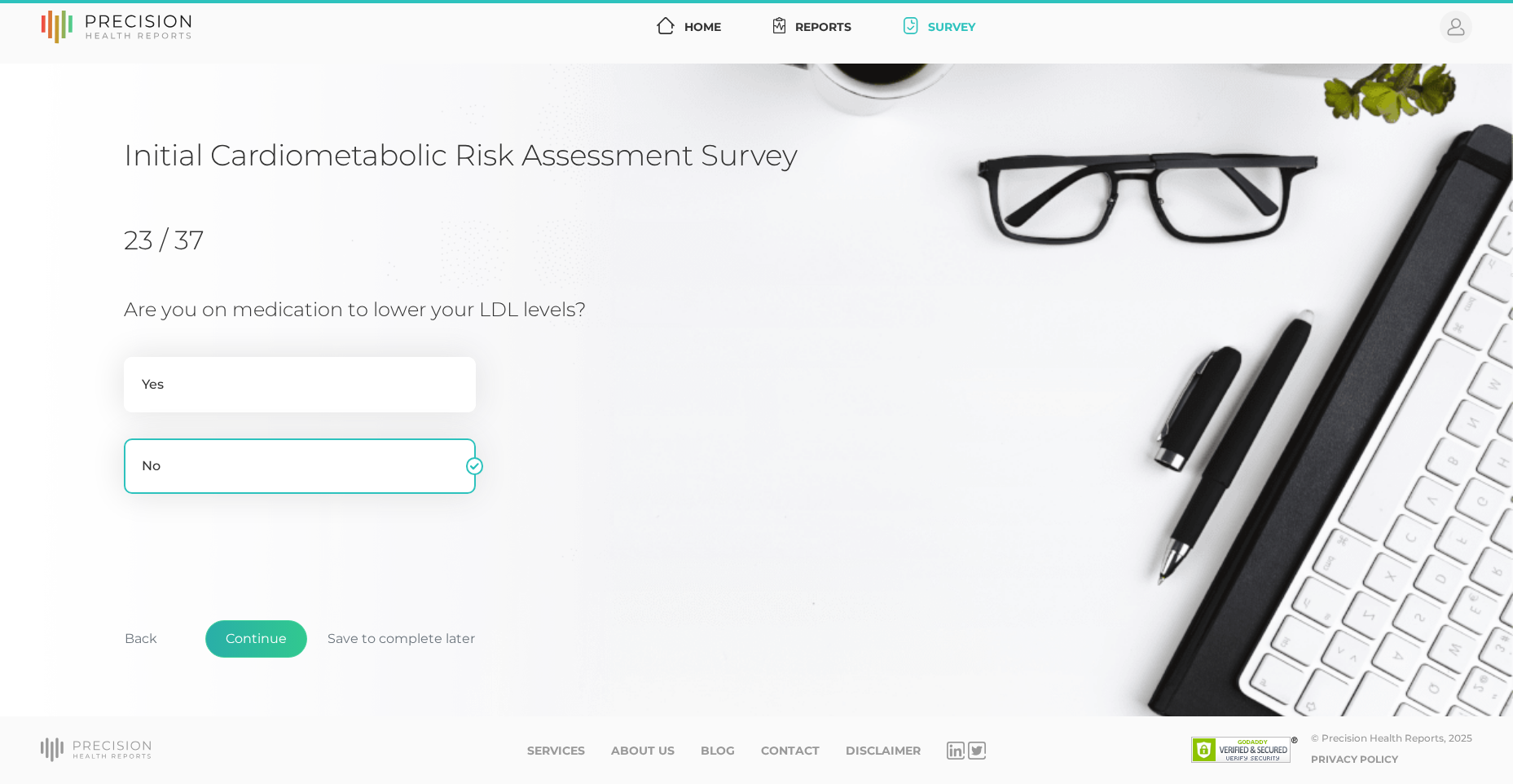
scroll to position [9, 0]
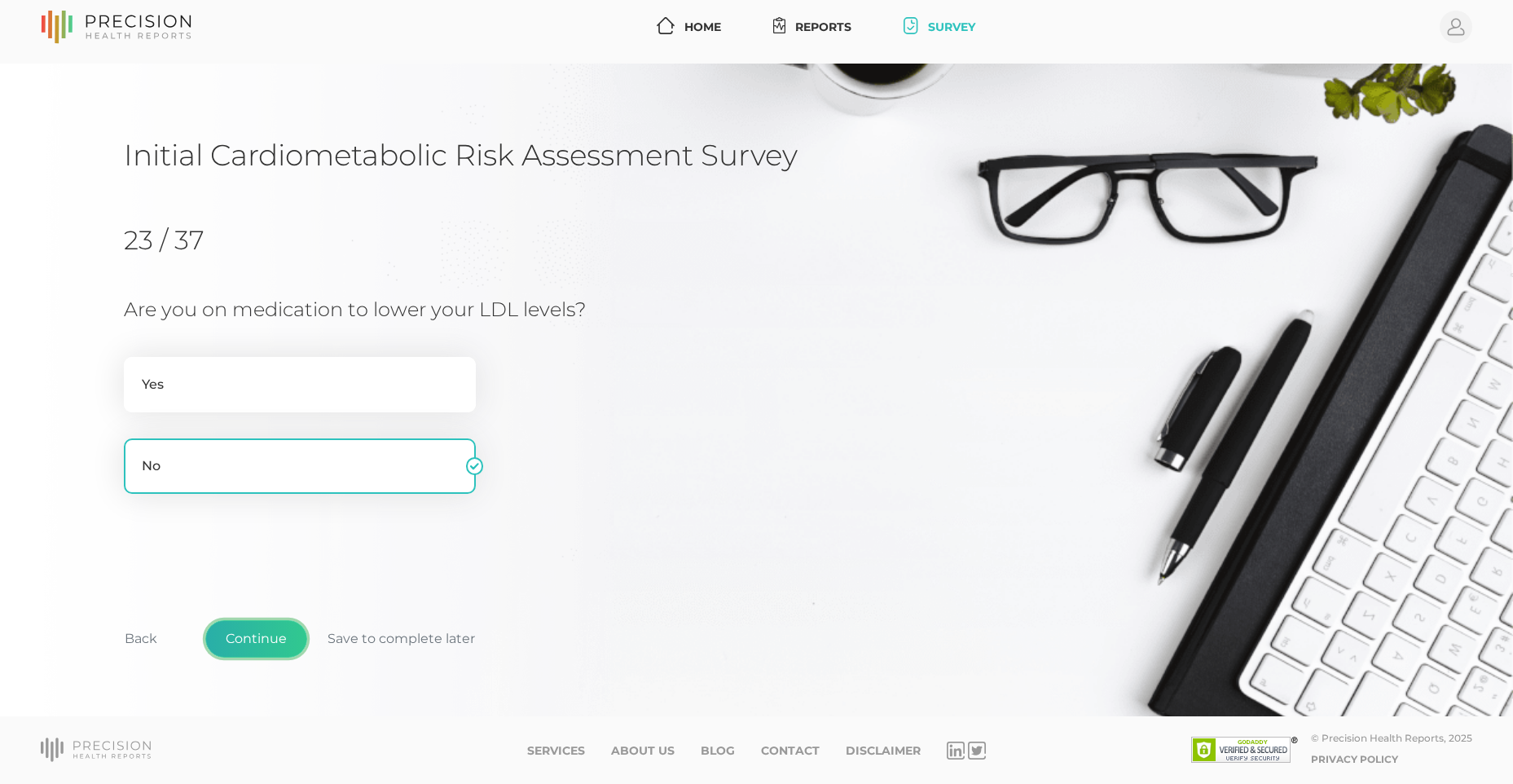
click at [247, 639] on button "Continue" at bounding box center [256, 638] width 102 height 37
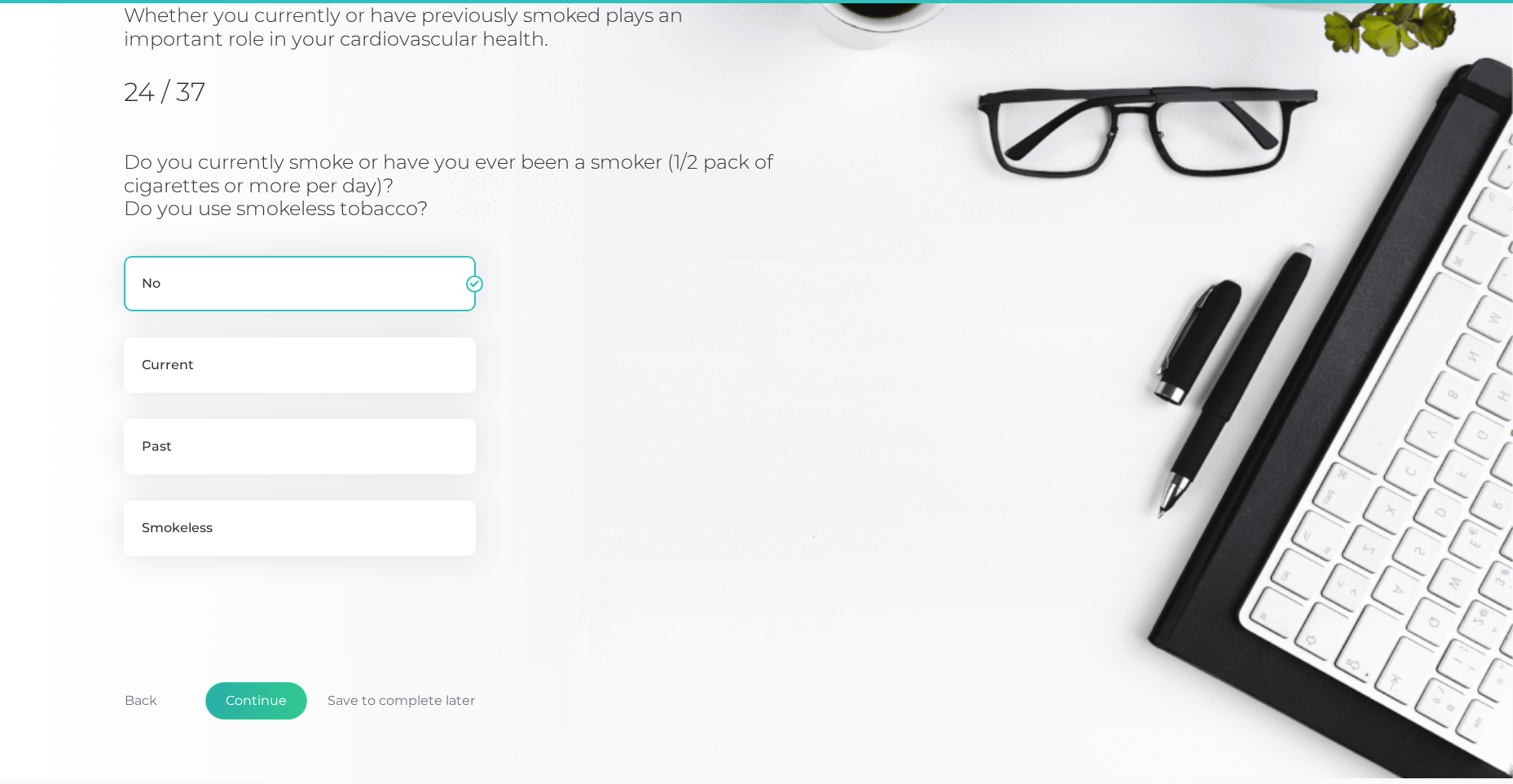
scroll to position [208, 0]
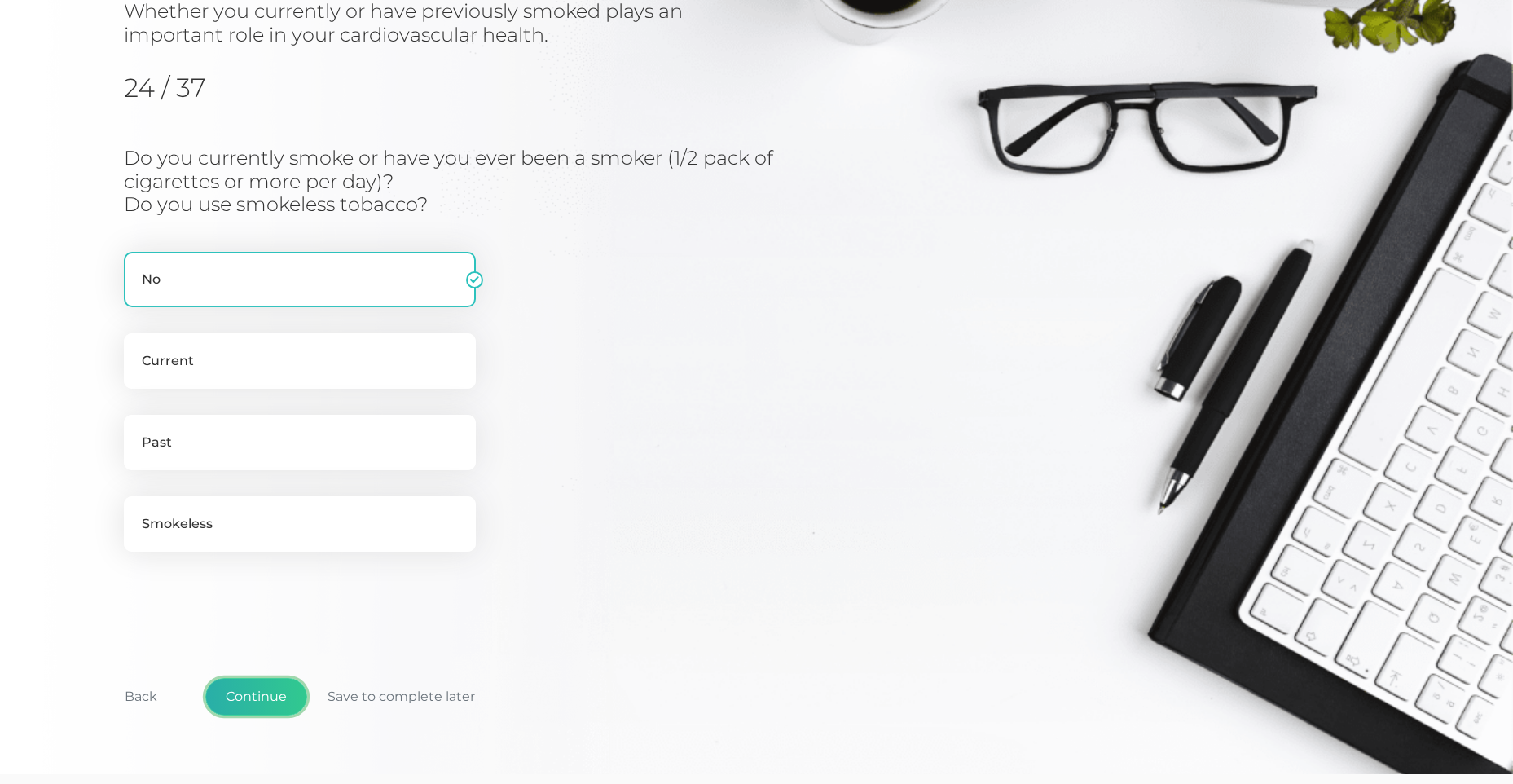
click at [267, 700] on button "Continue" at bounding box center [256, 696] width 102 height 37
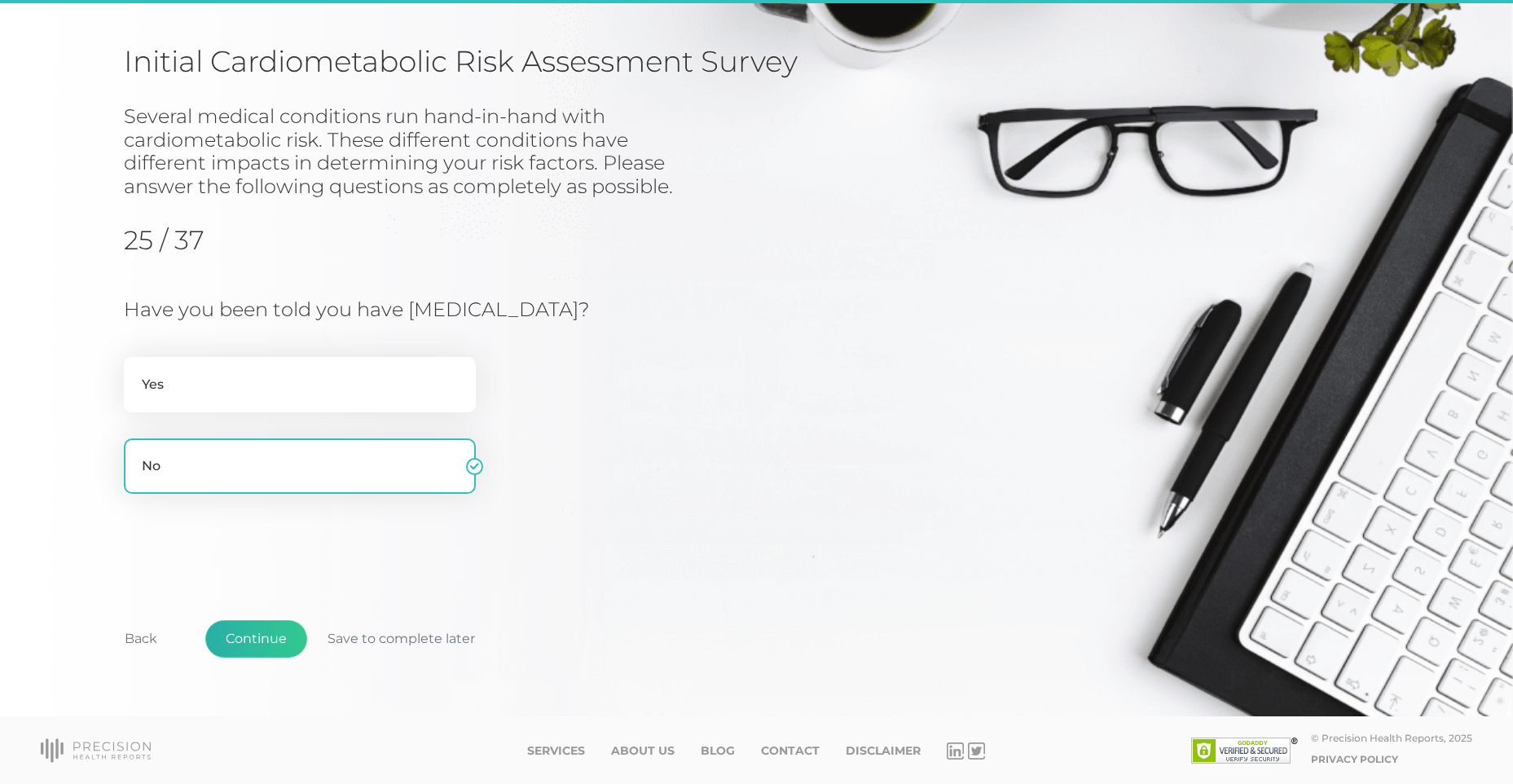
scroll to position [103, 0]
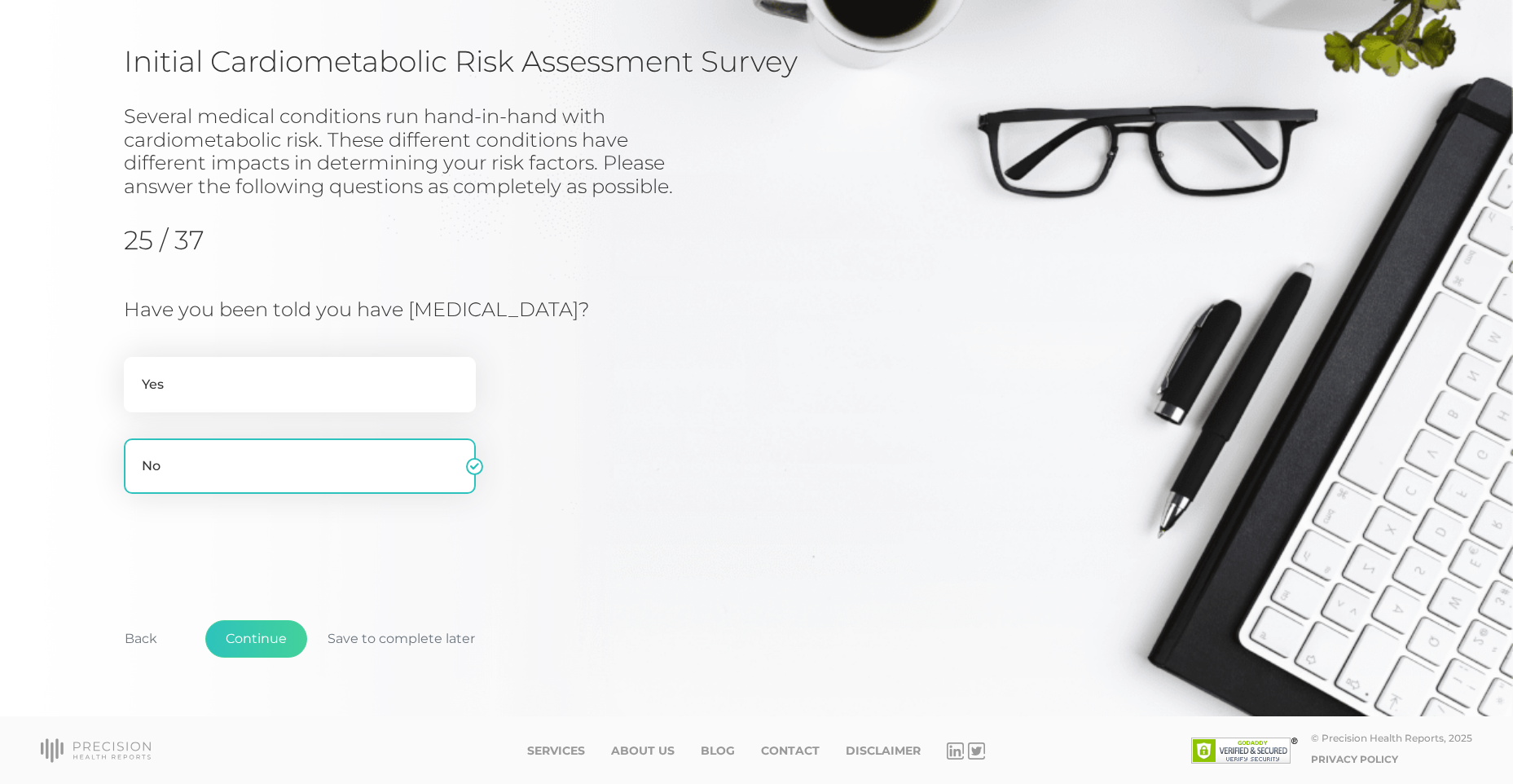
click at [265, 694] on div "Back Continue Save to complete later" at bounding box center [756, 647] width 1265 height 121
click at [262, 653] on button "Continue" at bounding box center [256, 638] width 102 height 37
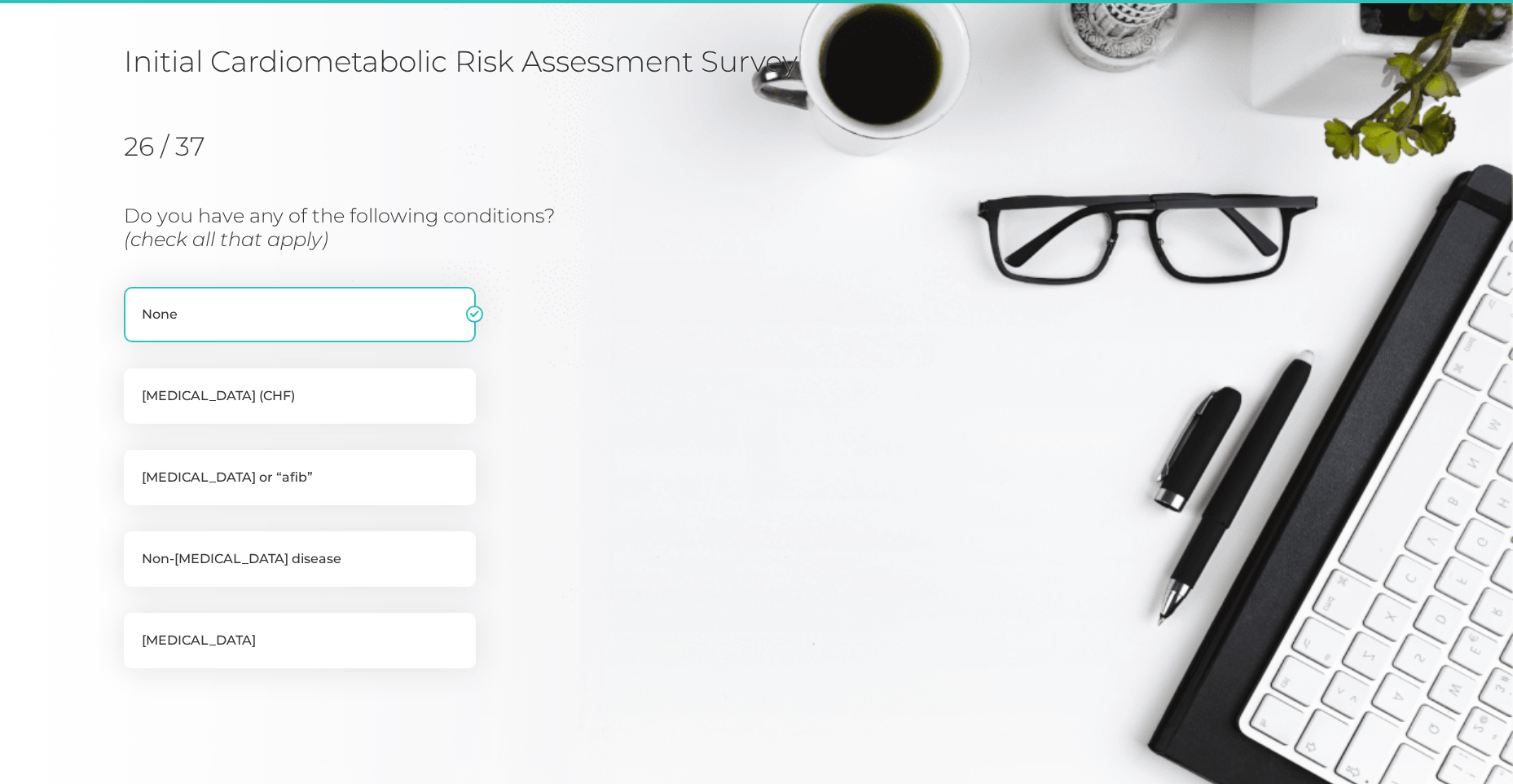
scroll to position [208, 0]
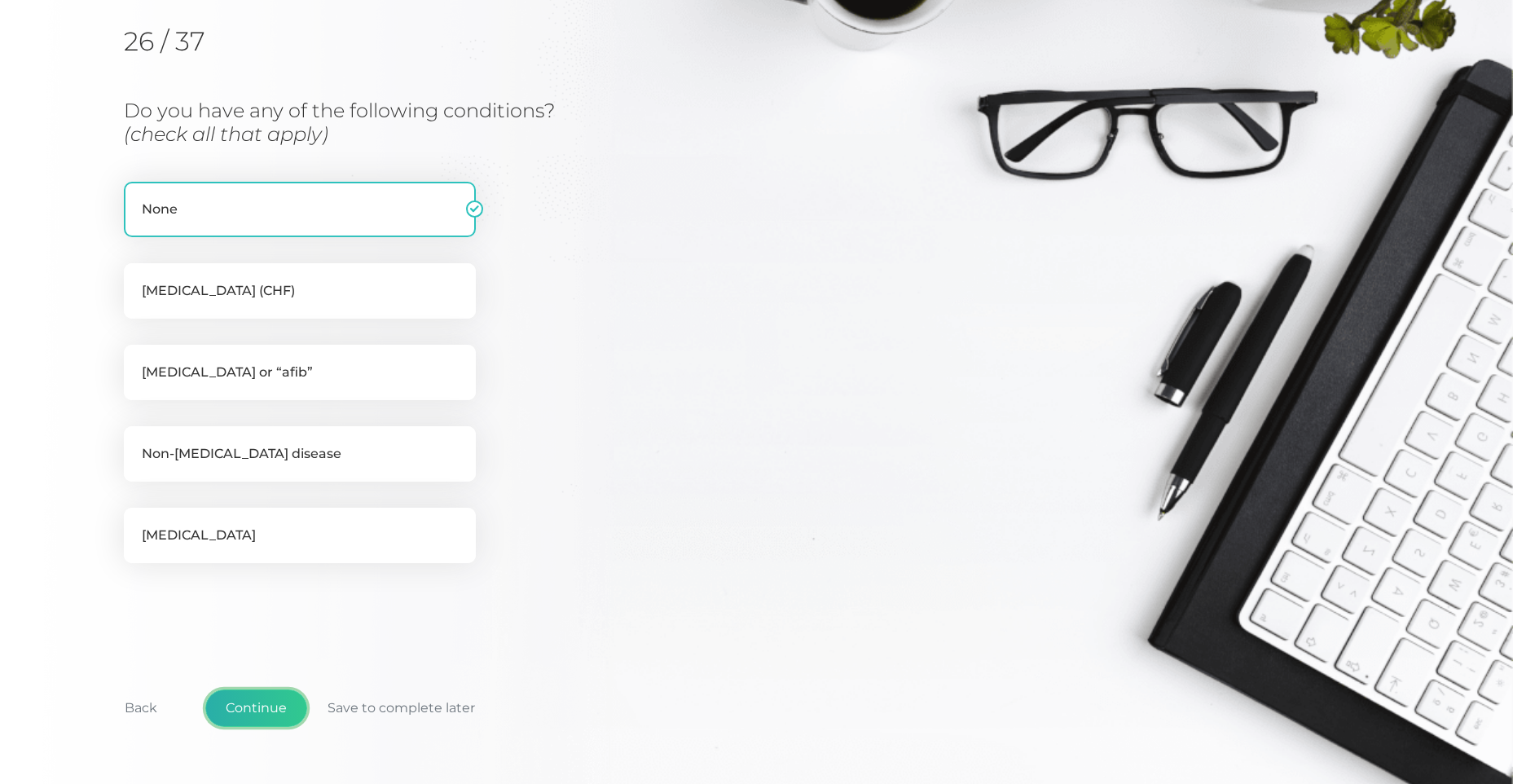
click at [253, 695] on button "Continue" at bounding box center [256, 707] width 102 height 37
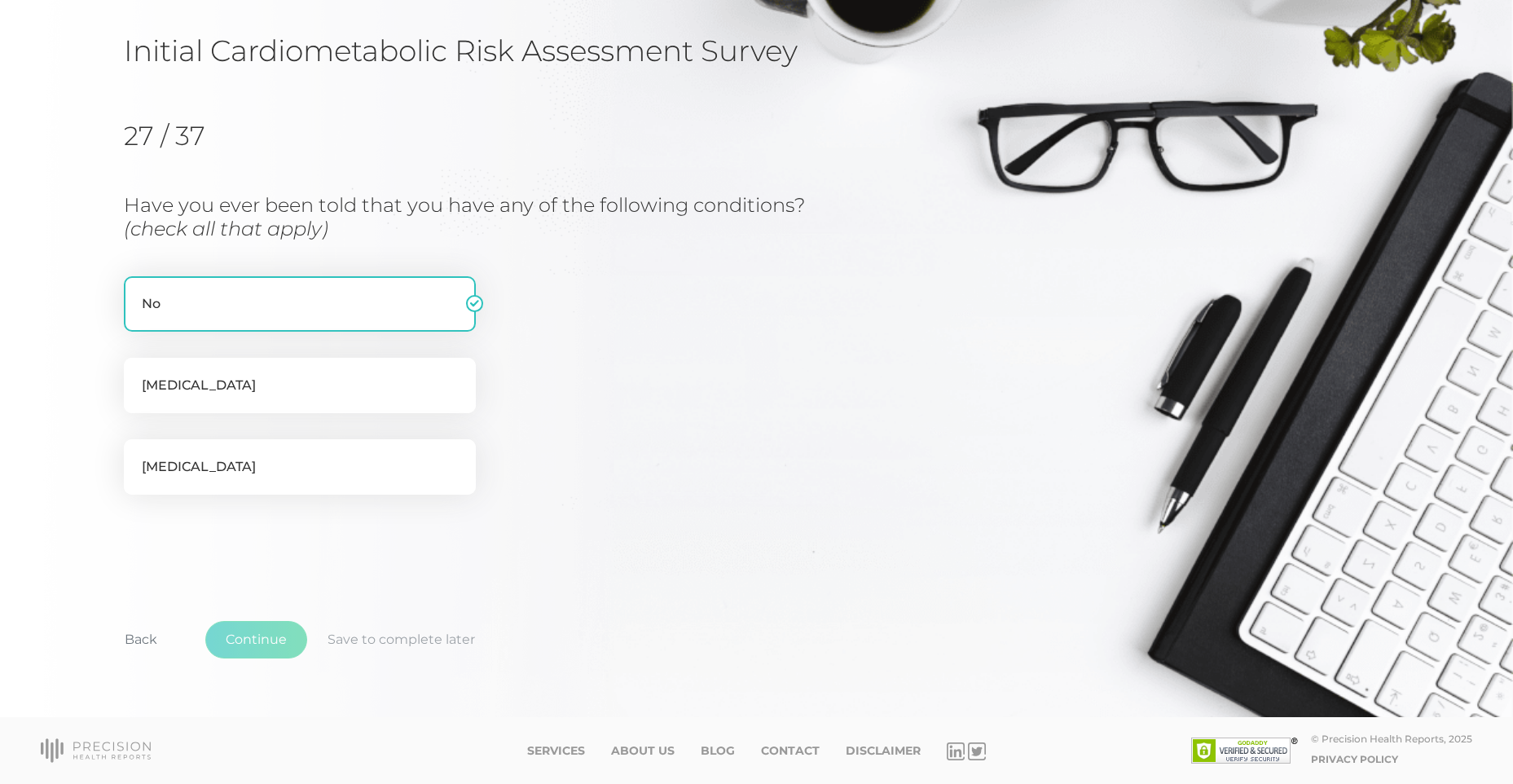
scroll to position [113, 0]
click at [287, 641] on button "Continue" at bounding box center [256, 639] width 102 height 37
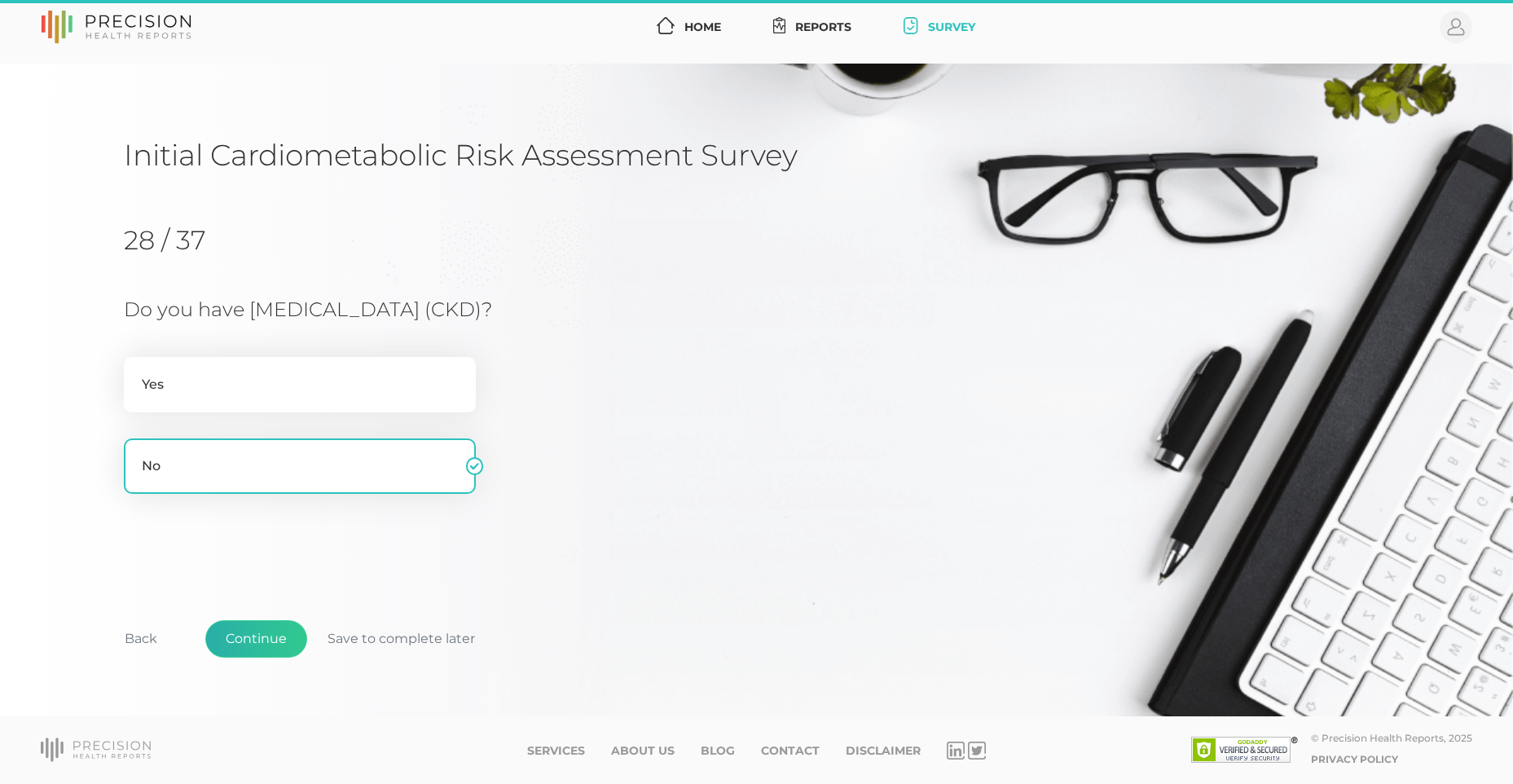
scroll to position [9, 0]
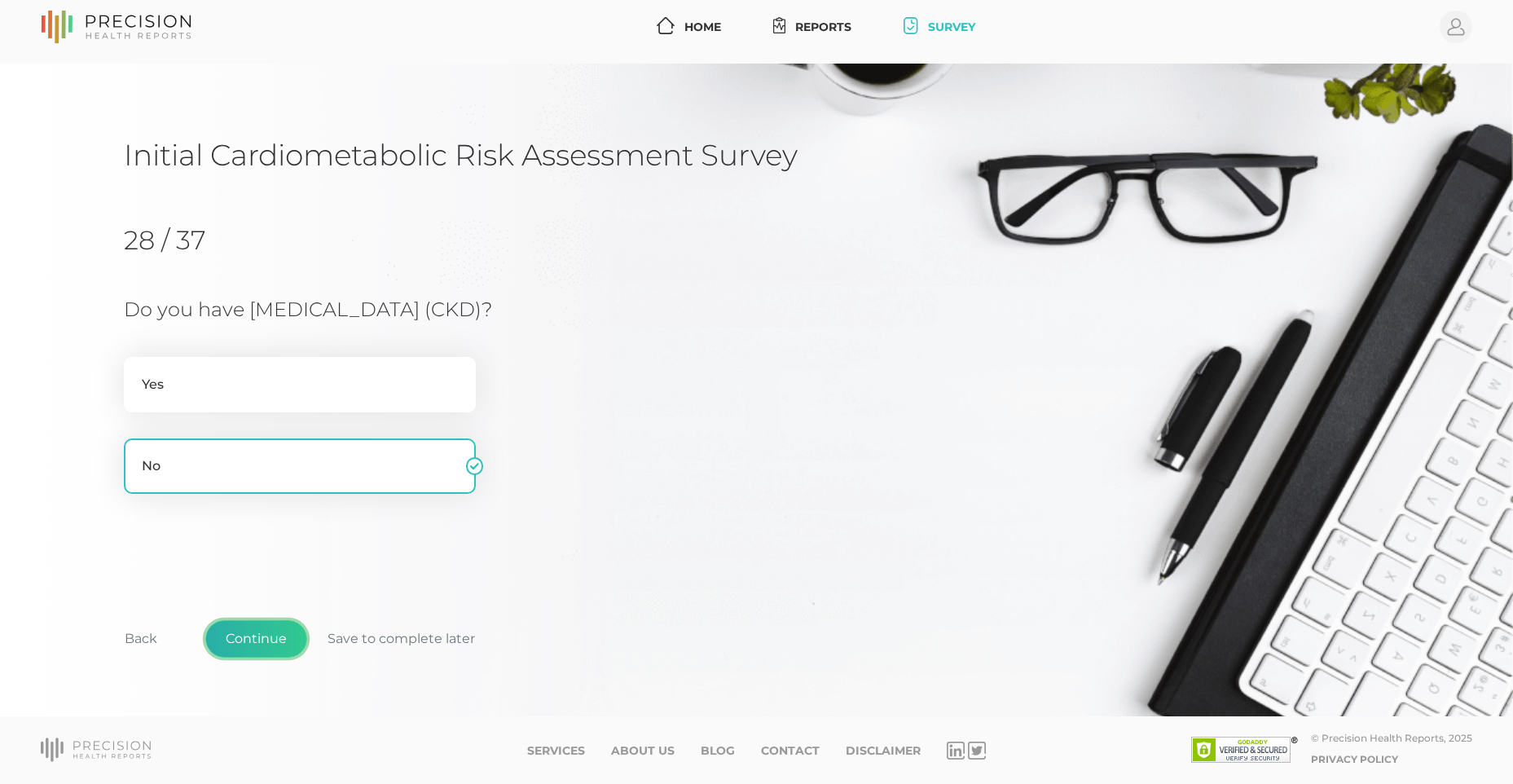
click at [287, 641] on button "Continue" at bounding box center [256, 638] width 102 height 37
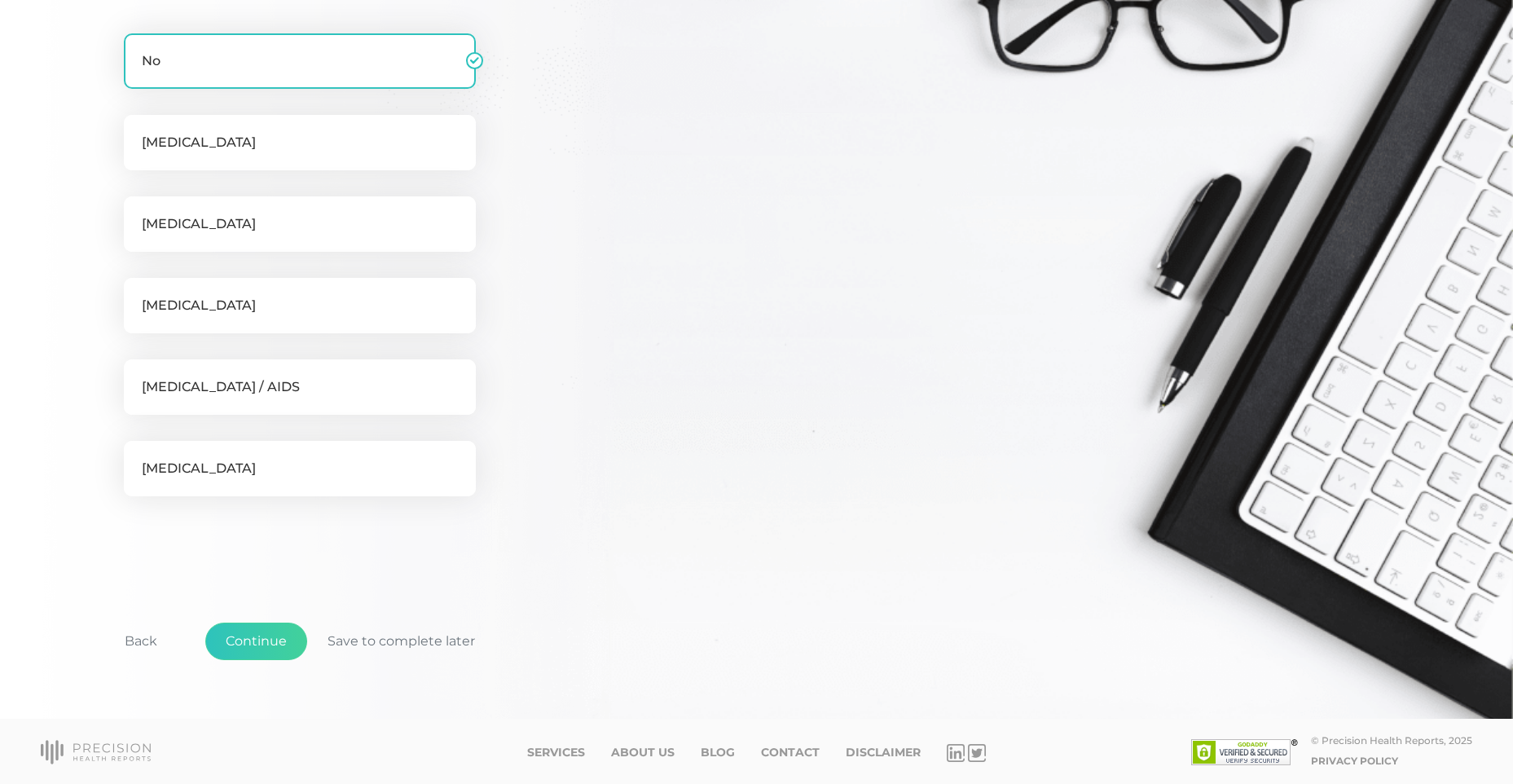
scroll to position [358, 0]
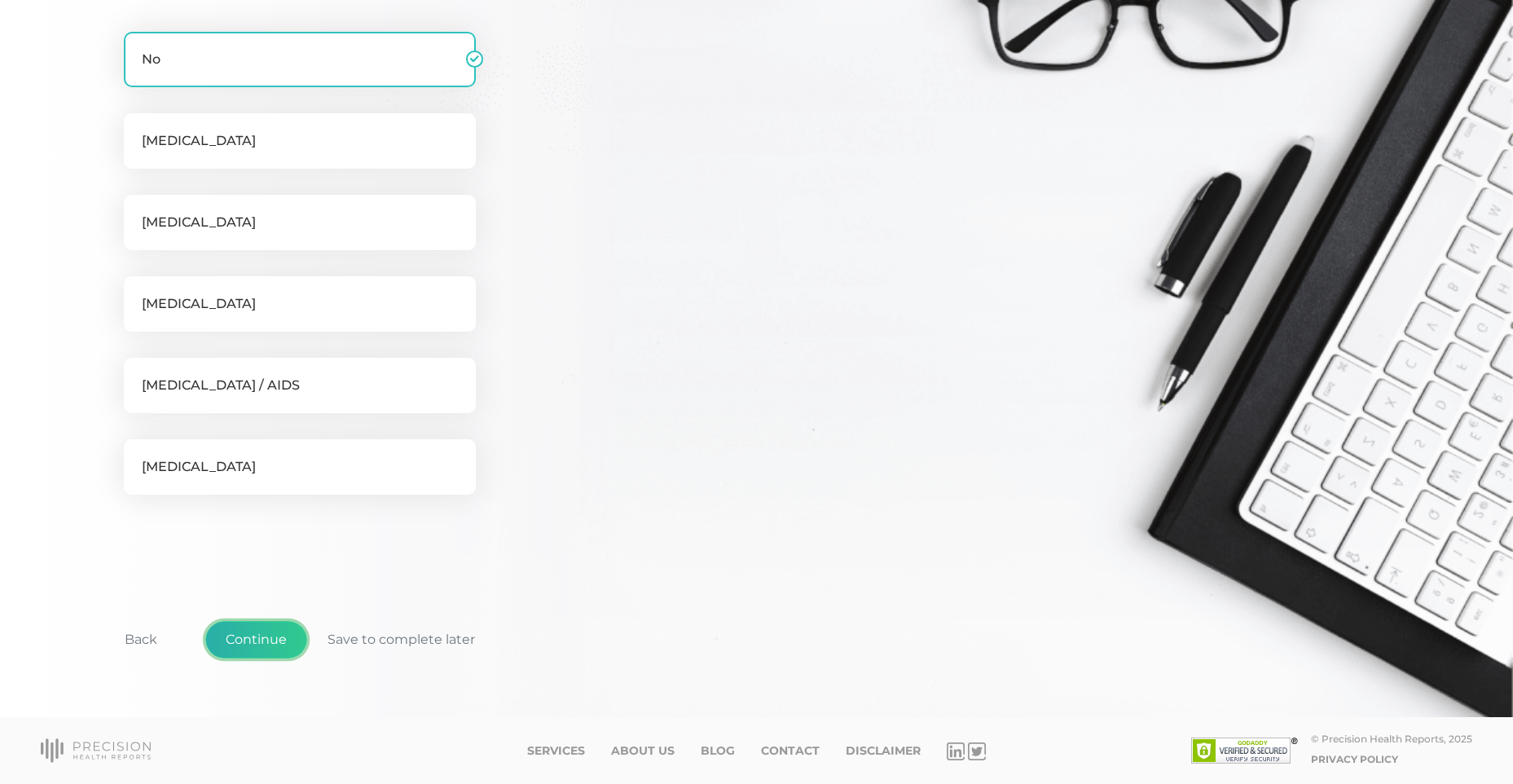
click at [254, 650] on button "Continue" at bounding box center [256, 639] width 102 height 37
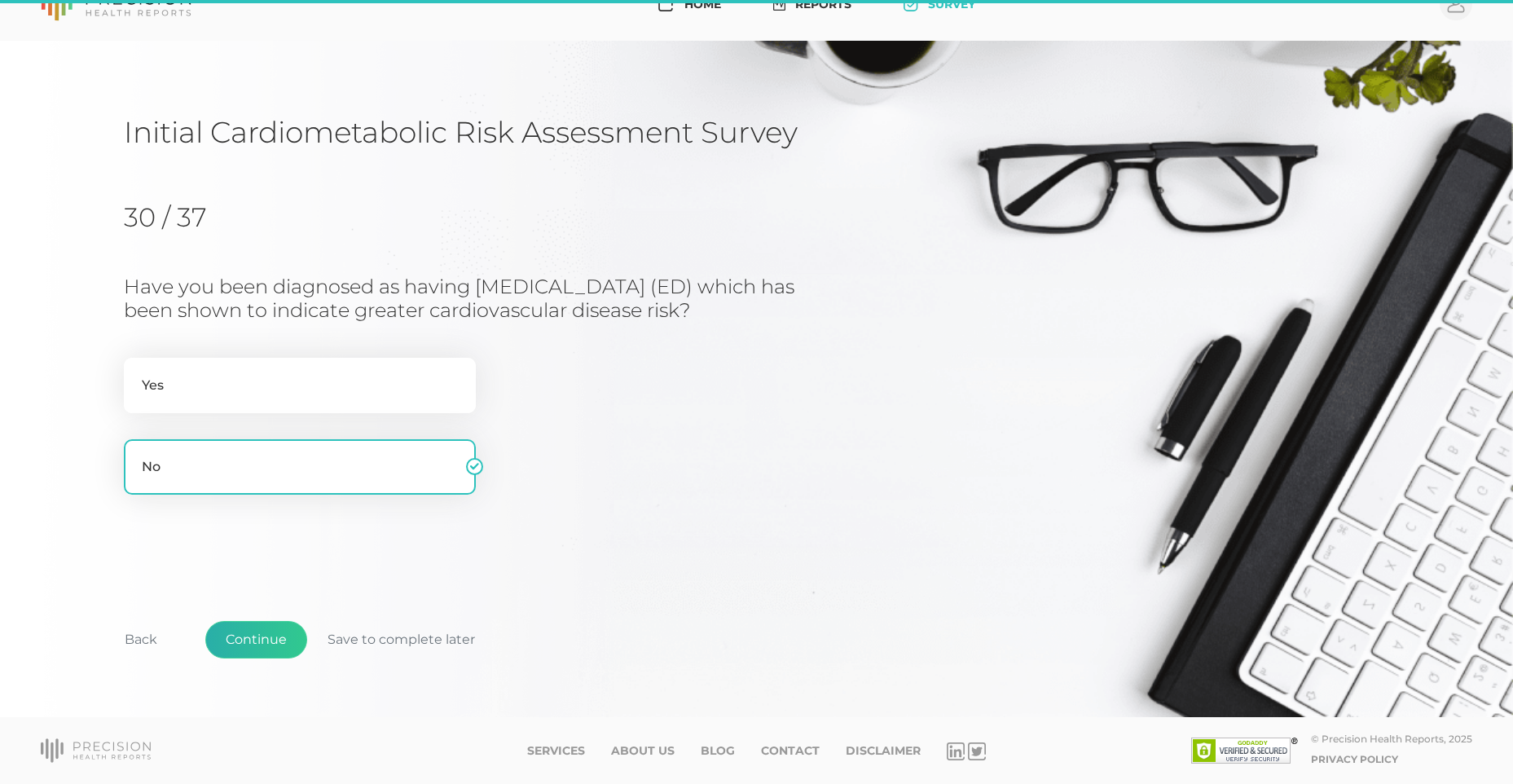
scroll to position [32, 0]
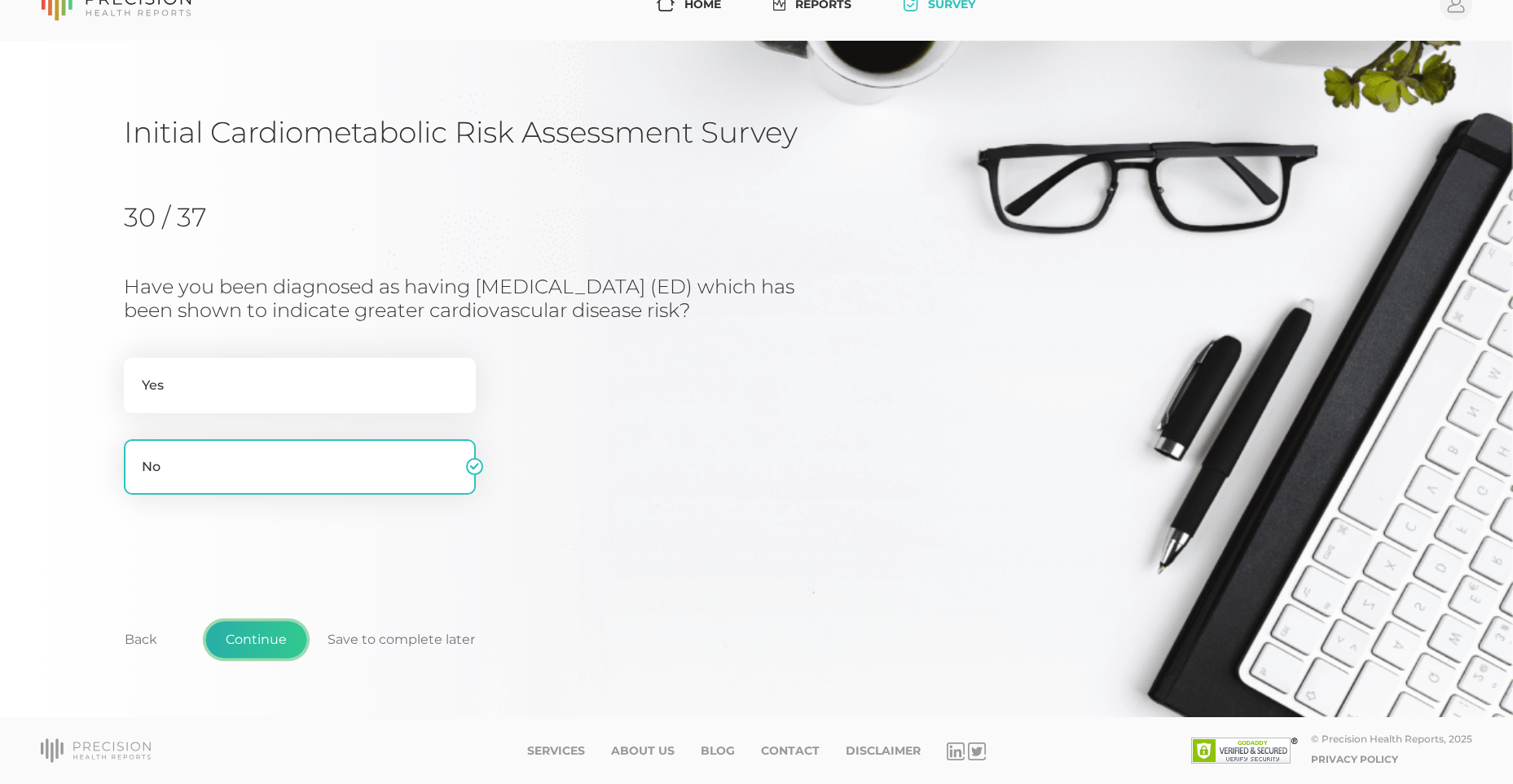
click at [258, 644] on button "Continue" at bounding box center [256, 639] width 102 height 37
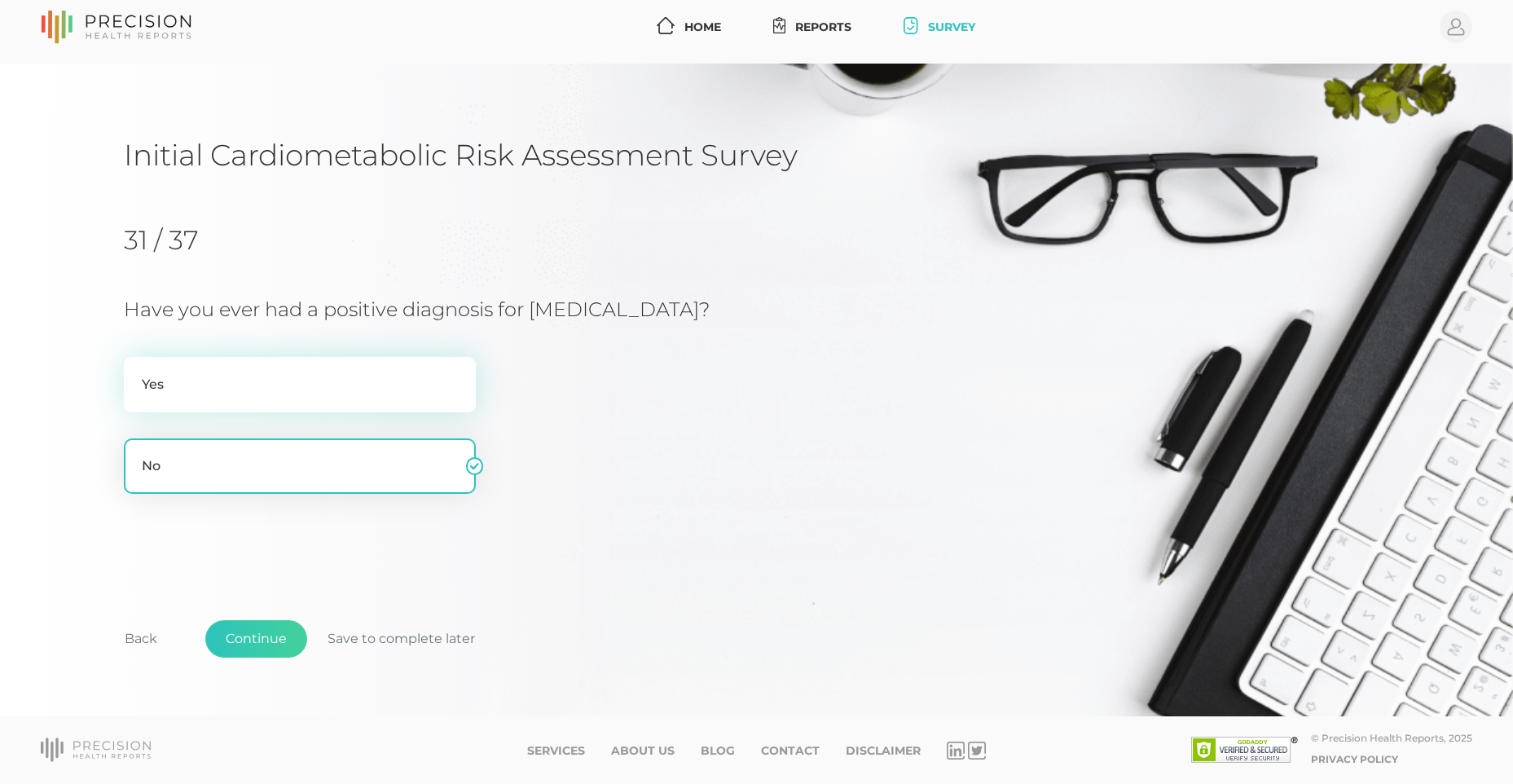
click at [241, 392] on label "Yes" at bounding box center [300, 384] width 352 height 55
click at [137, 373] on input "Yes" at bounding box center [130, 365] width 13 height 16
radio input "true"
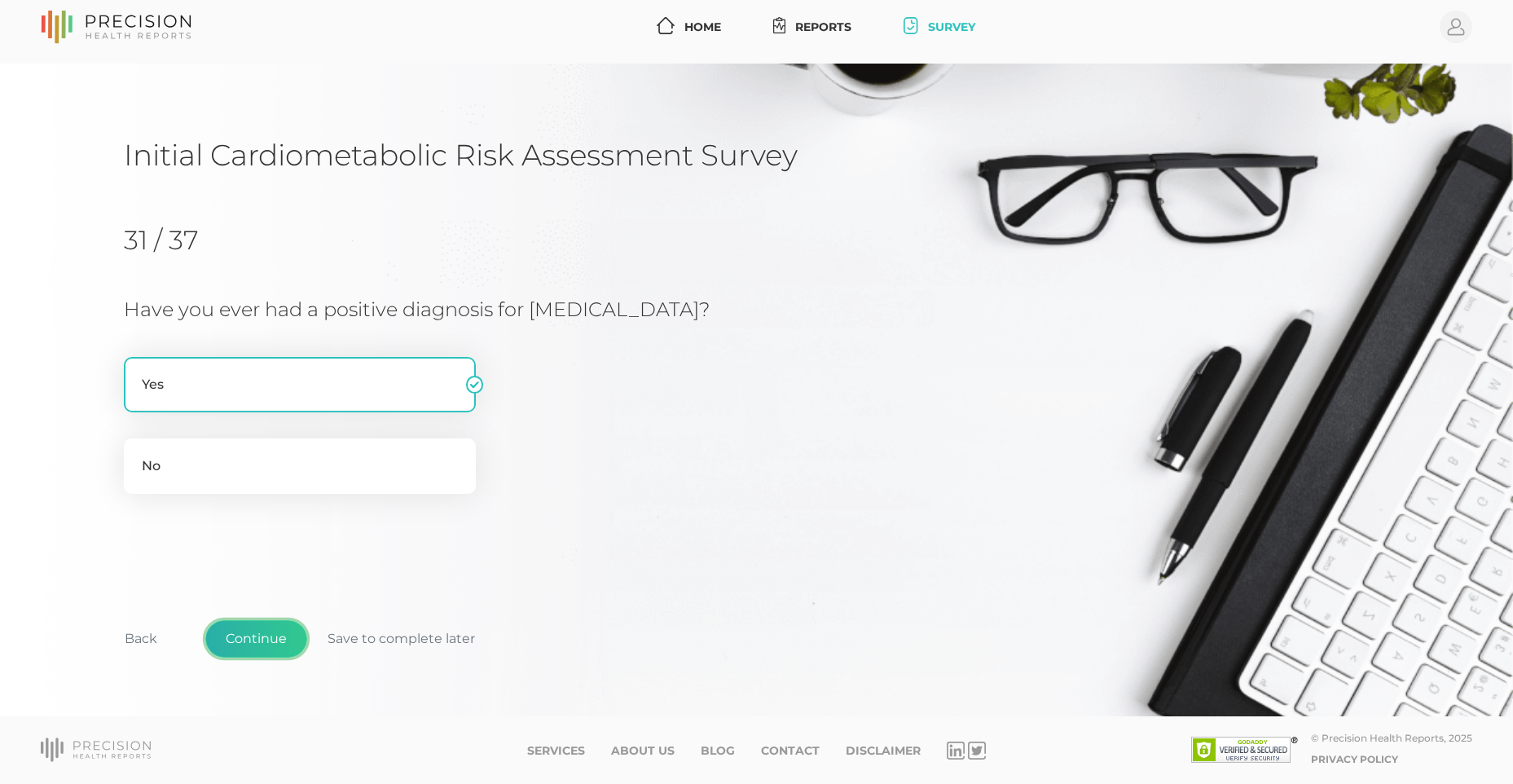
click at [256, 645] on button "Continue" at bounding box center [256, 638] width 102 height 37
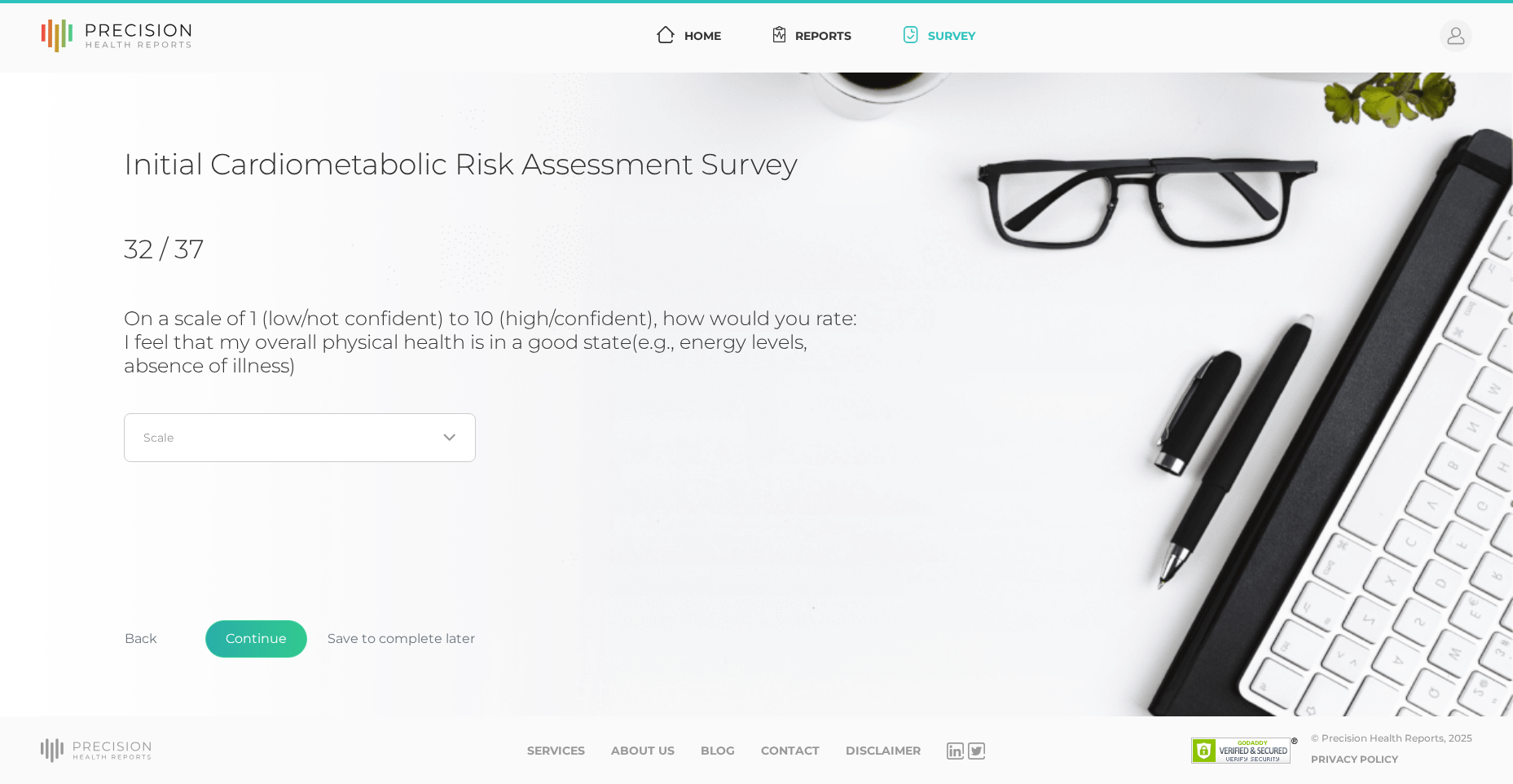
scroll to position [0, 0]
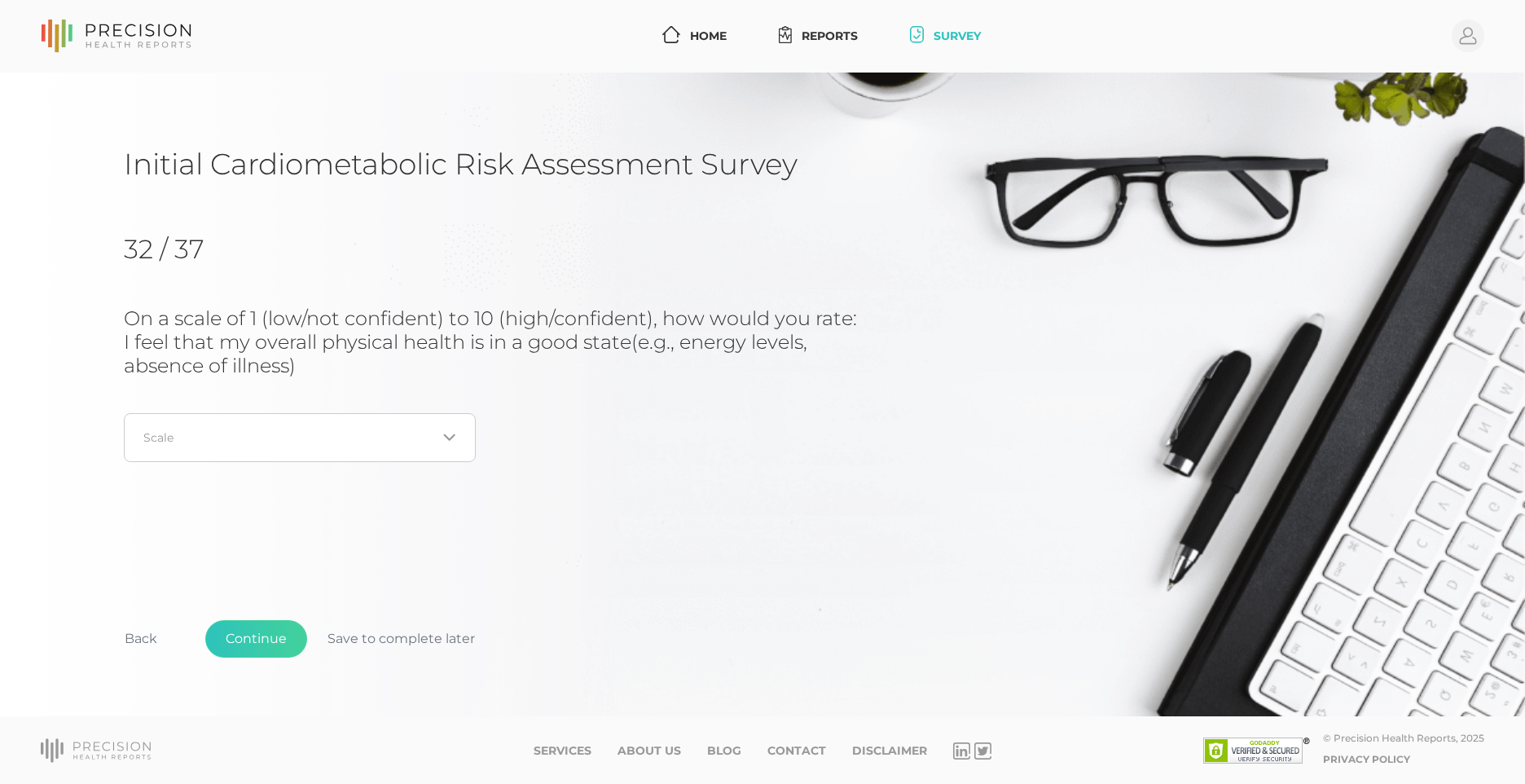
click at [375, 443] on input "Search for option" at bounding box center [290, 437] width 292 height 16
click at [325, 650] on li "7" at bounding box center [300, 654] width 350 height 28
click at [276, 636] on button "Continue" at bounding box center [256, 638] width 102 height 37
click at [441, 413] on div "Loading..." at bounding box center [447, 414] width 20 height 16
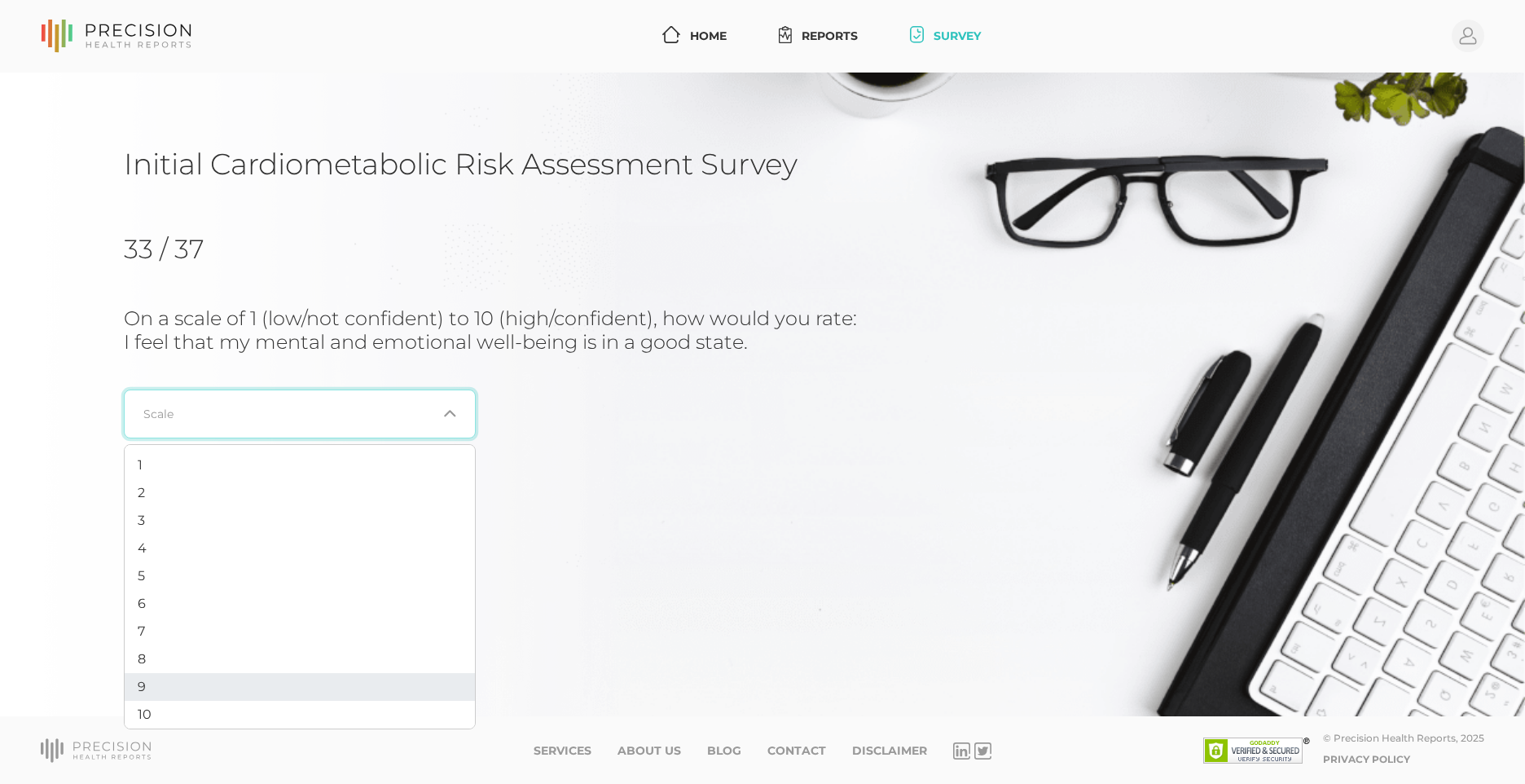
click at [365, 693] on li "9" at bounding box center [300, 686] width 350 height 28
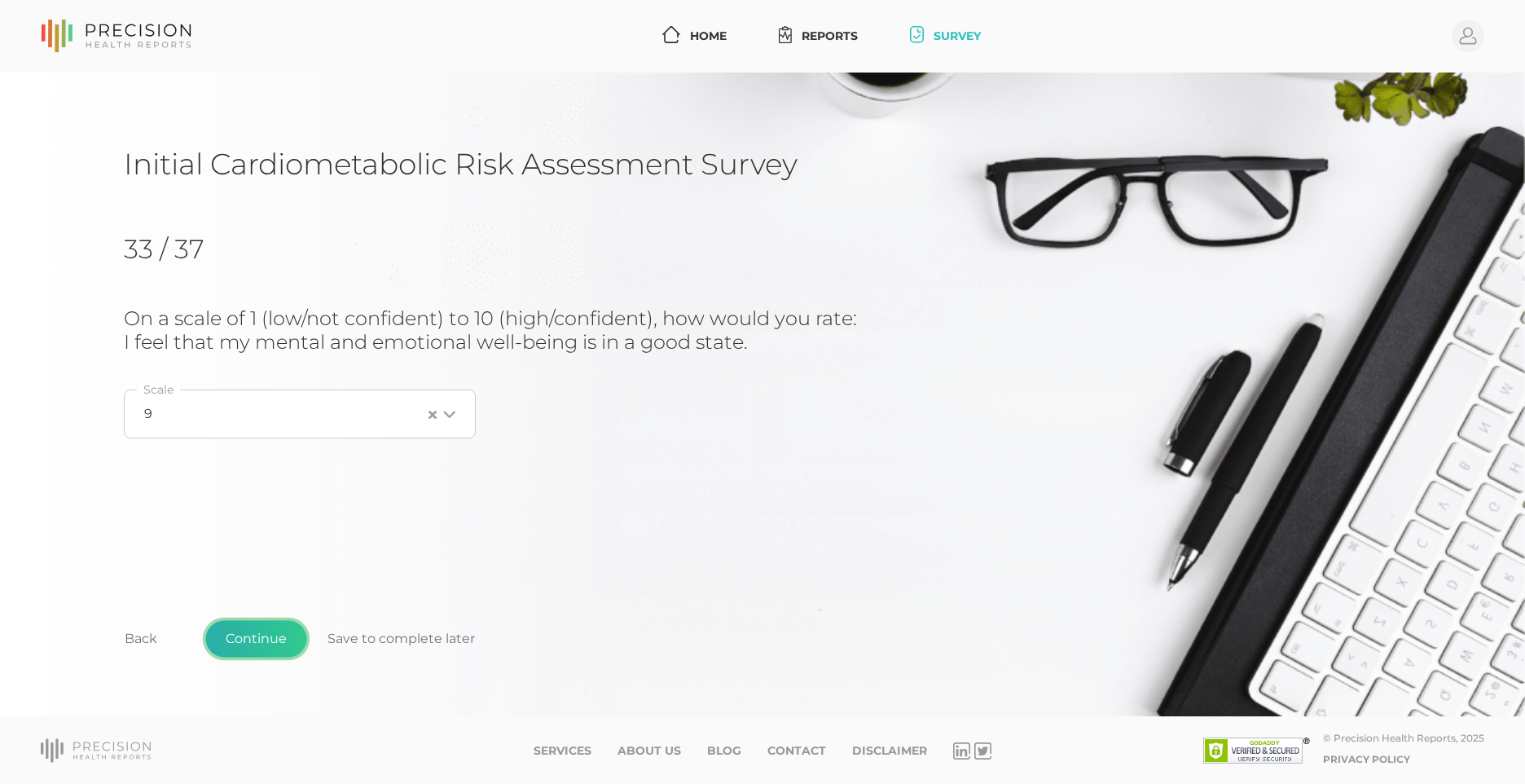
click at [251, 641] on button "Continue" at bounding box center [256, 638] width 102 height 37
click at [421, 417] on input "Search for option" at bounding box center [290, 414] width 292 height 16
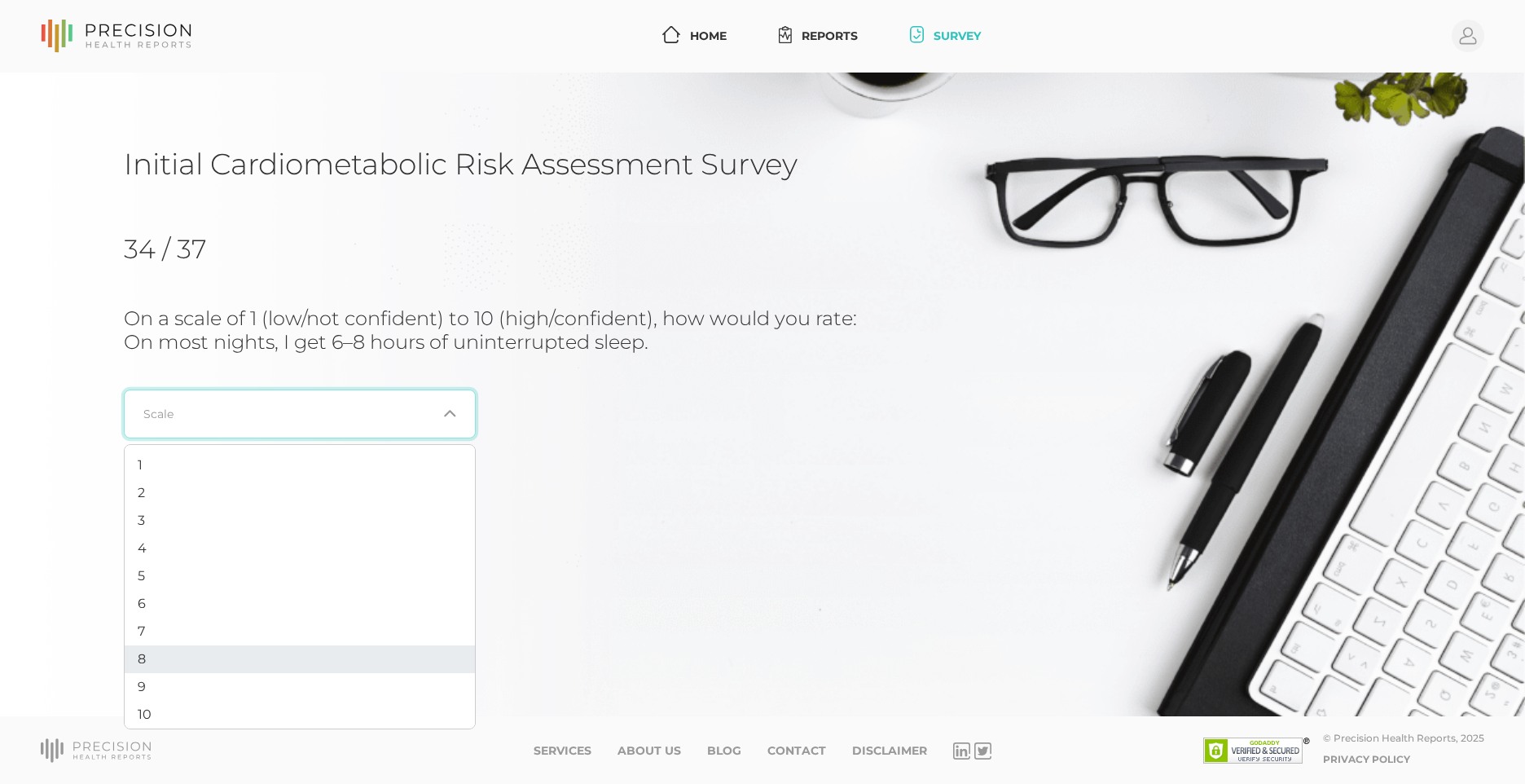
click at [351, 658] on li "8" at bounding box center [300, 659] width 350 height 28
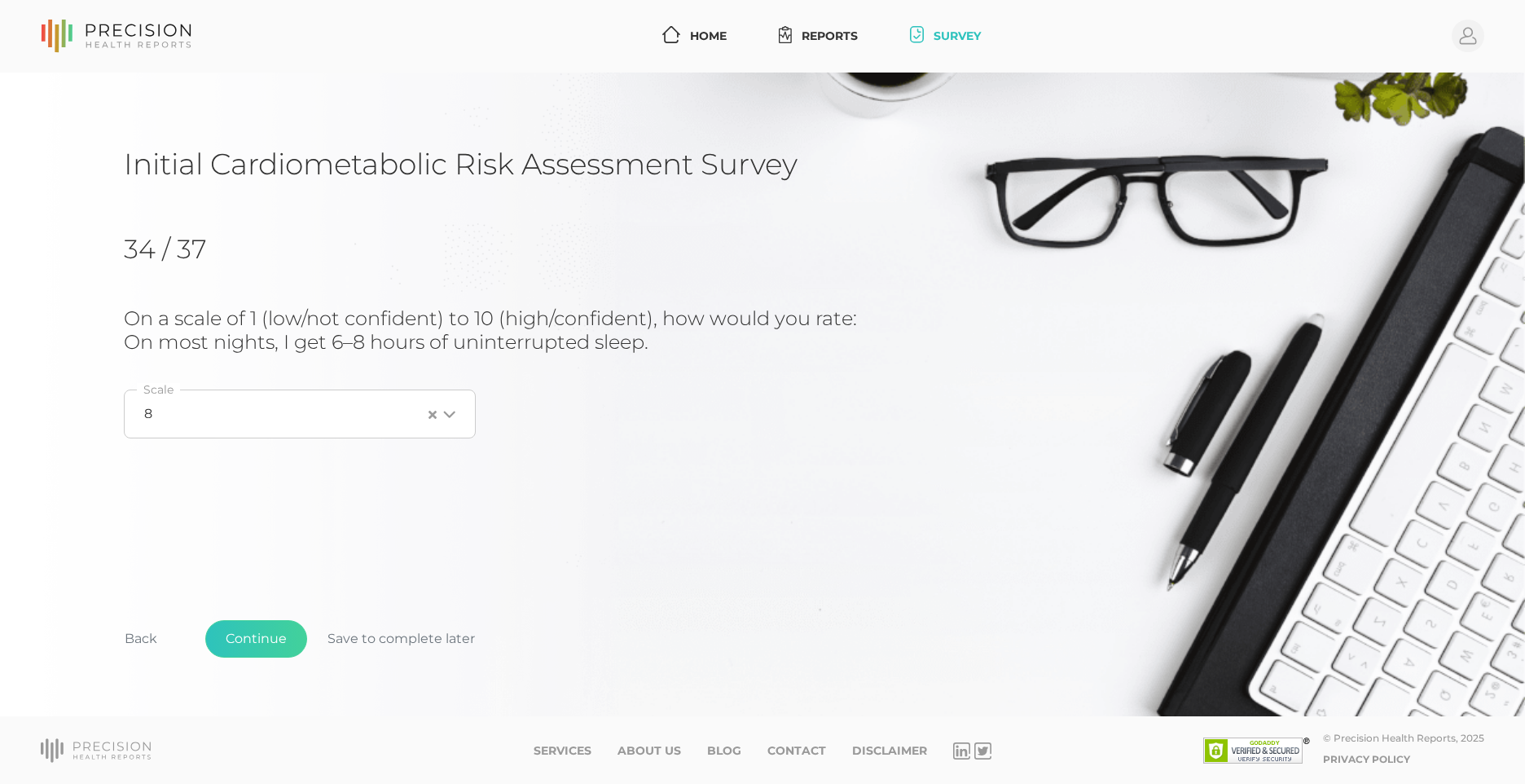
click at [451, 416] on icon "Search for option" at bounding box center [449, 415] width 13 height 13
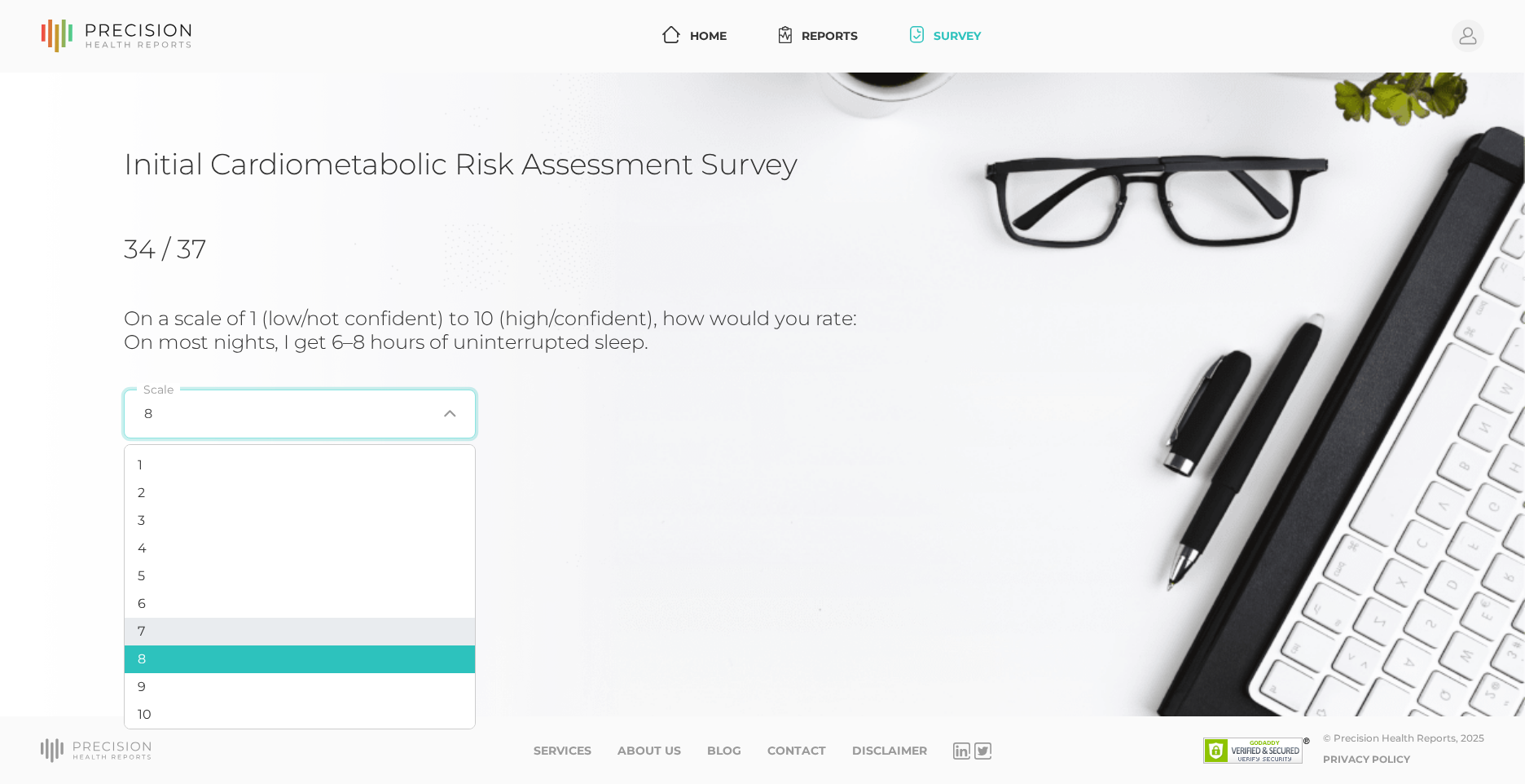
click at [277, 628] on li "7" at bounding box center [300, 631] width 350 height 28
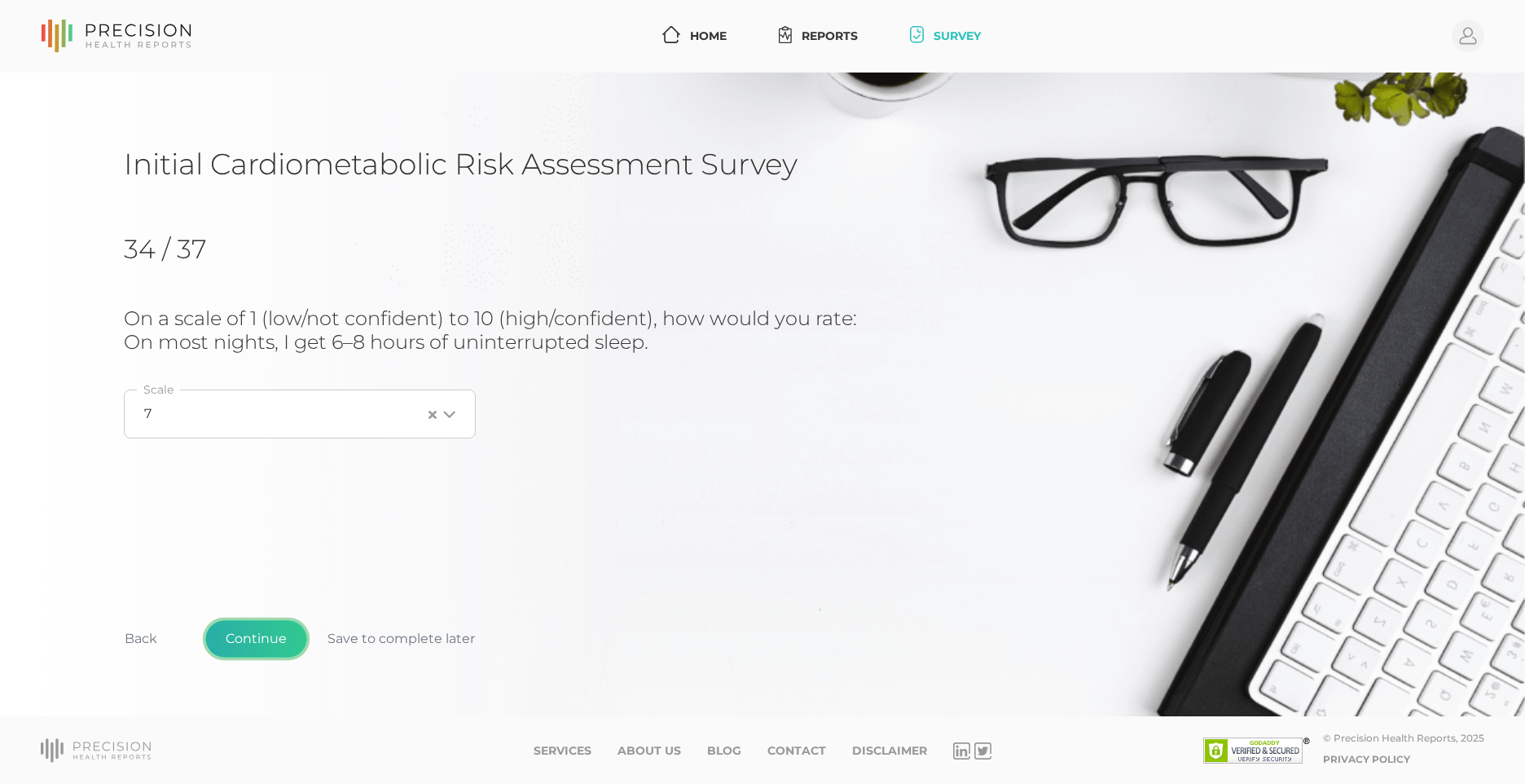
click at [276, 641] on button "Continue" at bounding box center [256, 638] width 102 height 37
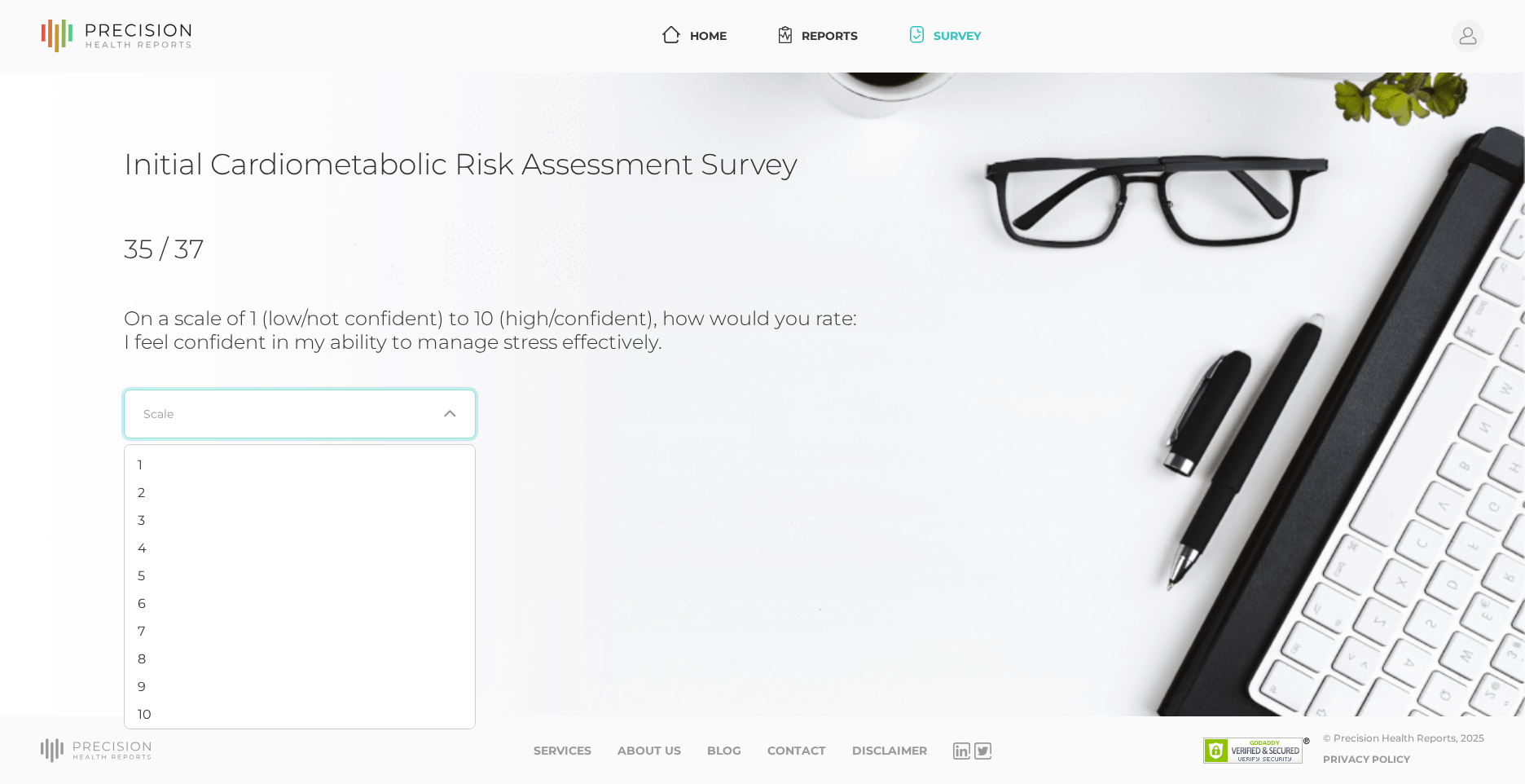
click at [458, 415] on div "Loading..." at bounding box center [300, 414] width 352 height 49
click at [366, 662] on li "8" at bounding box center [300, 659] width 350 height 28
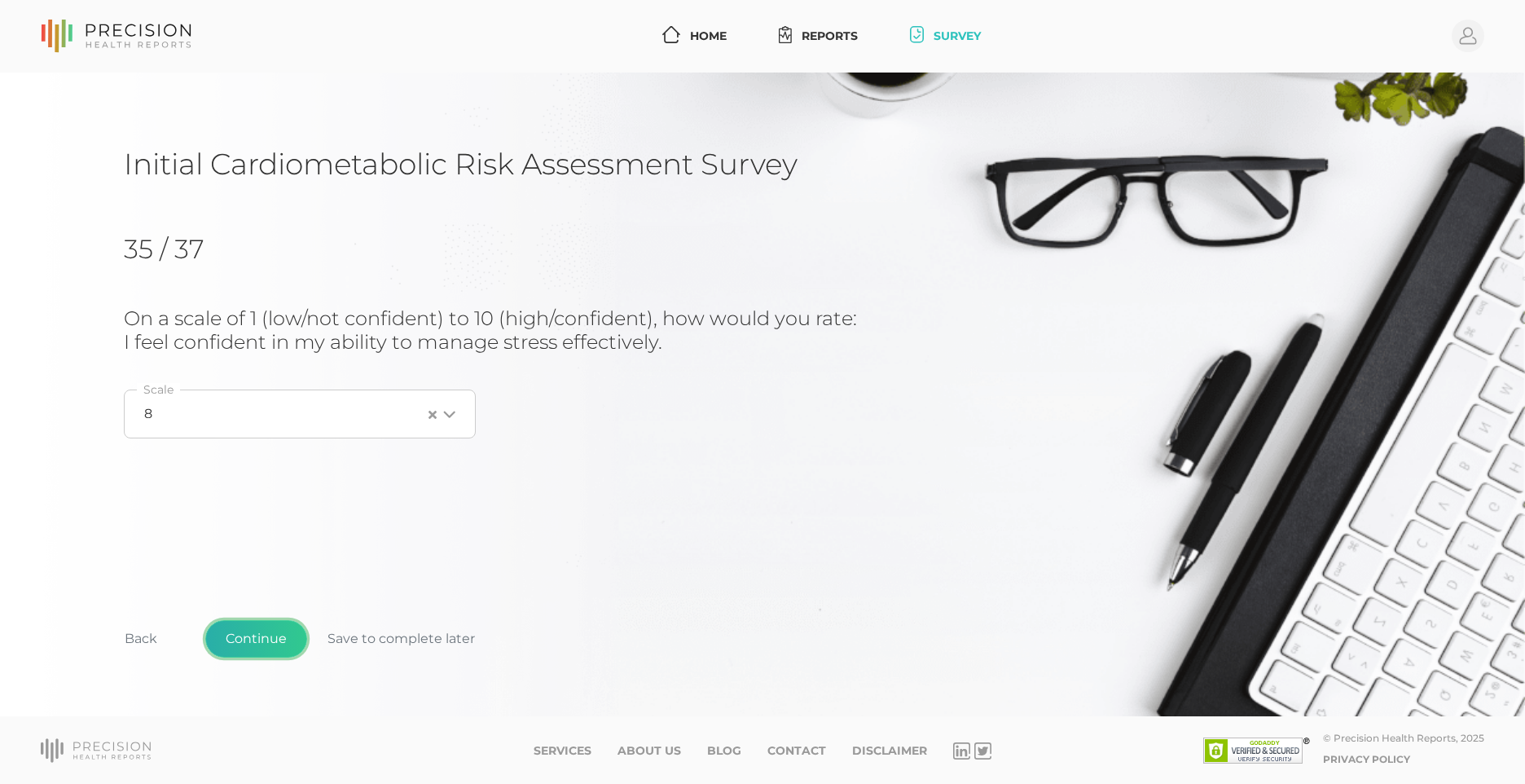
click at [282, 632] on button "Continue" at bounding box center [256, 638] width 102 height 37
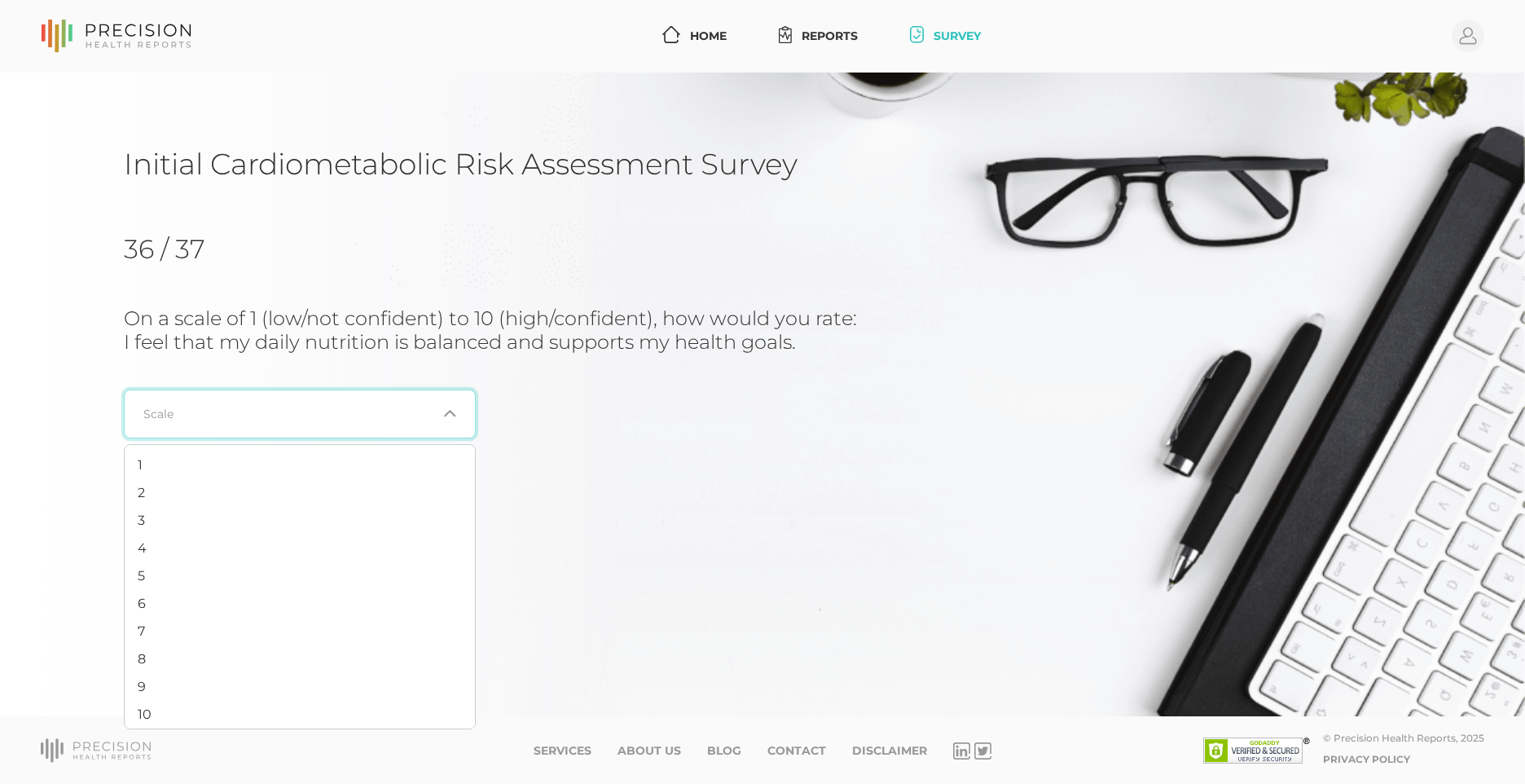
click at [444, 413] on icon "Search for option" at bounding box center [449, 413] width 13 height 13
click at [402, 616] on li "6" at bounding box center [300, 603] width 350 height 28
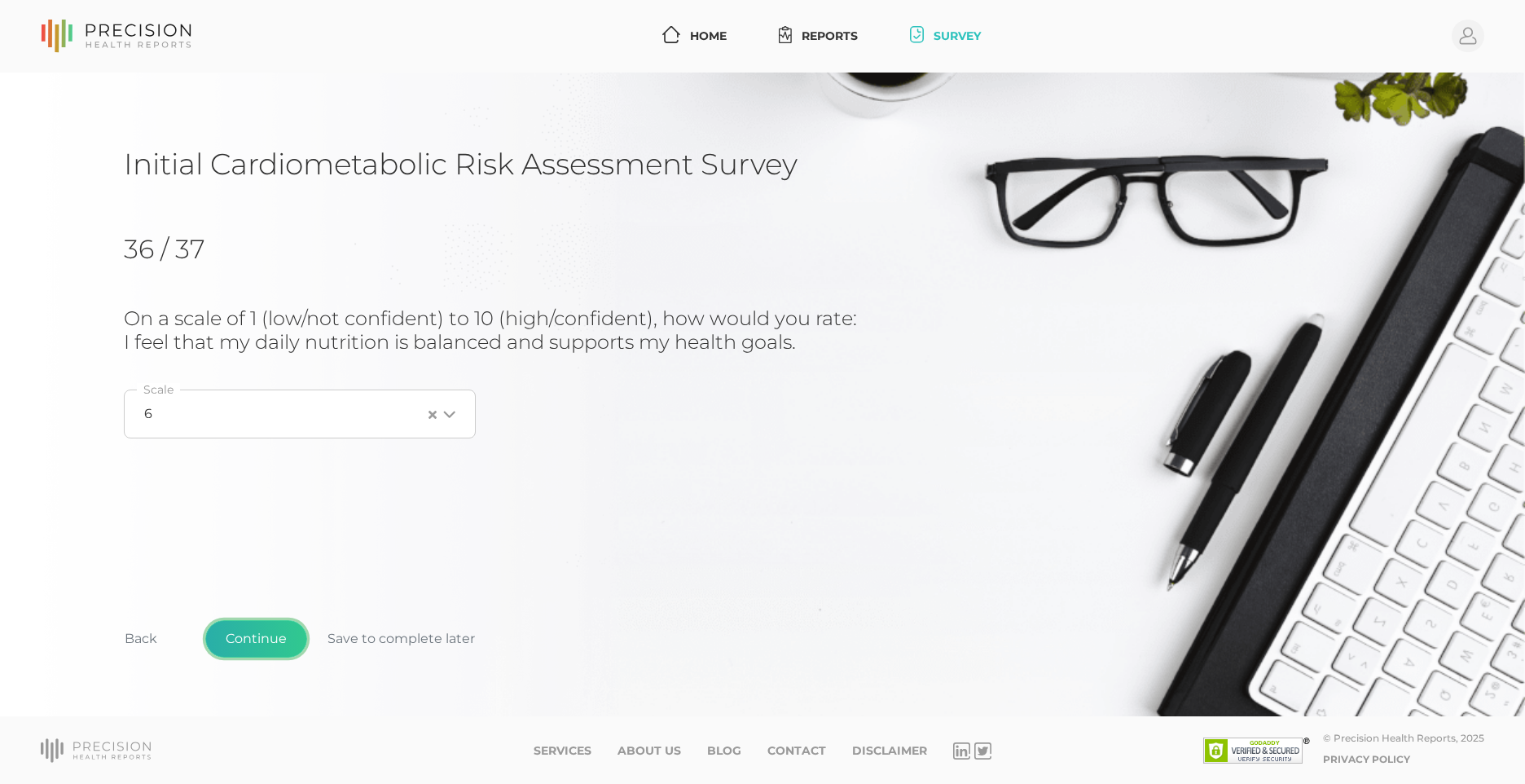
click at [280, 637] on button "Continue" at bounding box center [256, 638] width 102 height 37
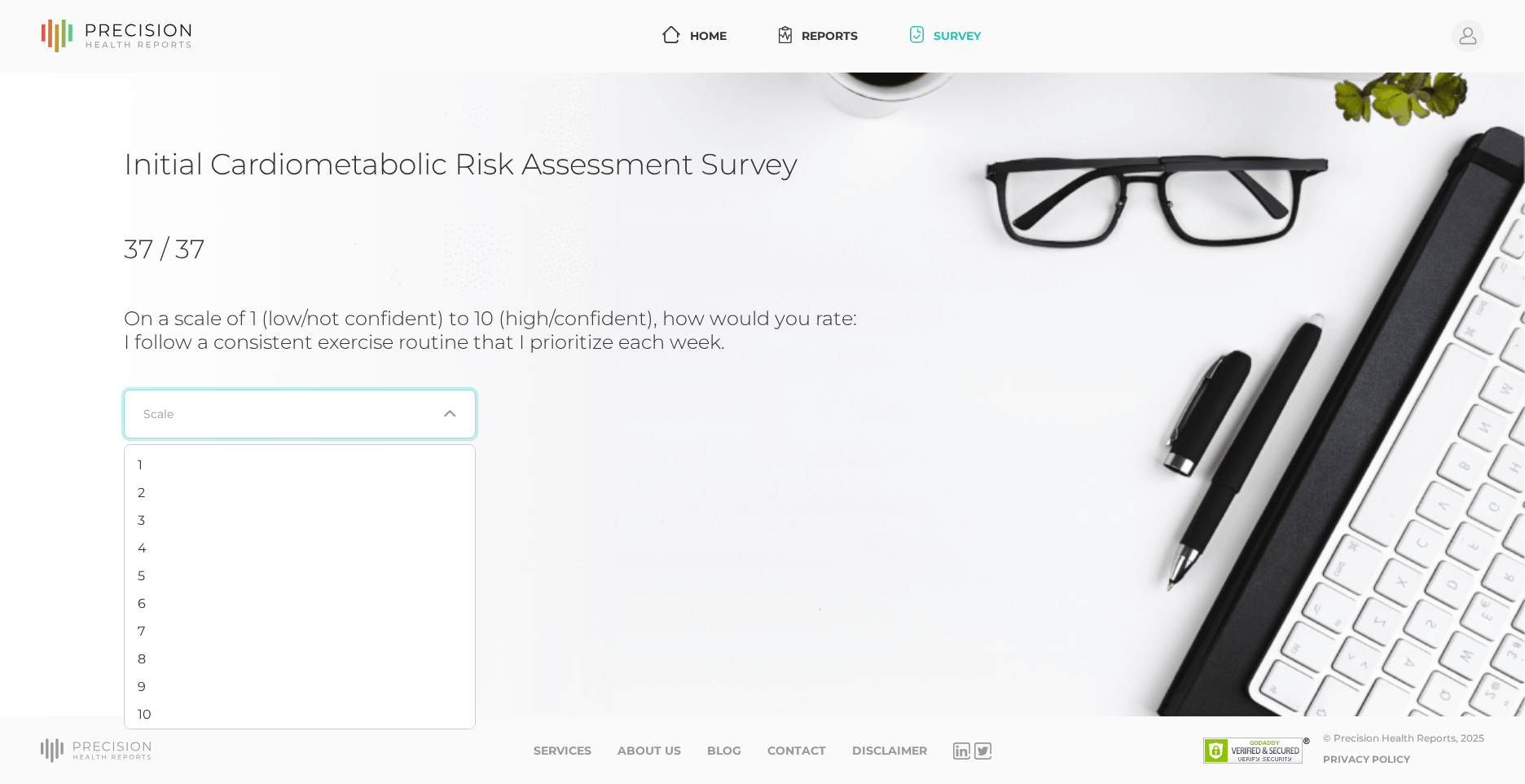
click at [453, 411] on icon "Search for option" at bounding box center [449, 413] width 13 height 13
click at [406, 632] on li "7" at bounding box center [300, 631] width 350 height 28
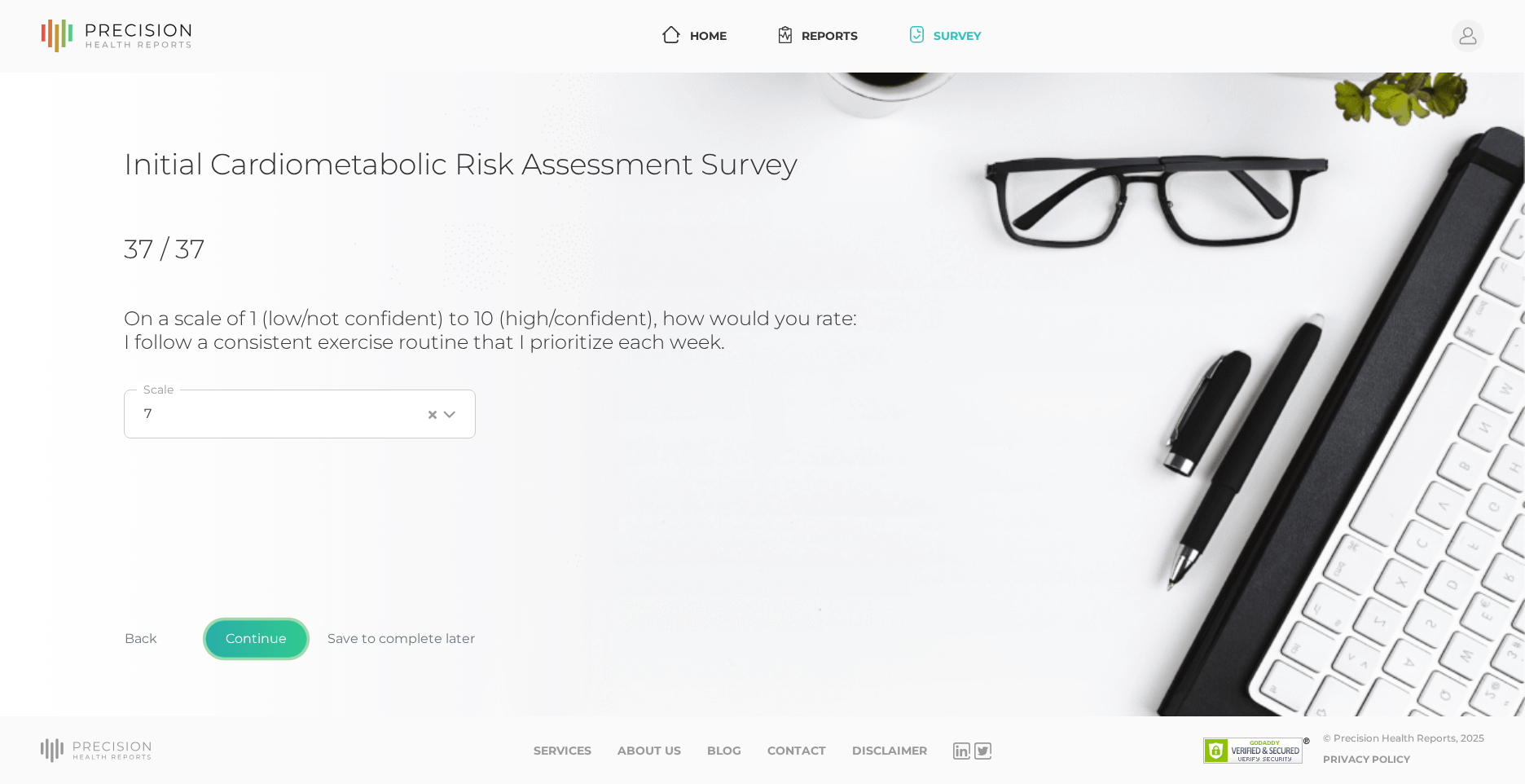
click at [285, 633] on button "Continue" at bounding box center [256, 638] width 102 height 37
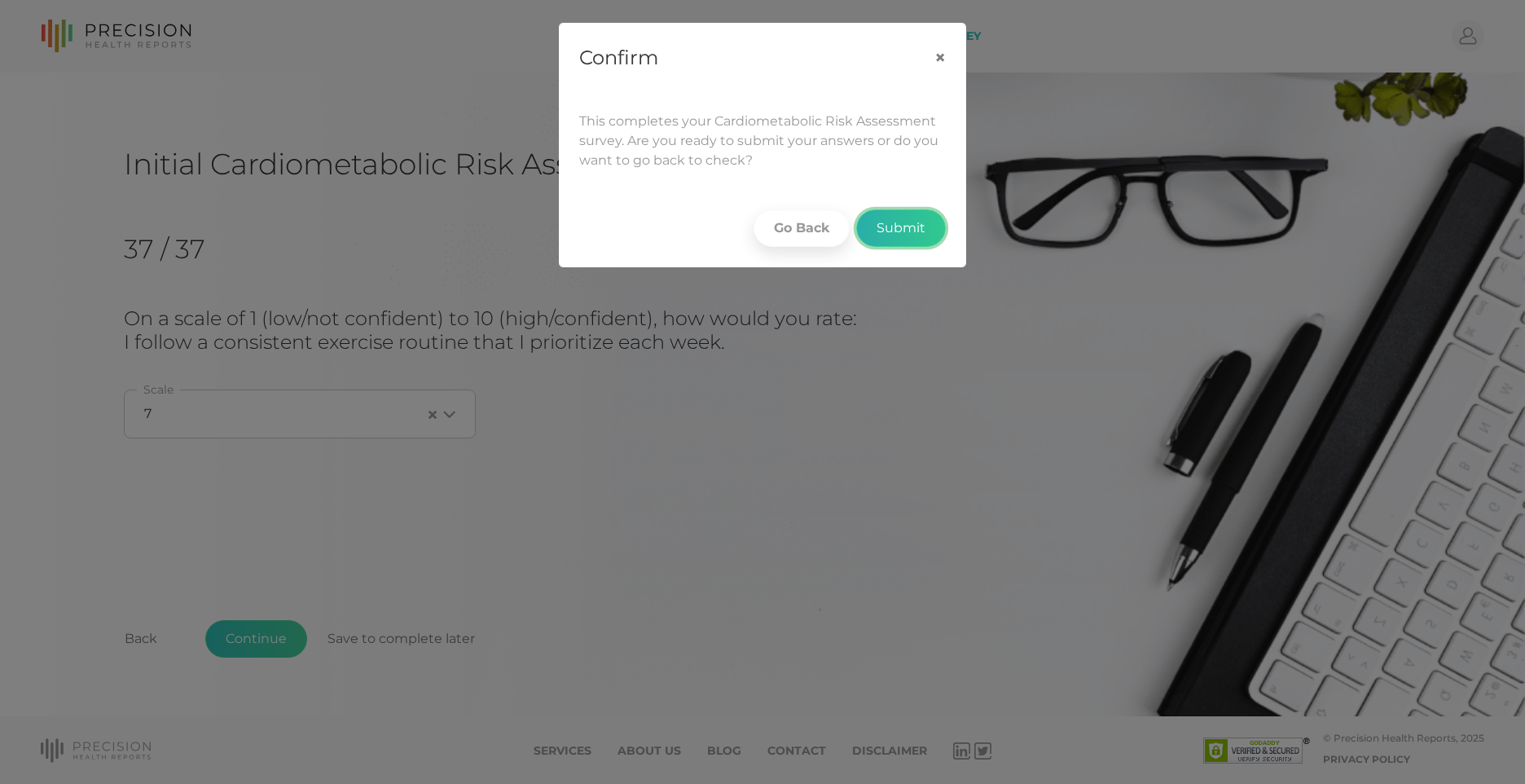
click at [885, 229] on button "Submit" at bounding box center [900, 228] width 90 height 37
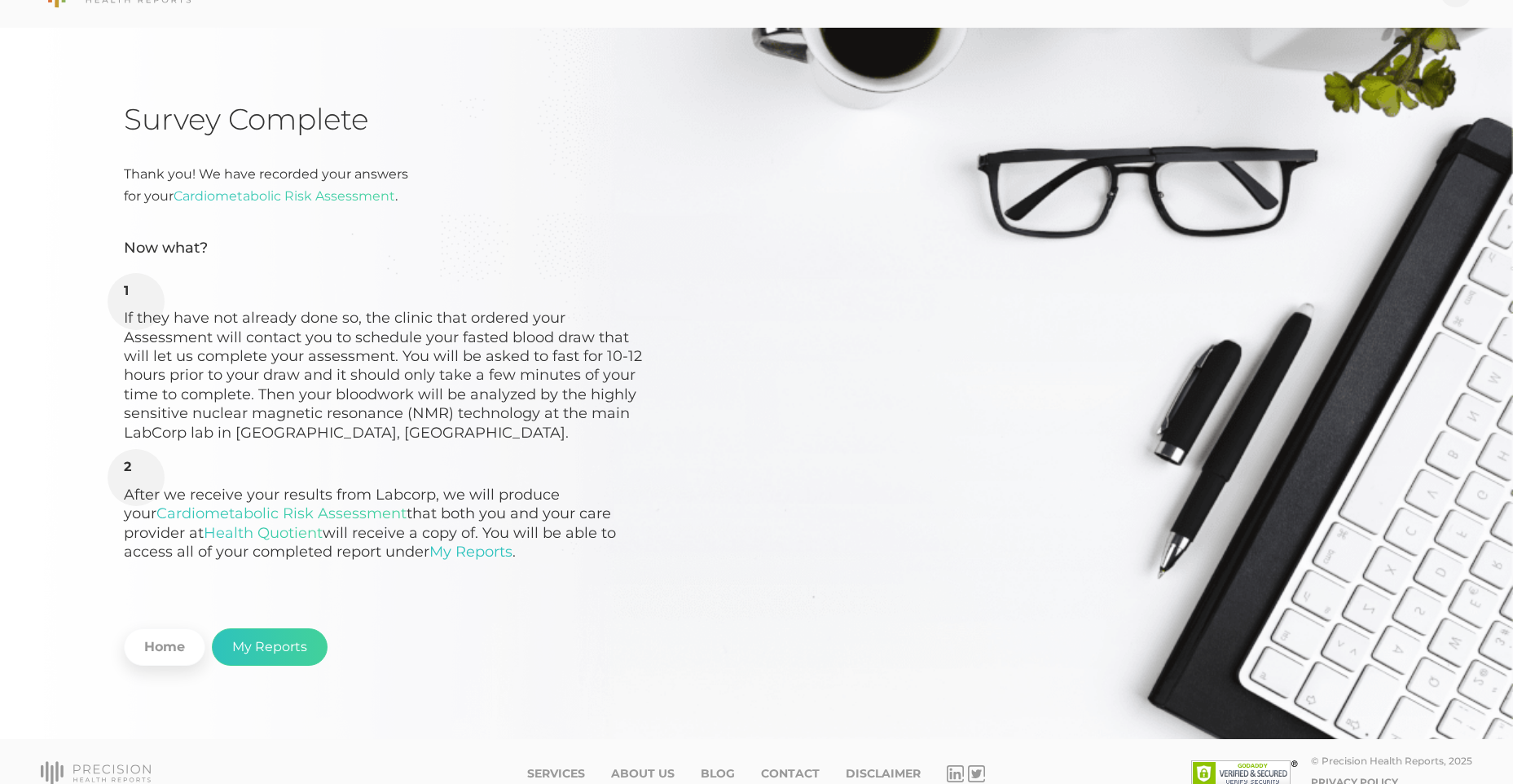
scroll to position [68, 0]
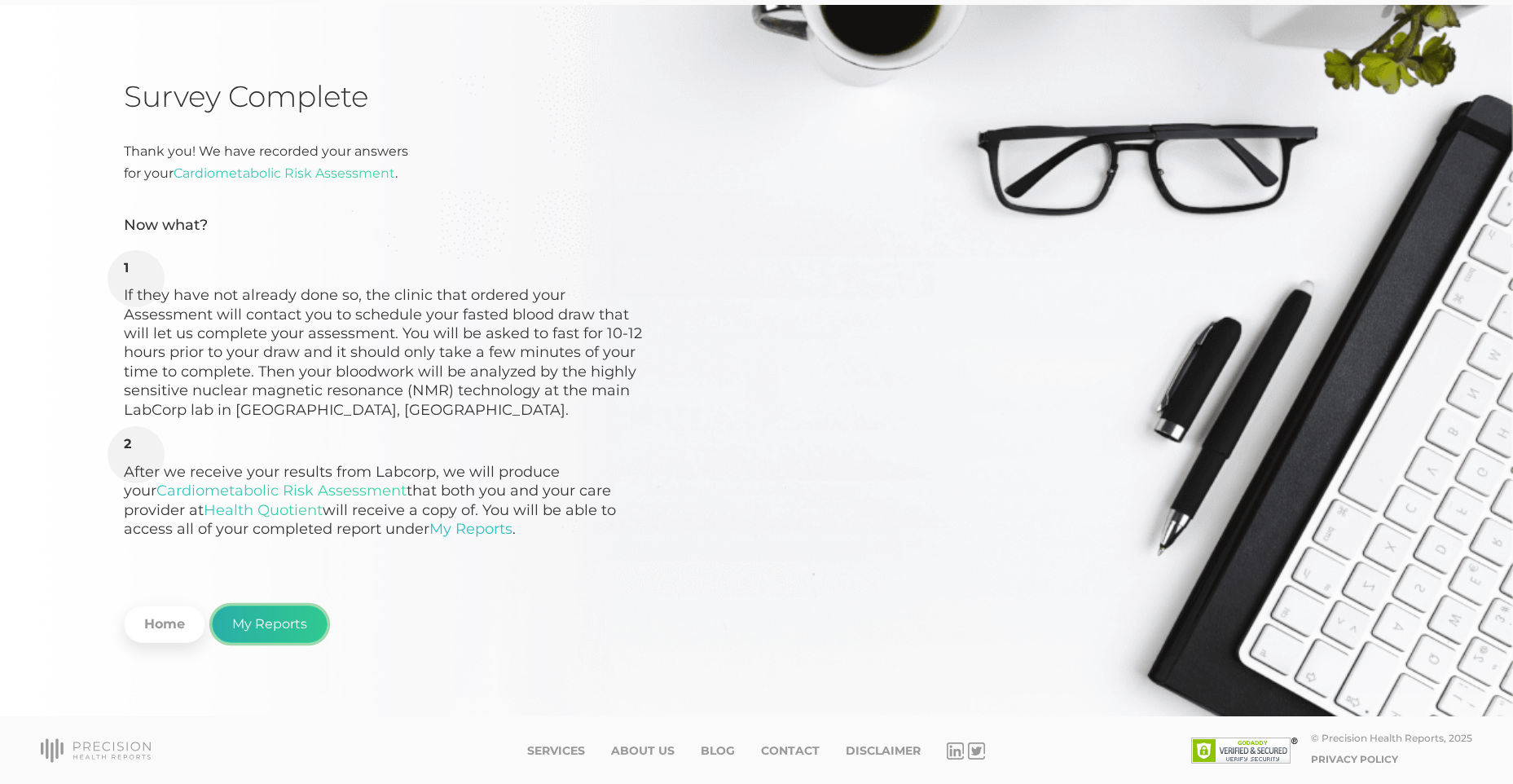
click at [304, 625] on link "My Reports" at bounding box center [269, 623] width 115 height 37
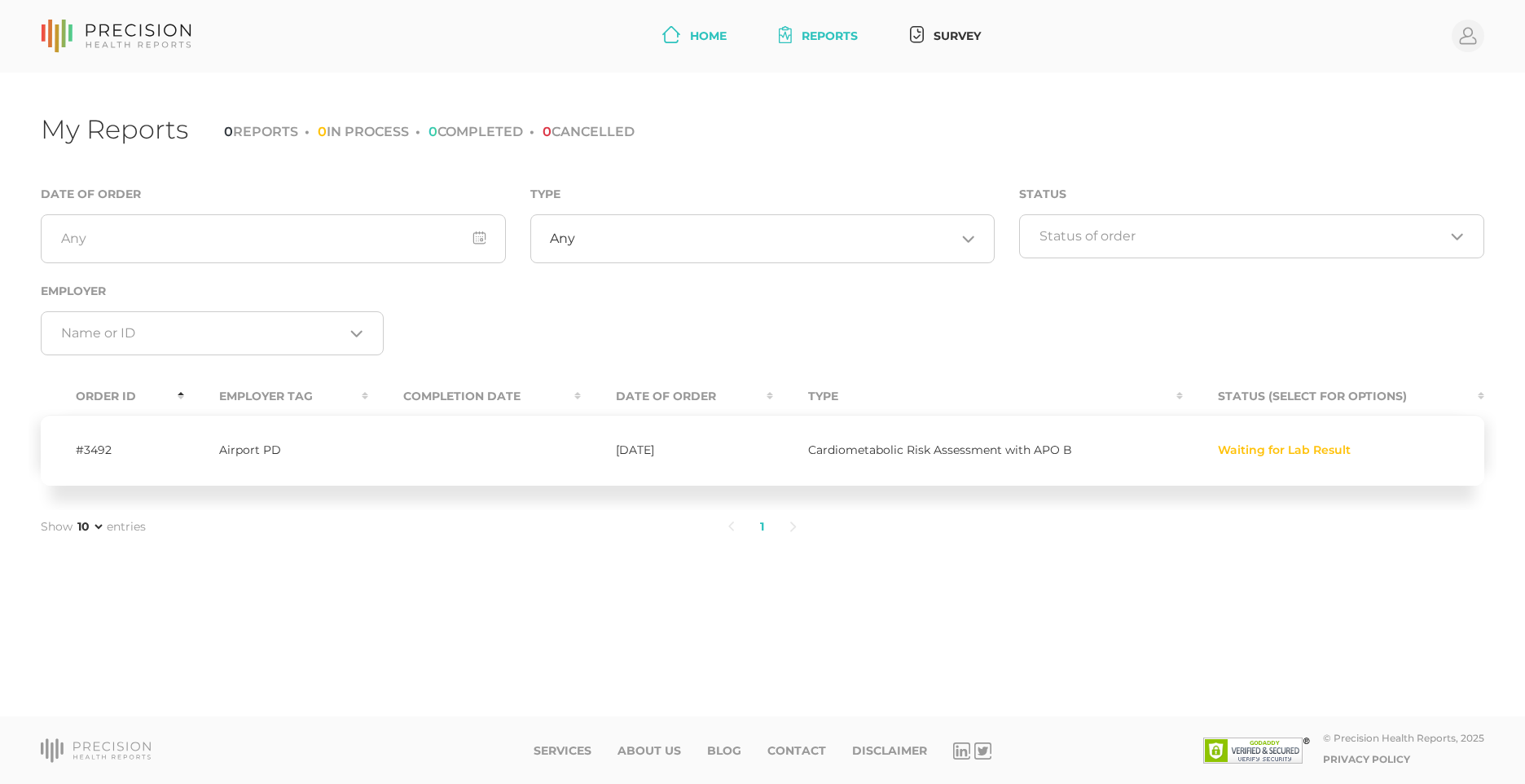
click at [716, 35] on link "Home" at bounding box center [694, 35] width 77 height 30
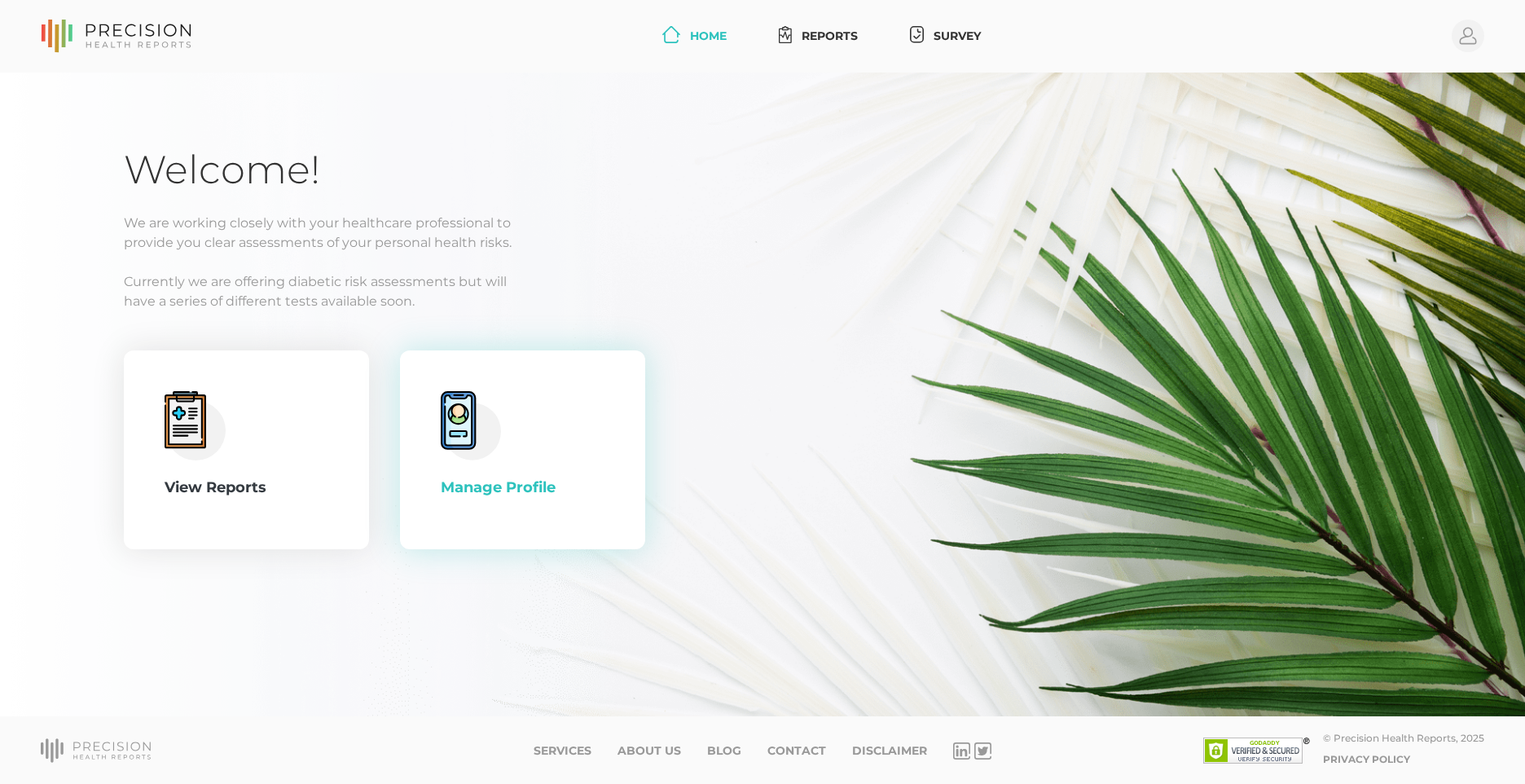
click at [536, 419] on div "Manage Profile" at bounding box center [523, 449] width 163 height 117
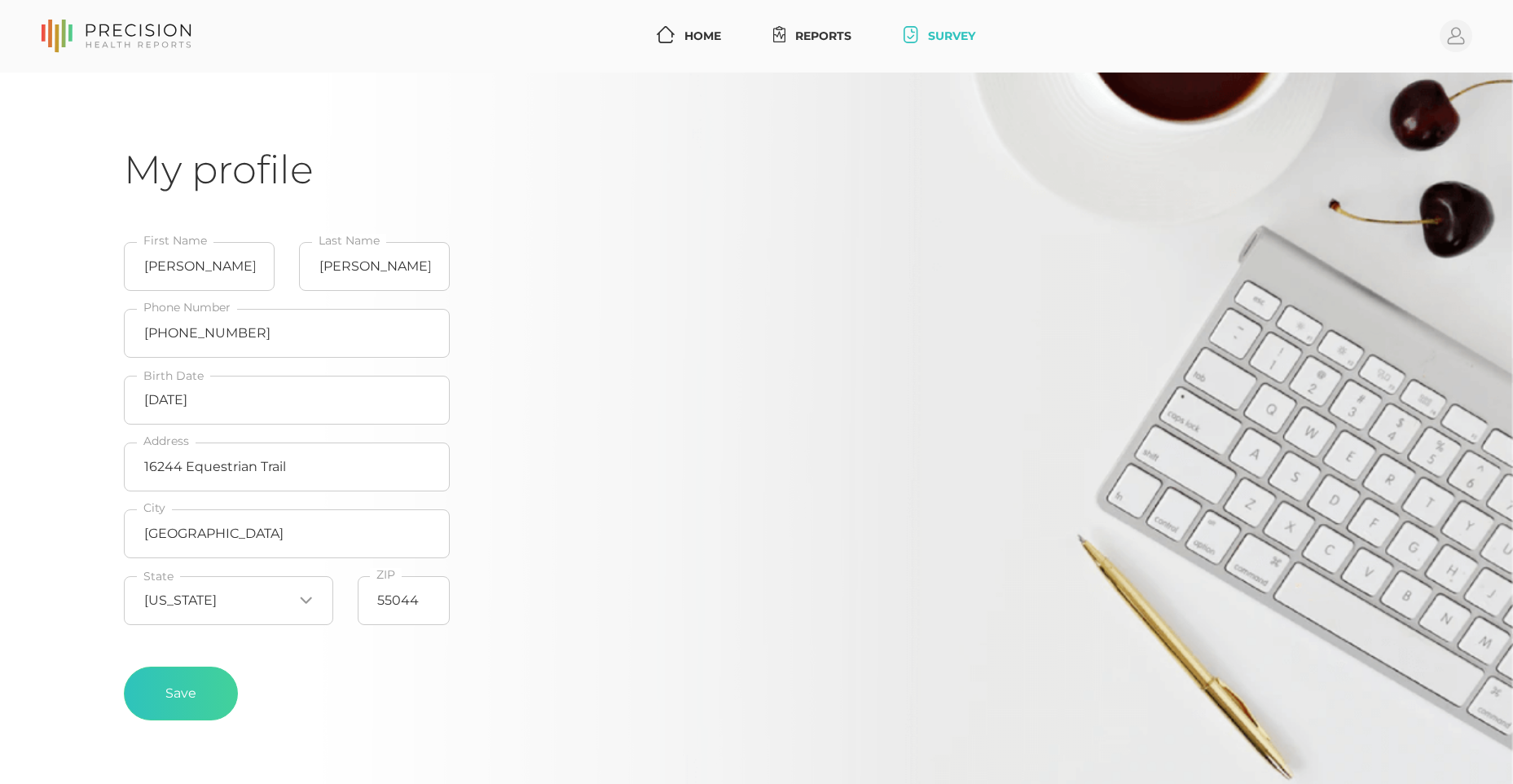
click at [955, 31] on link "Survey" at bounding box center [938, 35] width 84 height 30
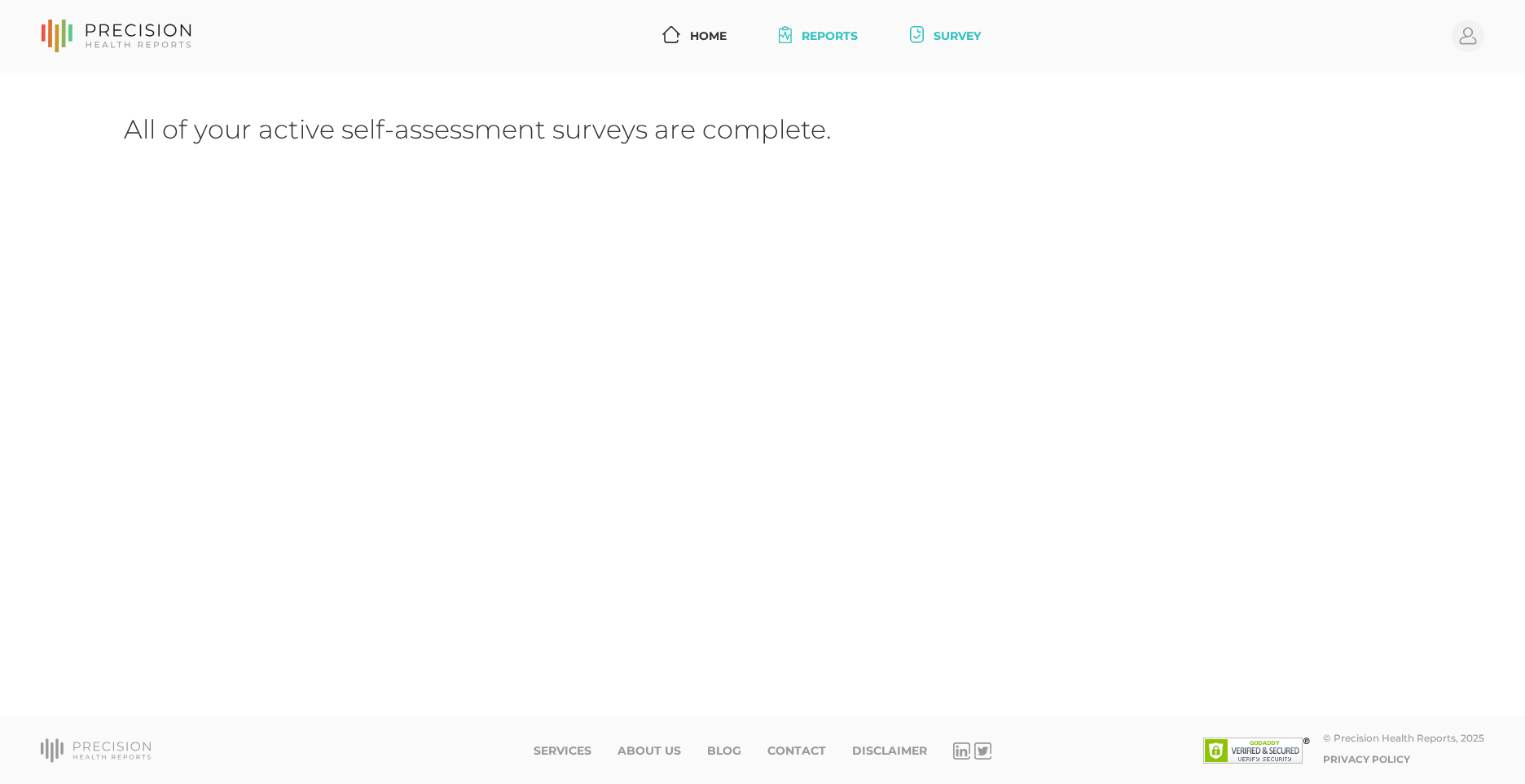
click at [843, 36] on link "Reports" at bounding box center [818, 35] width 92 height 30
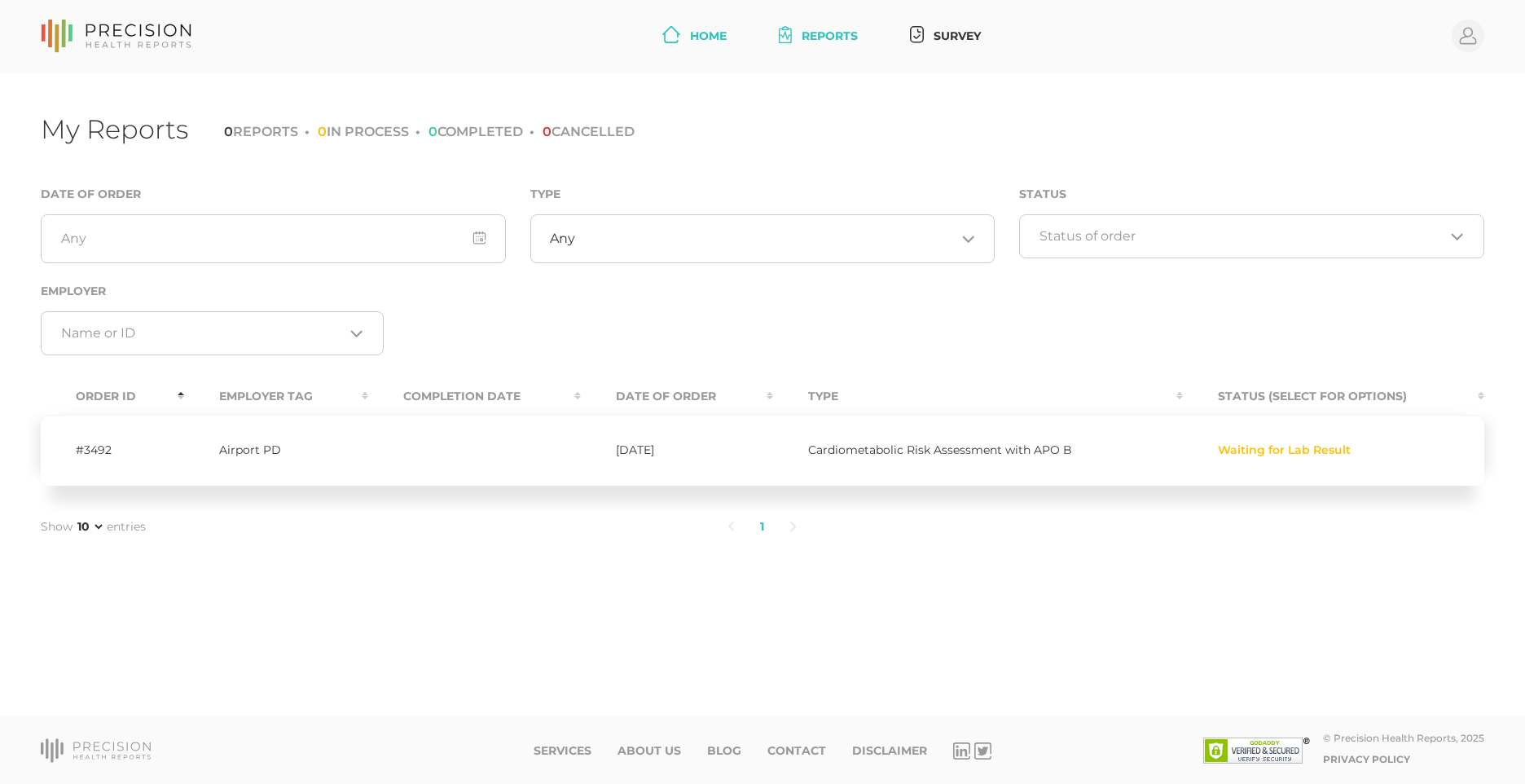
click at [713, 33] on link "Home" at bounding box center [694, 35] width 77 height 30
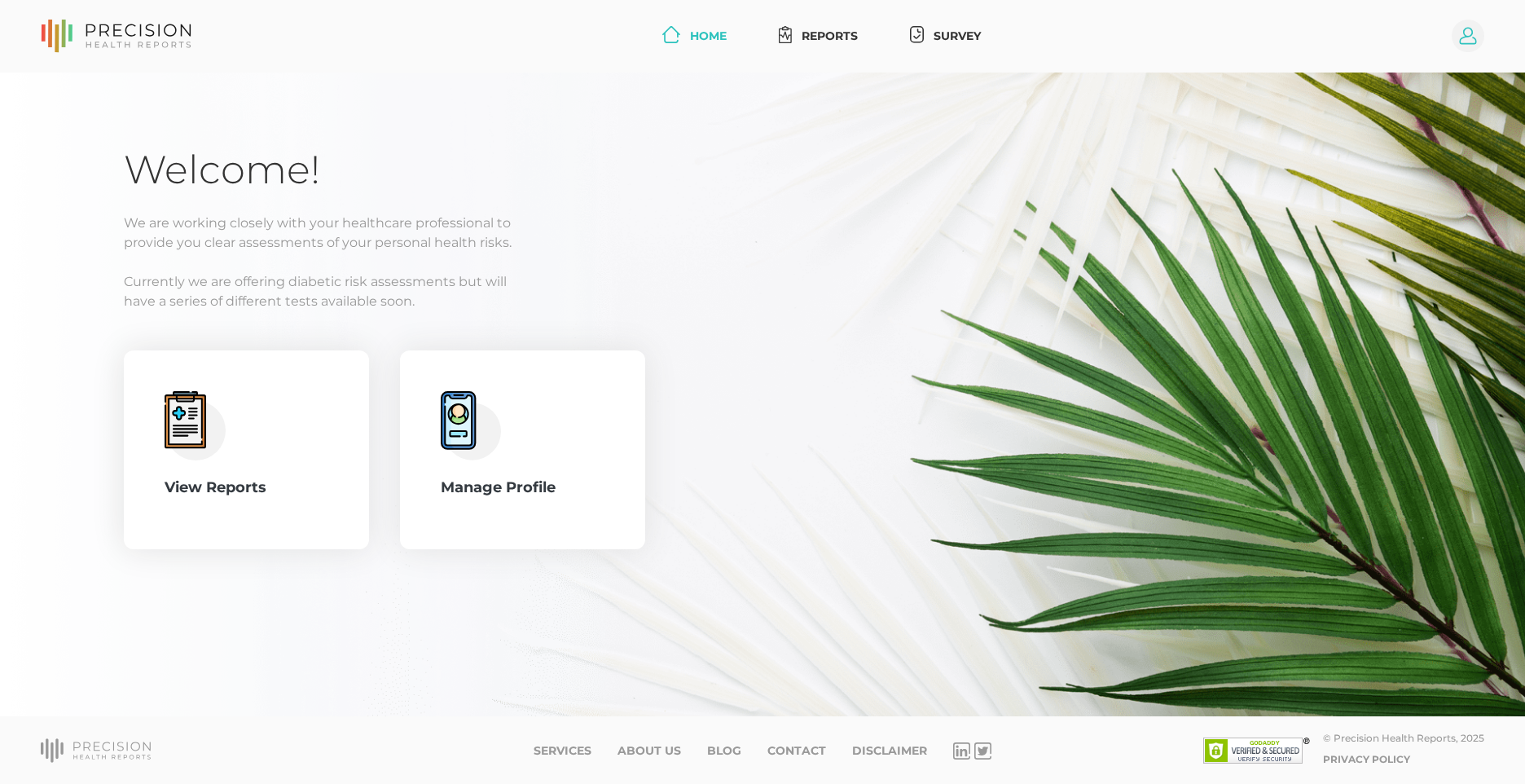
click at [1465, 34] on circle at bounding box center [1469, 36] width 33 height 33
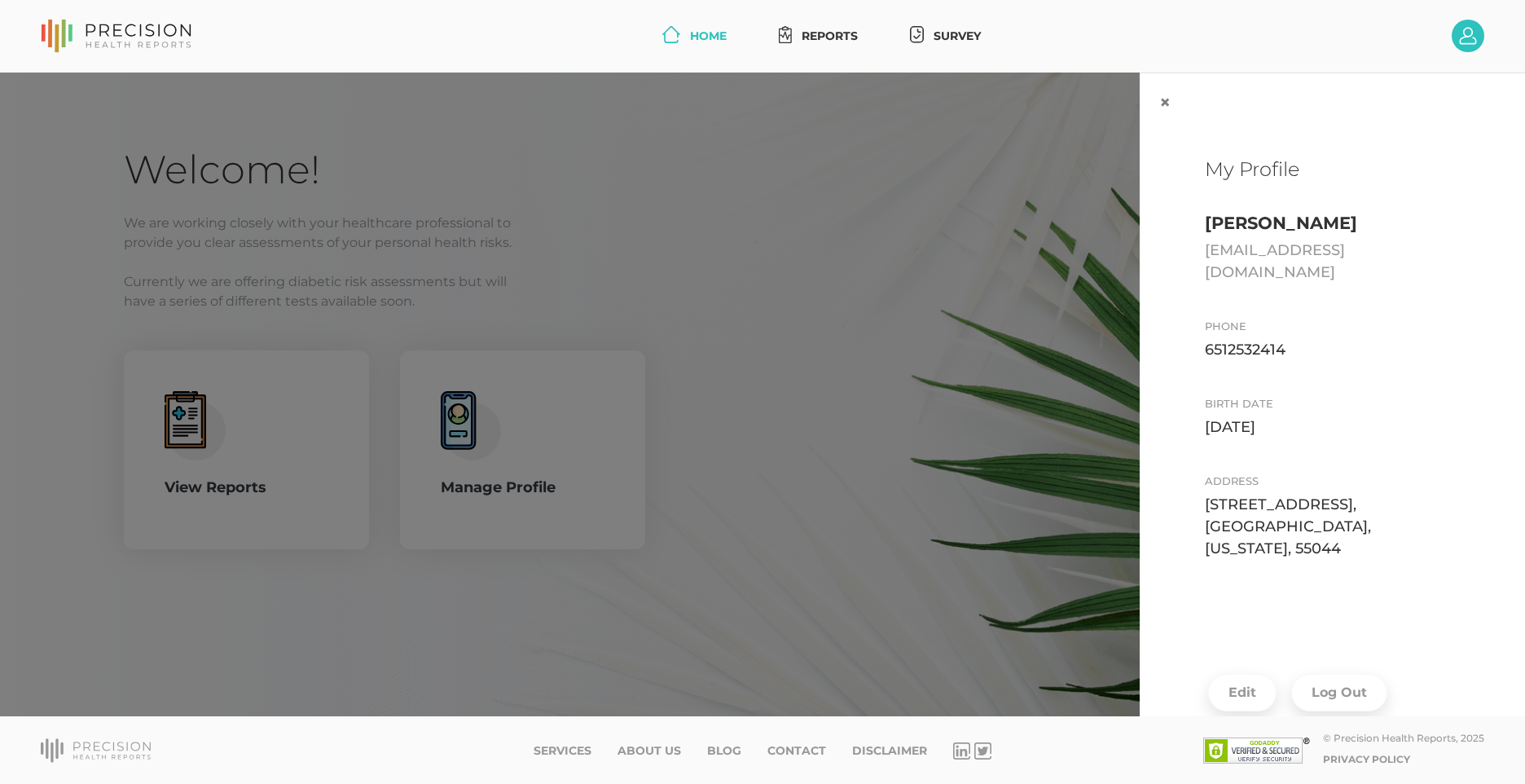
click at [960, 239] on div "× My Profile [PERSON_NAME] [EMAIL_ADDRESS][DOMAIN_NAME] Phone [PHONE_NUMBER] Bi…" at bounding box center [762, 395] width 1525 height 644
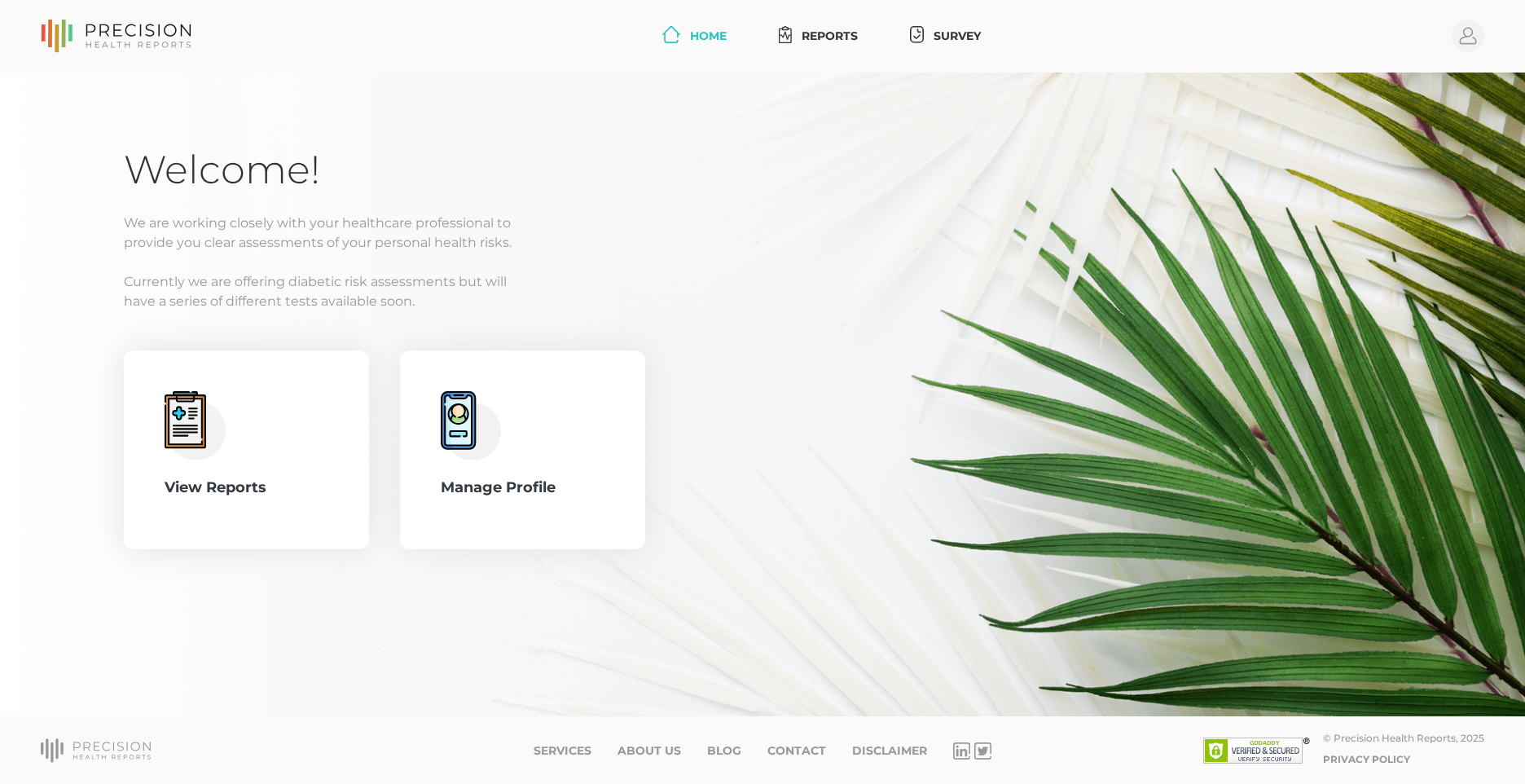
click at [1486, 36] on nav "Home Reports Survey Profile" at bounding box center [762, 36] width 1525 height 73
click at [1473, 35] on circle at bounding box center [1469, 36] width 33 height 33
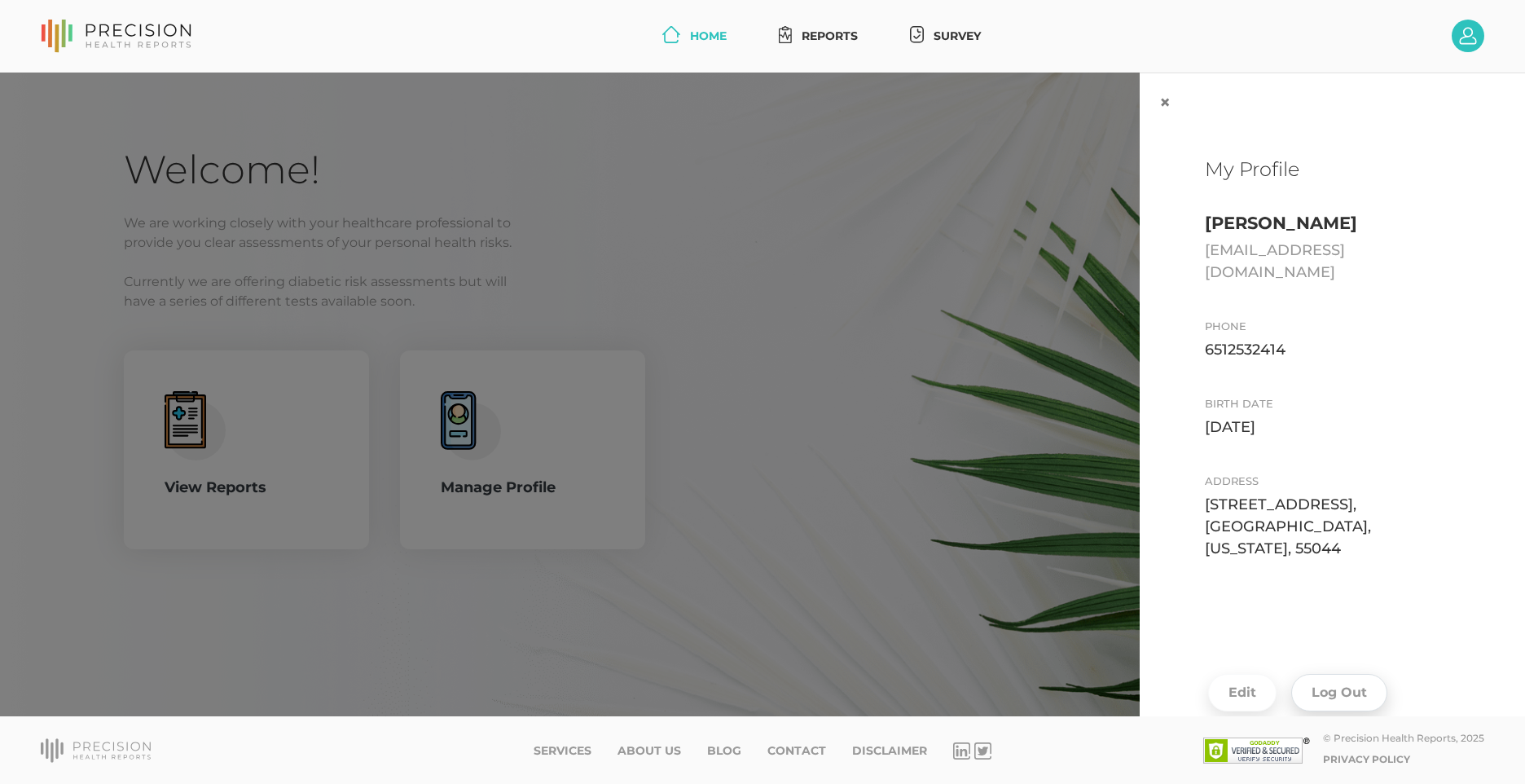
click at [1335, 673] on button "Log Out" at bounding box center [1340, 691] width 96 height 37
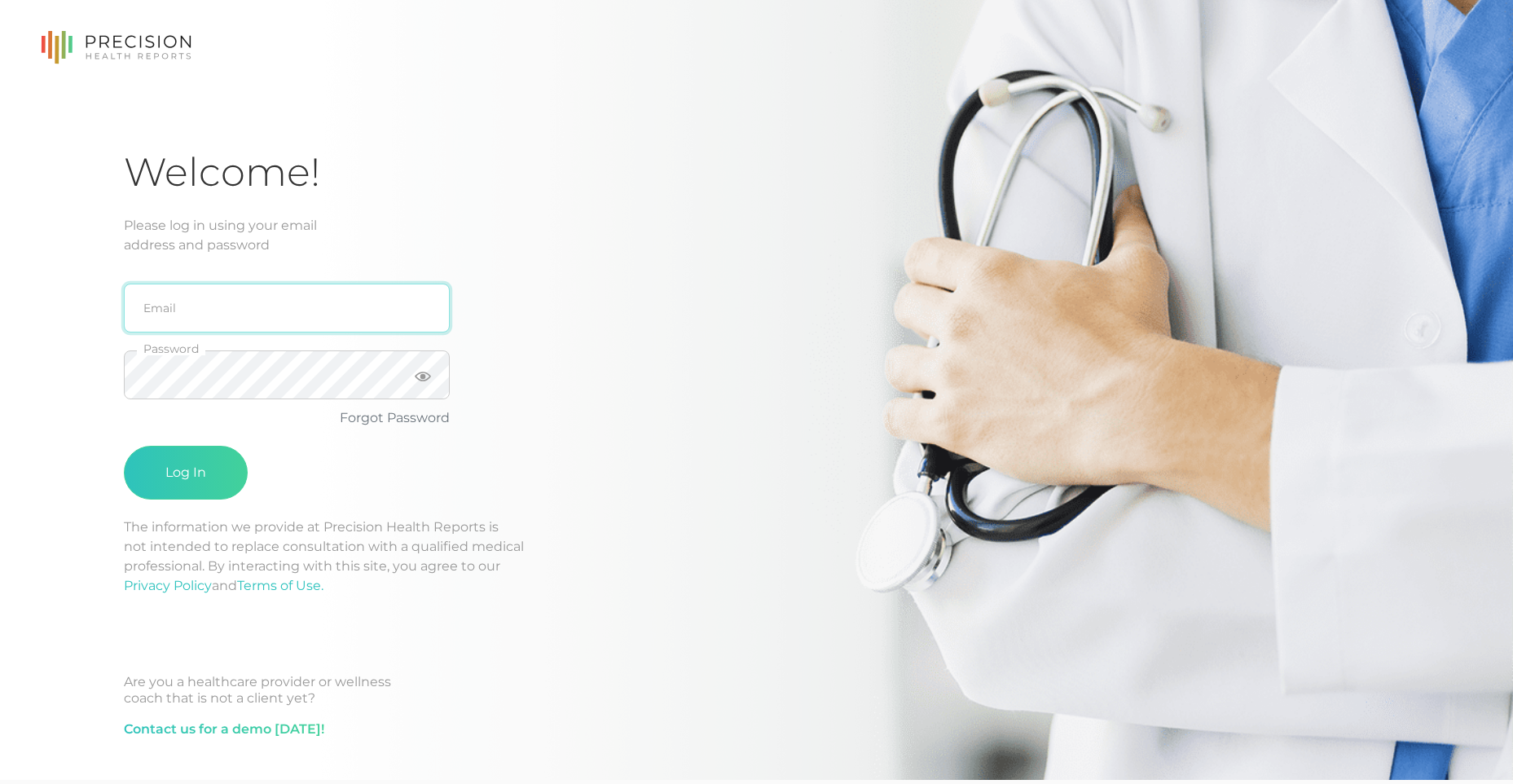
type input "[PERSON_NAME][EMAIL_ADDRESS][PERSON_NAME][DOMAIN_NAME]"
